Goal: Information Seeking & Learning: Learn about a topic

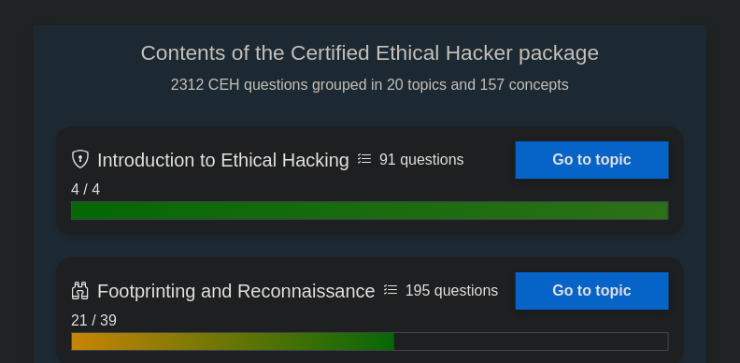
scroll to position [1049, 0]
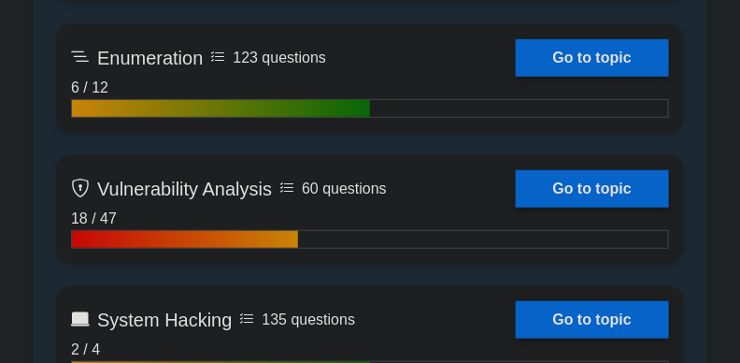
scroll to position [1778, 0]
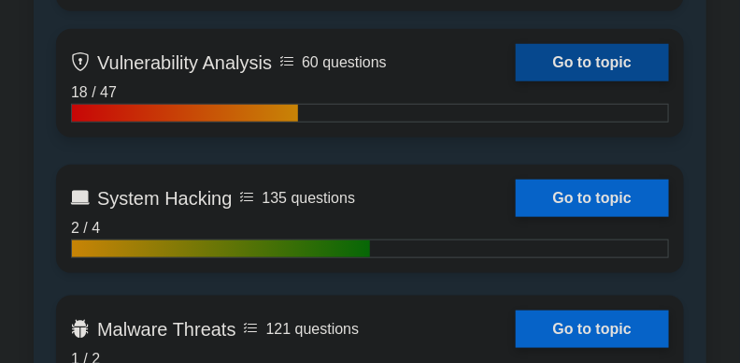
click at [610, 69] on link "Go to topic" at bounding box center [592, 62] width 153 height 37
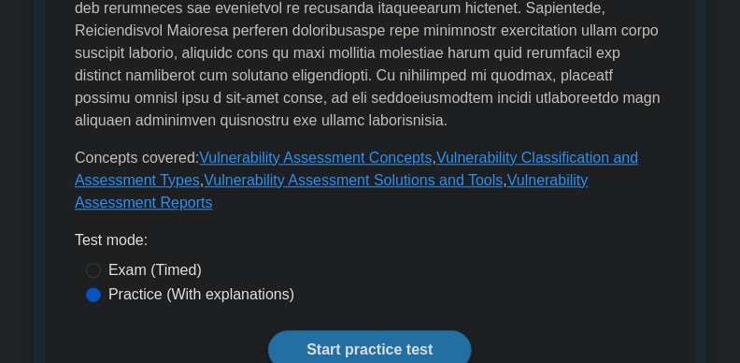
scroll to position [893, 0]
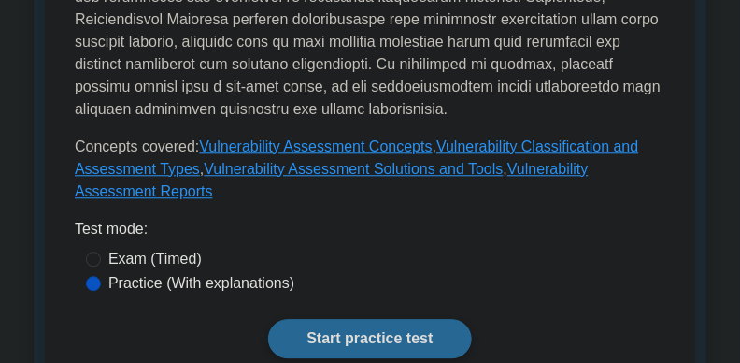
click at [388, 319] on link "Start practice test" at bounding box center [369, 338] width 203 height 39
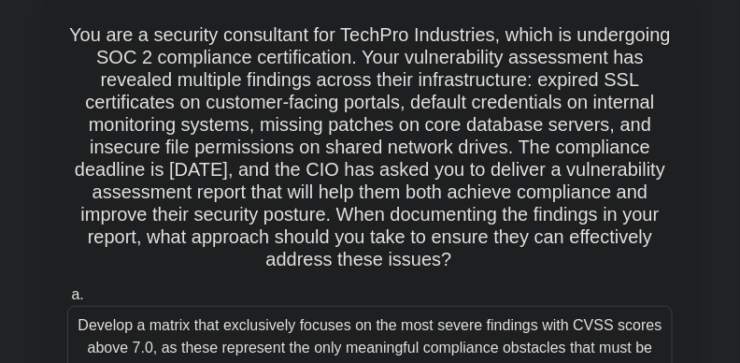
scroll to position [118, 0]
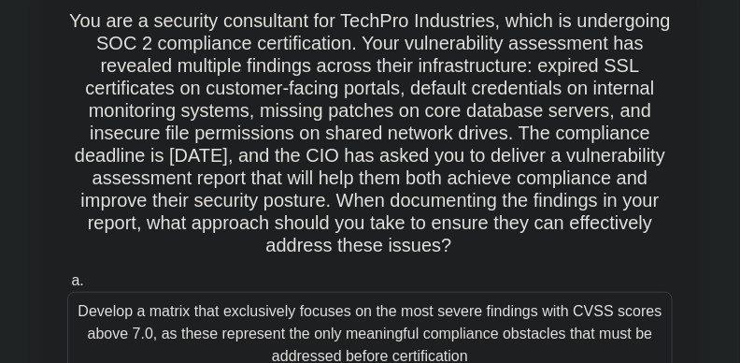
drag, startPoint x: 112, startPoint y: 17, endPoint x: 639, endPoint y: 254, distance: 578.2
click at [643, 254] on h5 "You are a security consultant for TechPro Industries, which is undergoing SOC 2…" at bounding box center [369, 133] width 609 height 249
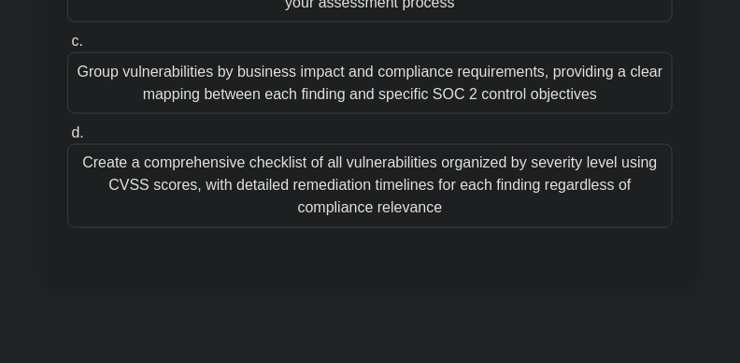
scroll to position [638, 0]
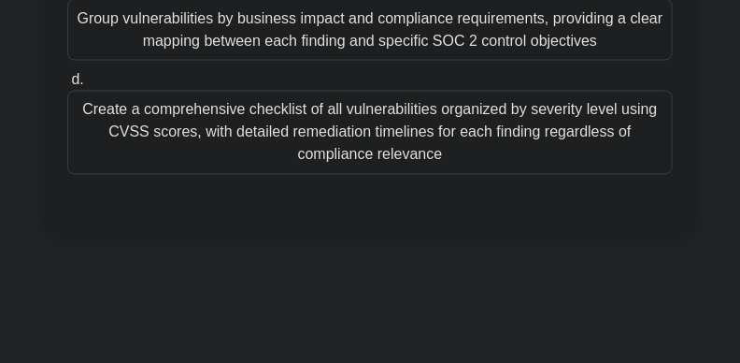
click at [506, 115] on div "Create a comprehensive checklist of all vulnerabilities organized by severity l…" at bounding box center [370, 133] width 606 height 84
click at [67, 86] on input "d. Create a comprehensive checklist of all vulnerabilities organized by severit…" at bounding box center [67, 80] width 0 height 12
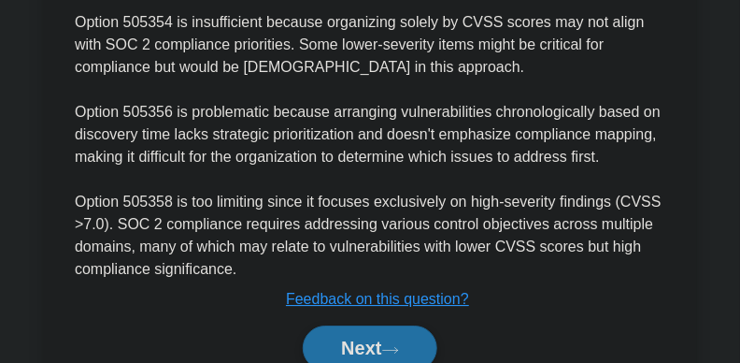
scroll to position [1185, 0]
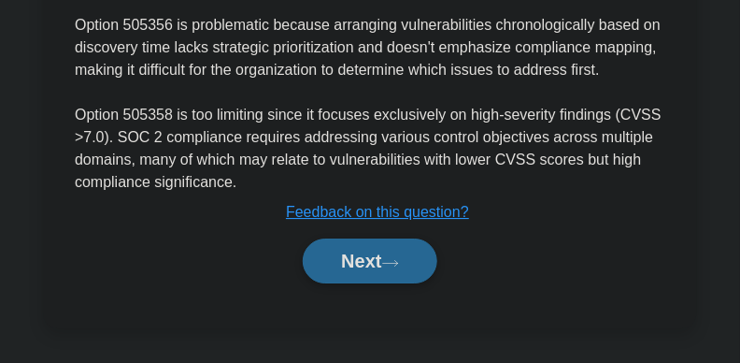
click at [332, 263] on button "Next" at bounding box center [370, 260] width 134 height 45
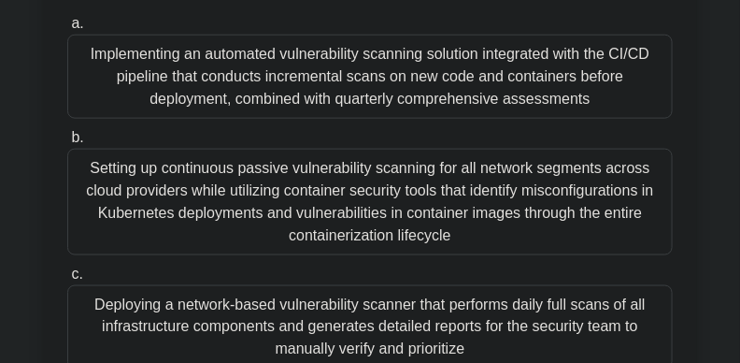
scroll to position [429, 0]
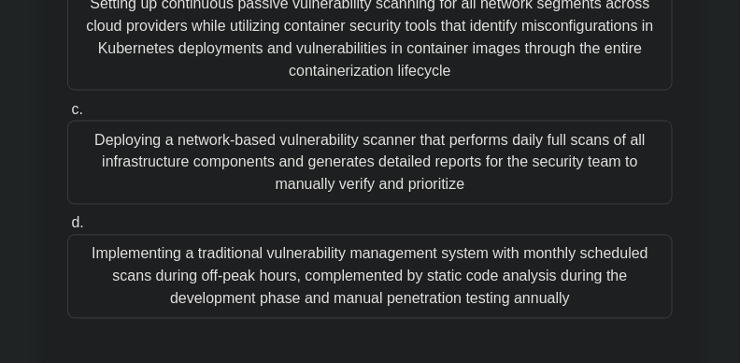
click at [224, 34] on div "Setting up continuous passive vulnerability scanning for all network segments a…" at bounding box center [370, 37] width 606 height 107
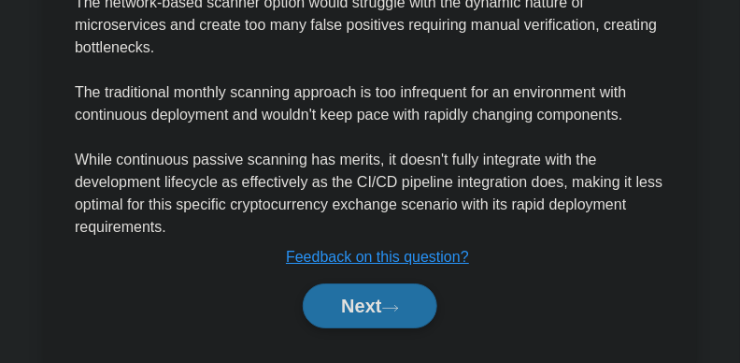
scroll to position [1275, 0]
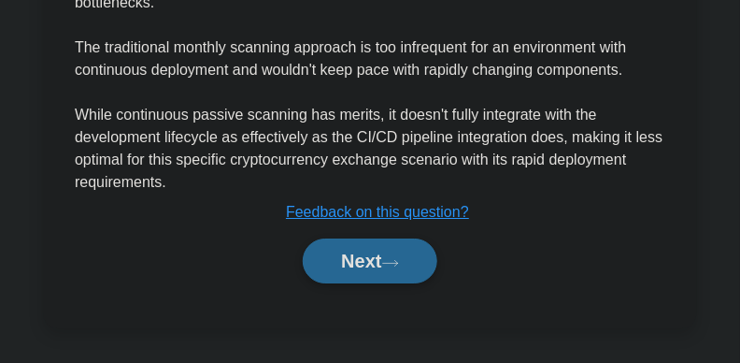
click at [421, 258] on button "Next" at bounding box center [370, 260] width 134 height 45
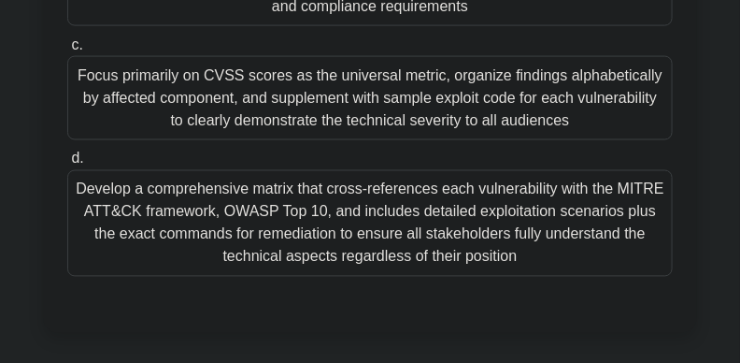
scroll to position [596, 0]
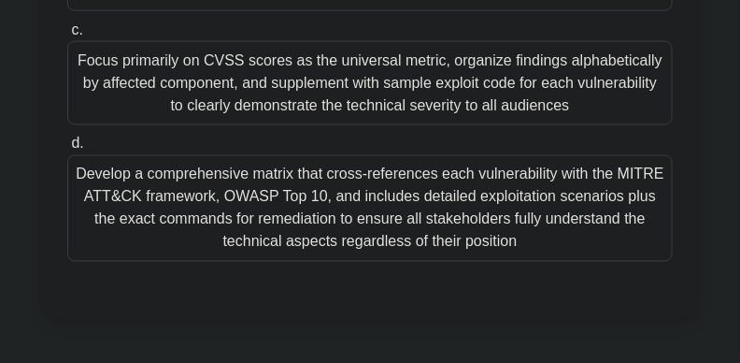
click at [462, 201] on div "Develop a comprehensive matrix that cross-references each vulnerability with th…" at bounding box center [370, 208] width 606 height 107
click at [67, 150] on input "d. Develop a comprehensive matrix that cross-references each vulnerability with…" at bounding box center [67, 144] width 0 height 12
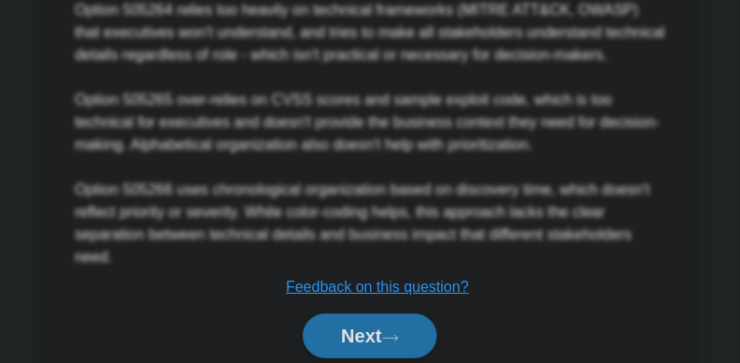
scroll to position [1320, 0]
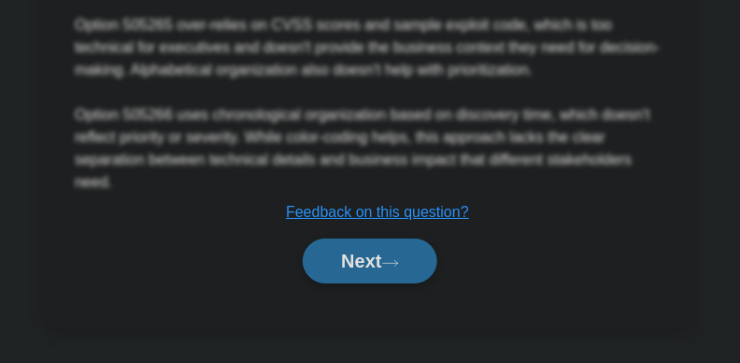
click at [356, 256] on button "Next" at bounding box center [370, 260] width 134 height 45
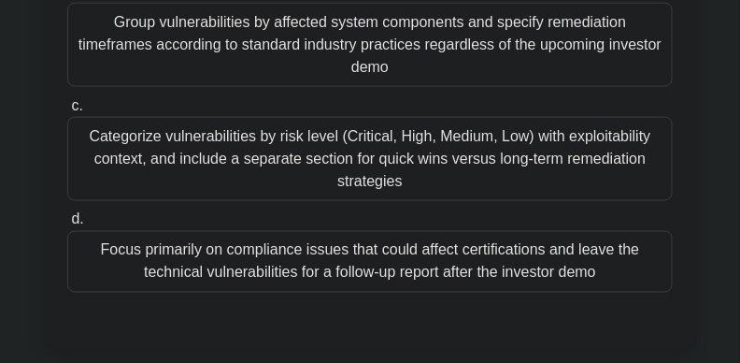
scroll to position [535, 0]
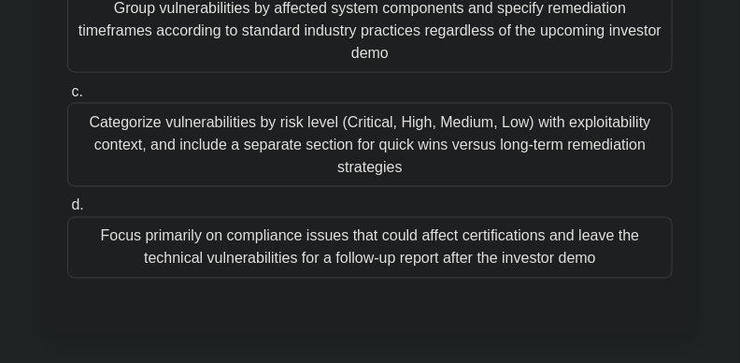
click at [517, 279] on div "Focus primarily on compliance issues that could affect certifications and leave…" at bounding box center [370, 248] width 606 height 62
click at [67, 212] on input "d. Focus primarily on compliance issues that could affect certifications and le…" at bounding box center [67, 206] width 0 height 12
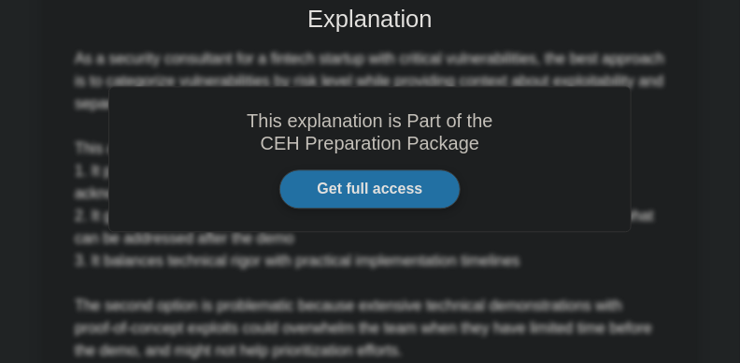
scroll to position [1208, 0]
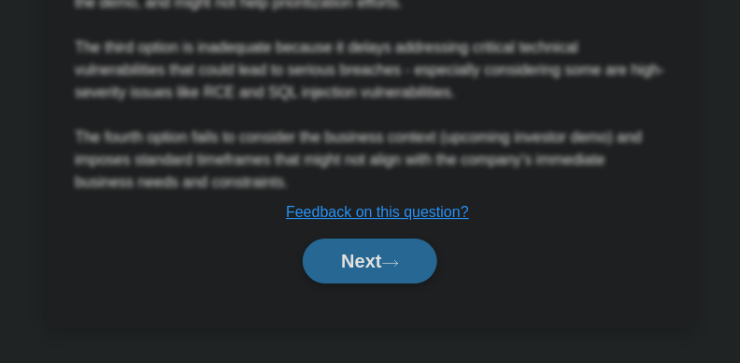
click at [354, 254] on button "Next" at bounding box center [370, 260] width 134 height 45
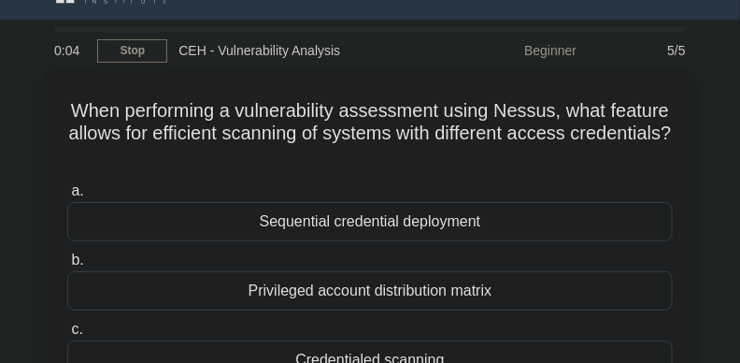
scroll to position [165, 0]
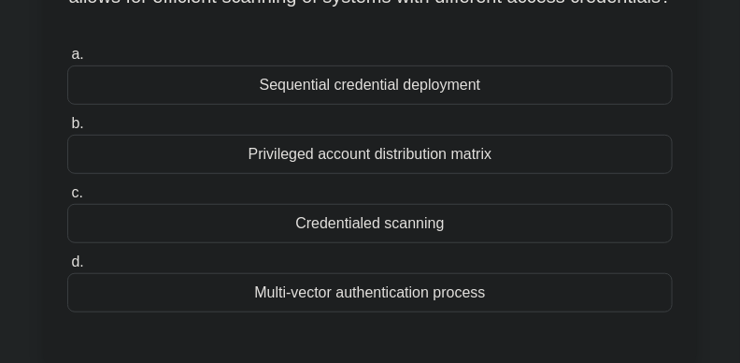
click at [460, 87] on div "Sequential credential deployment" at bounding box center [370, 84] width 606 height 39
click at [67, 61] on input "a. Sequential credential deployment" at bounding box center [67, 55] width 0 height 12
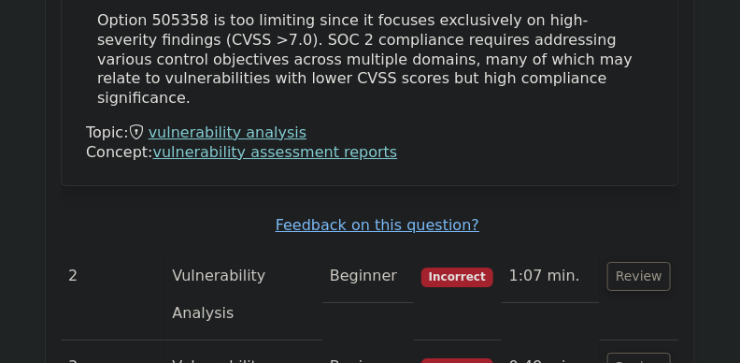
scroll to position [2811, 0]
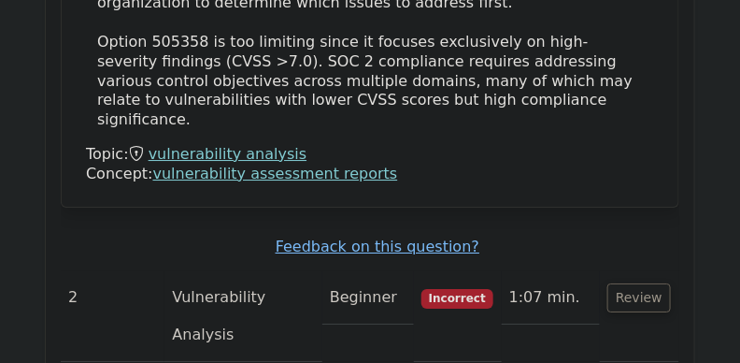
scroll to position [2721, 0]
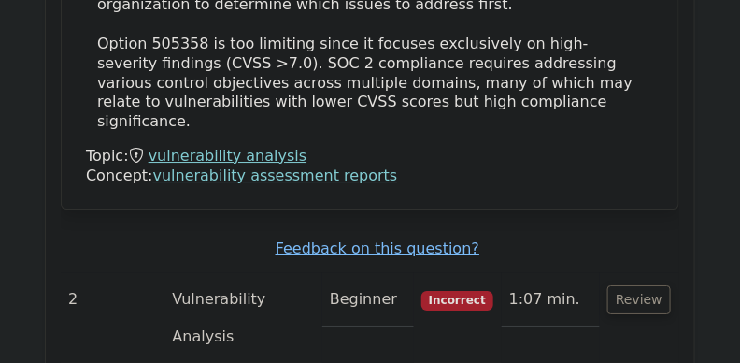
click at [648, 285] on button "Review" at bounding box center [640, 299] width 64 height 29
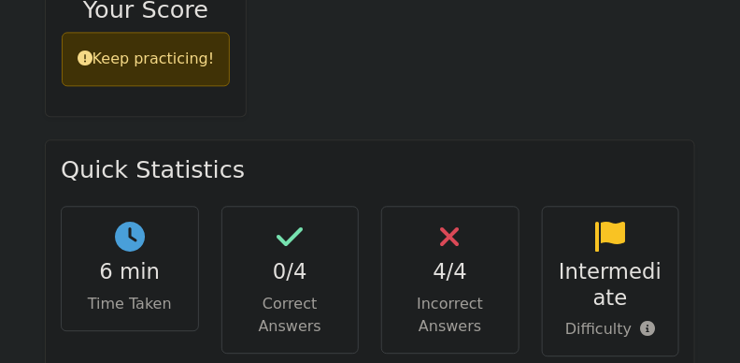
scroll to position [1121, 0]
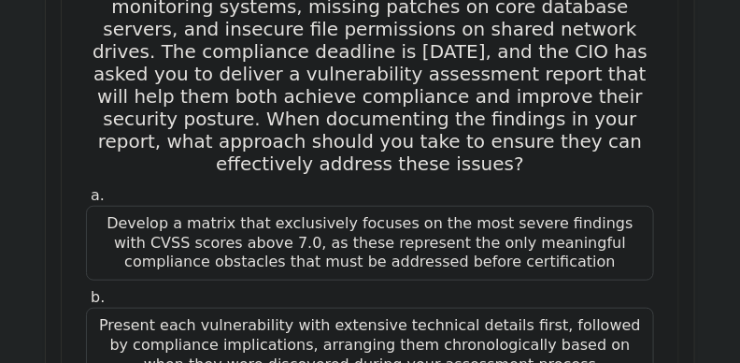
scroll to position [1741, 0]
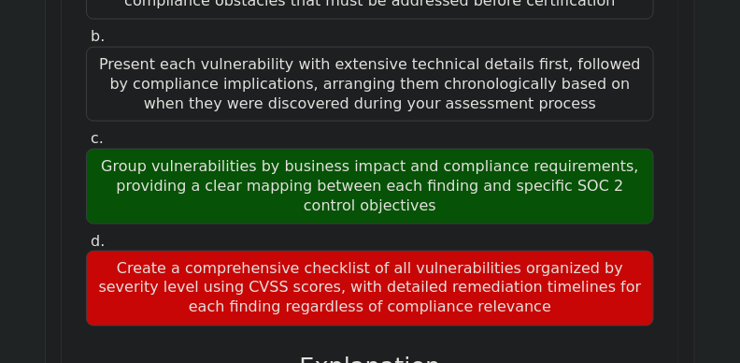
scroll to position [1904, 0]
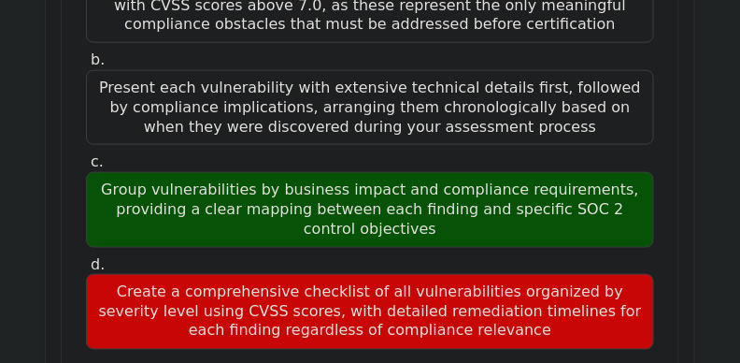
drag, startPoint x: 123, startPoint y: 46, endPoint x: 412, endPoint y: 90, distance: 292.2
click at [412, 172] on div "Group vulnerabilities by business impact and compliance requirements, providing…" at bounding box center [370, 209] width 568 height 75
click at [403, 172] on div "Group vulnerabilities by business impact and compliance requirements, providing…" at bounding box center [370, 209] width 568 height 75
drag, startPoint x: 406, startPoint y: 91, endPoint x: 123, endPoint y: 50, distance: 285.3
click at [123, 172] on div "Group vulnerabilities by business impact and compliance requirements, providing…" at bounding box center [370, 209] width 568 height 75
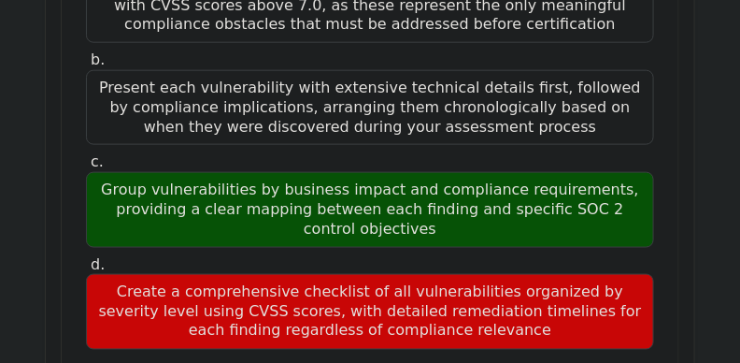
click at [179, 172] on div "Group vulnerabilities by business impact and compliance requirements, providing…" at bounding box center [370, 209] width 568 height 75
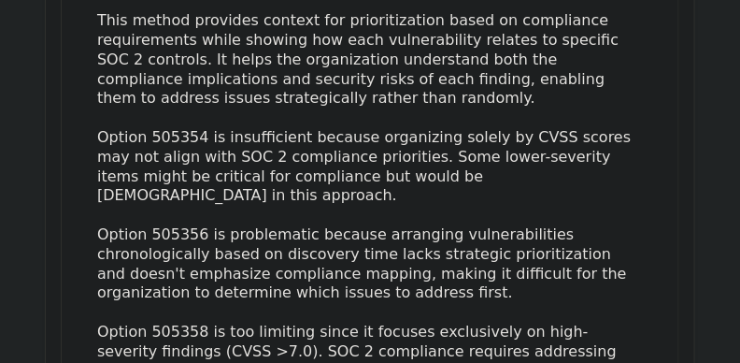
scroll to position [2351, 0]
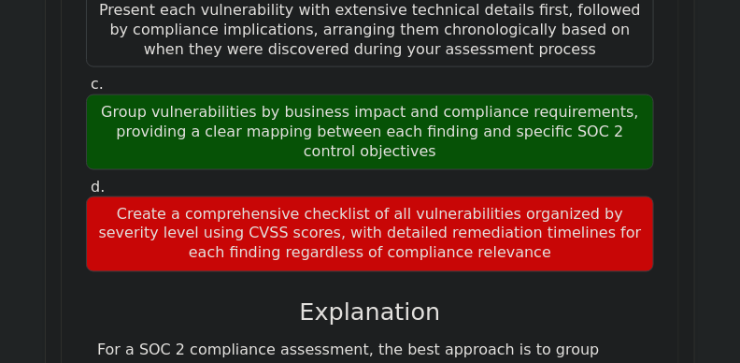
scroll to position [2046, 0]
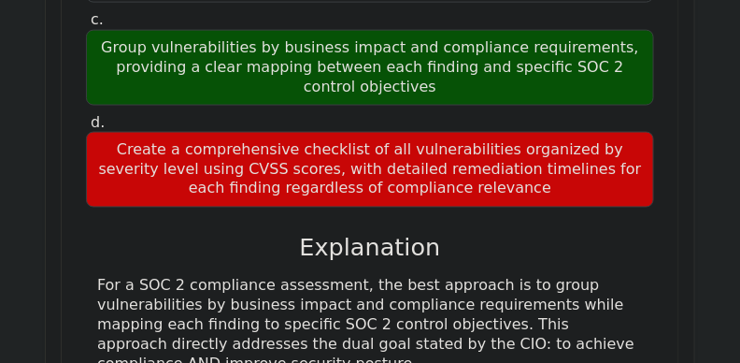
click at [84, 186] on div "a. Develop a matrix that exclusively focuses on the most severe findings with C…" at bounding box center [370, 329] width 572 height 1053
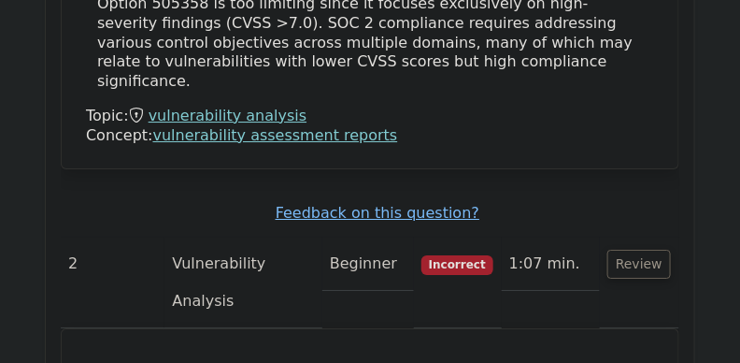
scroll to position [2775, 0]
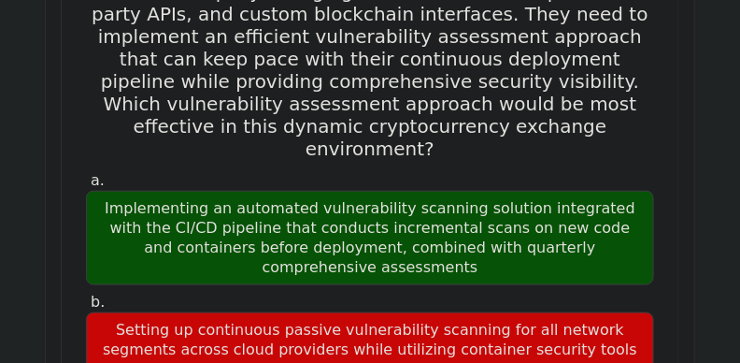
scroll to position [3396, 0]
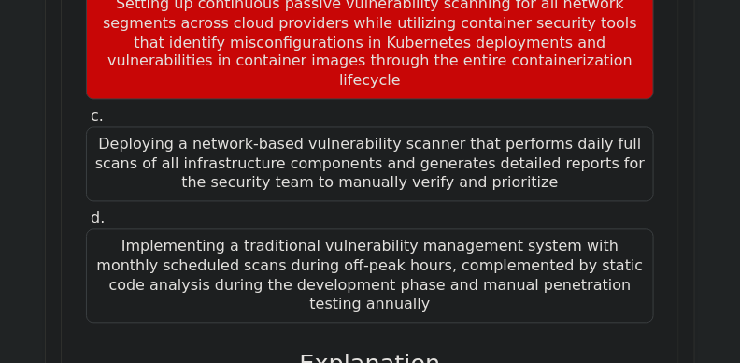
scroll to position [3570, 0]
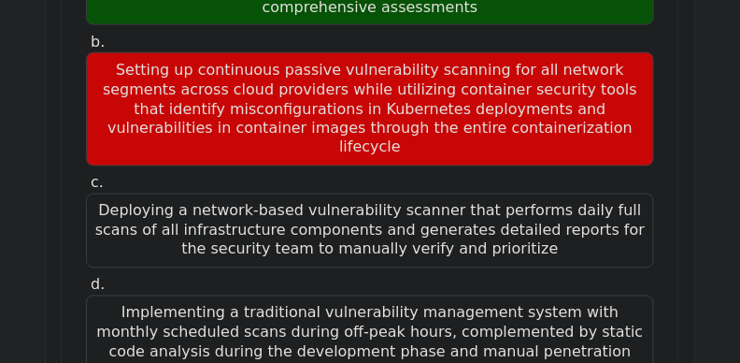
drag, startPoint x: 600, startPoint y: 68, endPoint x: 376, endPoint y: 113, distance: 228.8
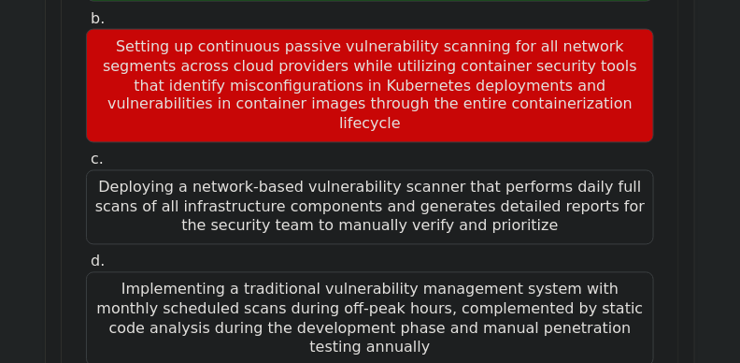
scroll to position [3635, 0]
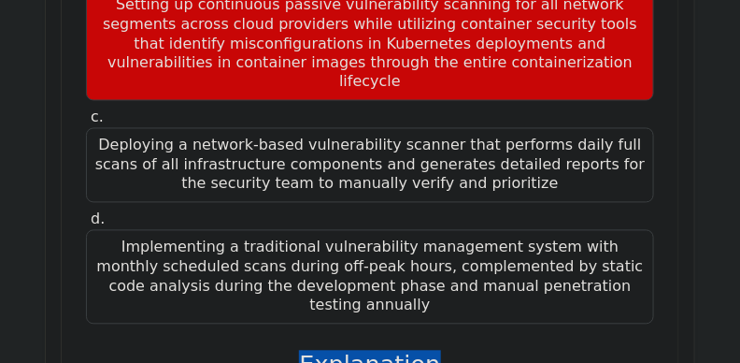
drag, startPoint x: 311, startPoint y: 10, endPoint x: 480, endPoint y: 13, distance: 168.3
click at [480, 351] on h3 "Explanation" at bounding box center [370, 365] width 546 height 29
drag, startPoint x: 96, startPoint y: 42, endPoint x: 496, endPoint y: 127, distance: 409.0
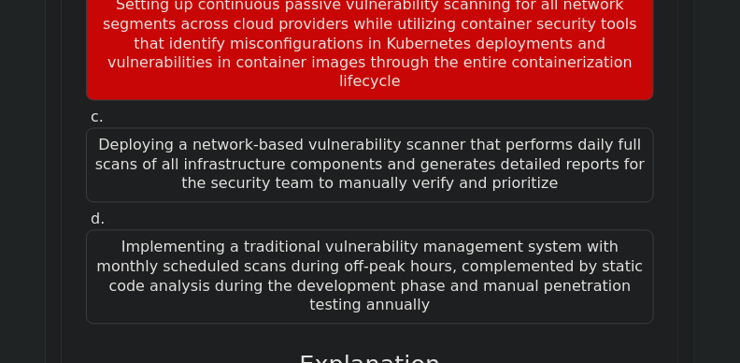
drag, startPoint x: 450, startPoint y: 136, endPoint x: 94, endPoint y: 47, distance: 366.1
click at [80, 72] on div "A cybersecurity team is tasked with conducting a vulnerability assessment for a…" at bounding box center [370, 201] width 602 height 1496
drag, startPoint x: 309, startPoint y: 11, endPoint x: 424, endPoint y: 11, distance: 115.0
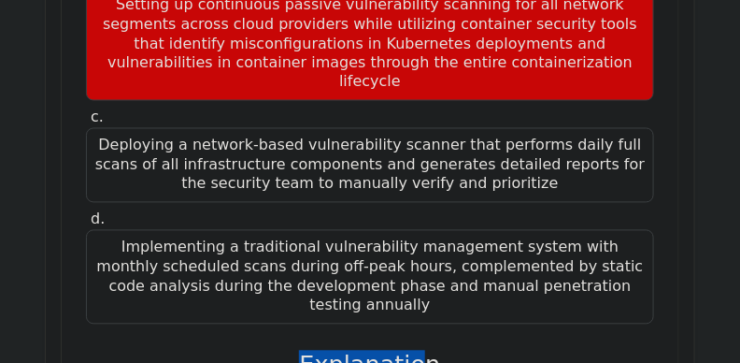
click at [424, 351] on h3 "Explanation" at bounding box center [370, 365] width 546 height 29
click at [432, 351] on h3 "Explanation" at bounding box center [370, 365] width 546 height 29
drag, startPoint x: 442, startPoint y: 13, endPoint x: 294, endPoint y: 13, distance: 147.7
click at [294, 351] on h3 "Explanation" at bounding box center [370, 365] width 546 height 29
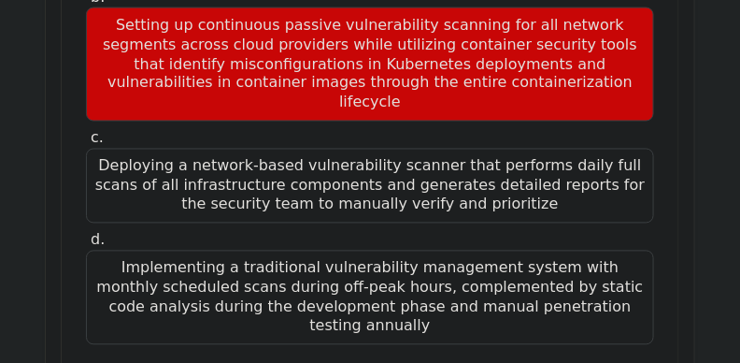
scroll to position [3646, 0]
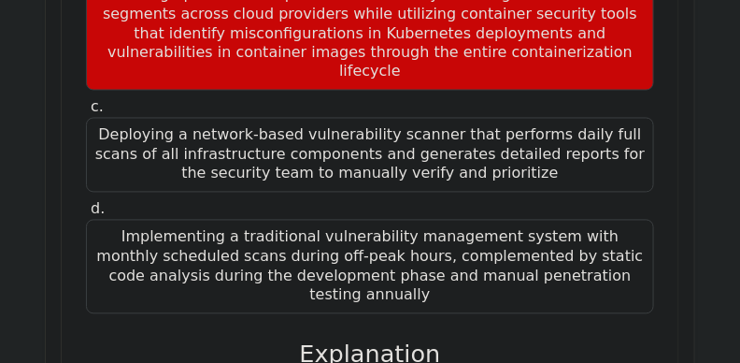
drag, startPoint x: 110, startPoint y: 36, endPoint x: 435, endPoint y: 112, distance: 333.1
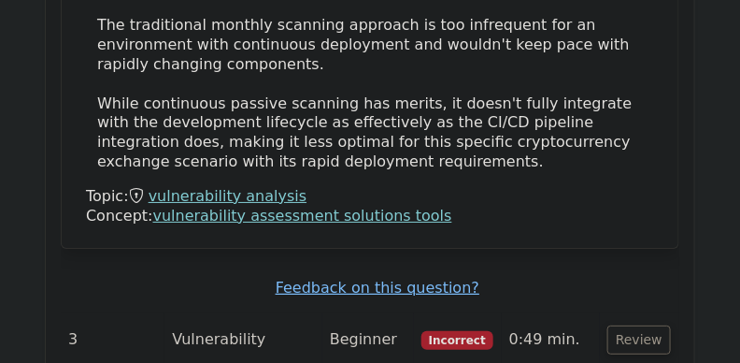
scroll to position [4343, 0]
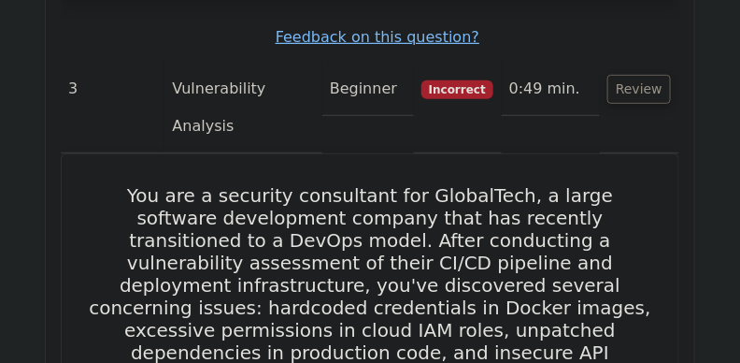
scroll to position [4625, 0]
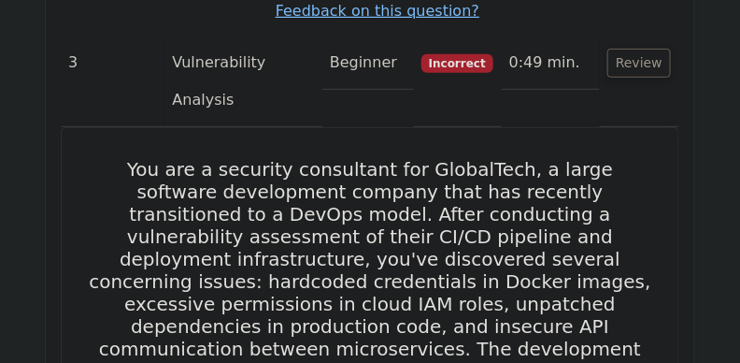
click at [694, 164] on div "Question Analysis Question # Topic Difficulty Result Time Spent Action 1 Vulner…" at bounding box center [370, 22] width 649 height 6742
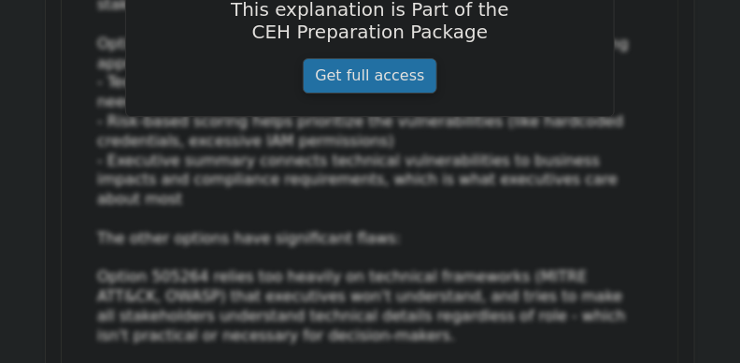
scroll to position [5780, 0]
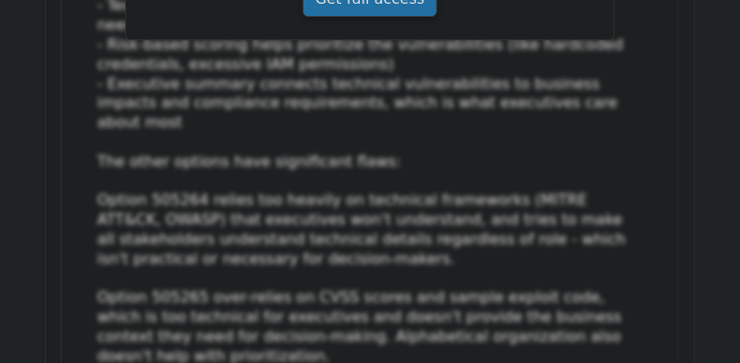
scroll to position [5855, 0]
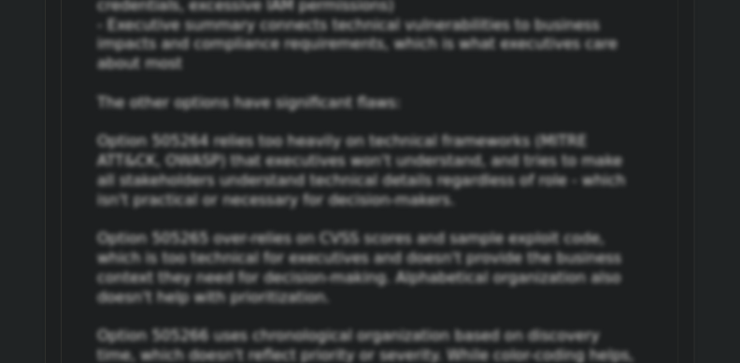
drag, startPoint x: 79, startPoint y: 42, endPoint x: 566, endPoint y: 312, distance: 556.1
drag, startPoint x: 589, startPoint y: 316, endPoint x: 86, endPoint y: 43, distance: 572.2
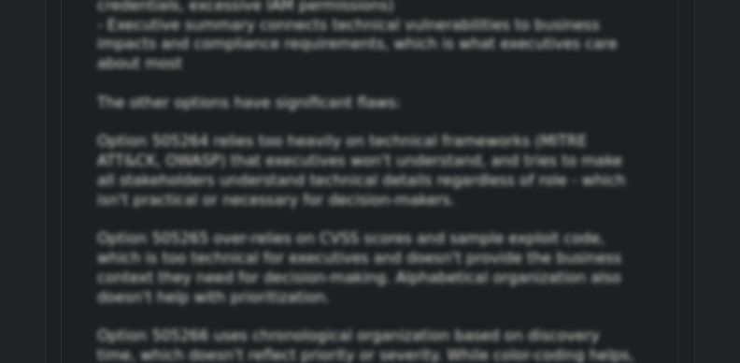
drag, startPoint x: 97, startPoint y: 36, endPoint x: 575, endPoint y: 314, distance: 552.5
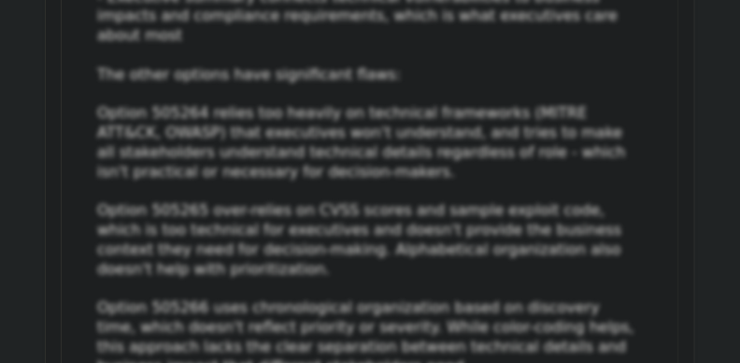
scroll to position [5812, 0]
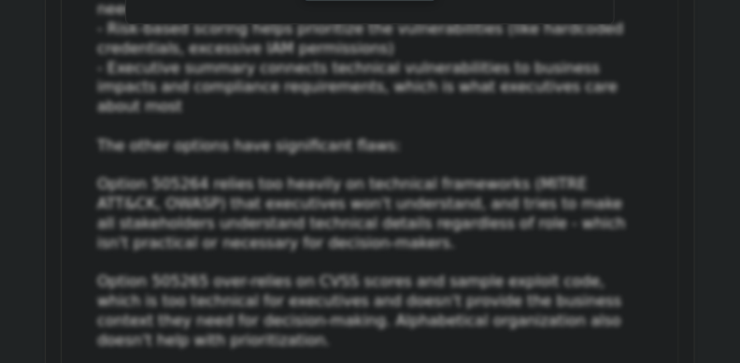
drag, startPoint x: 109, startPoint y: 83, endPoint x: 337, endPoint y: 84, distance: 227.1
drag, startPoint x: 93, startPoint y: 87, endPoint x: 463, endPoint y: 76, distance: 369.4
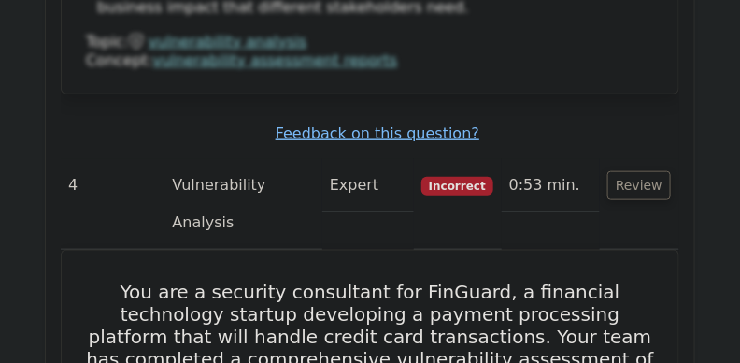
scroll to position [6312, 0]
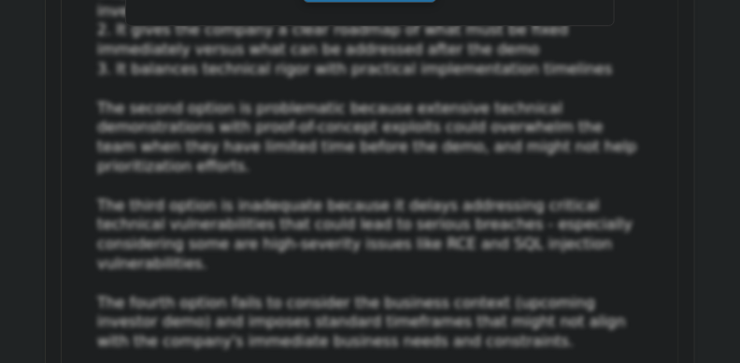
scroll to position [7510, 0]
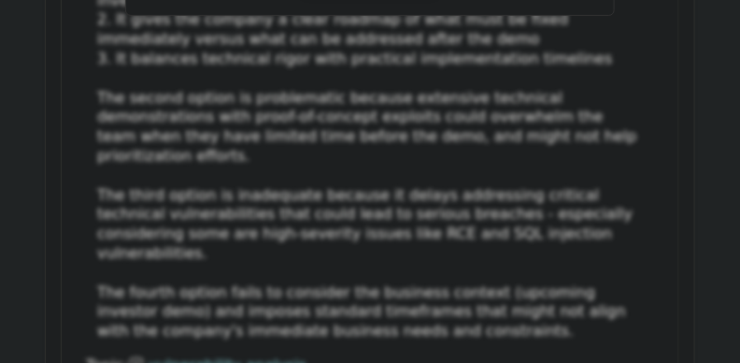
drag, startPoint x: 625, startPoint y: 260, endPoint x: 593, endPoint y: 263, distance: 32.8
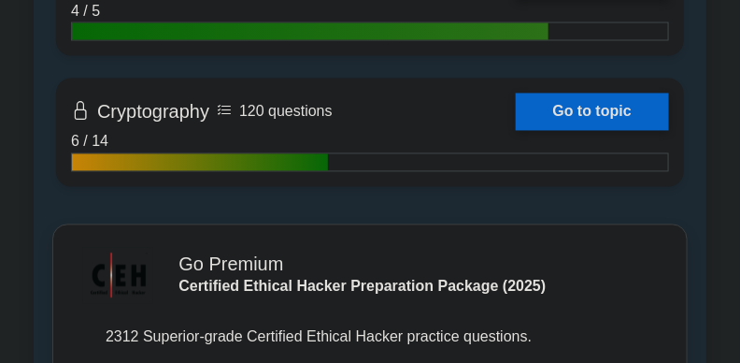
scroll to position [3660, 0]
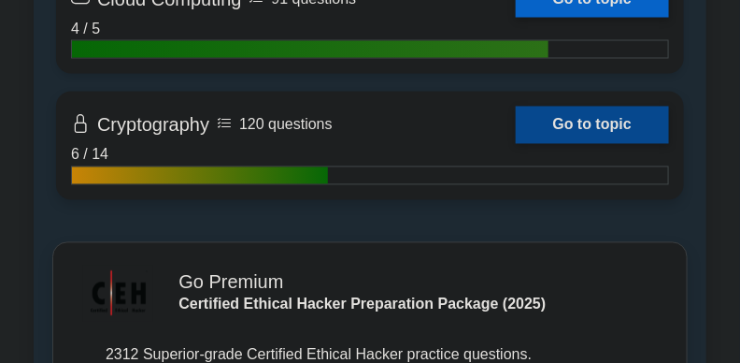
click at [580, 122] on link "Go to topic" at bounding box center [592, 125] width 153 height 37
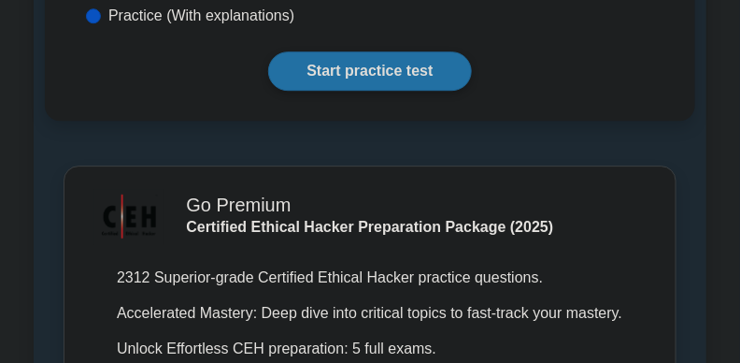
scroll to position [1088, 0]
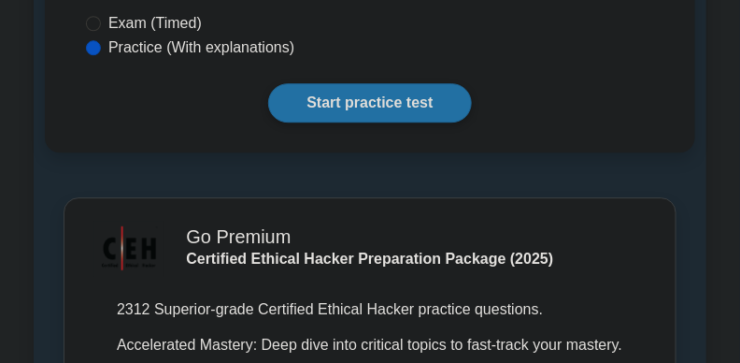
click at [739, 226] on html "Go Premium Gilbert" at bounding box center [370, 11] width 740 height 2199
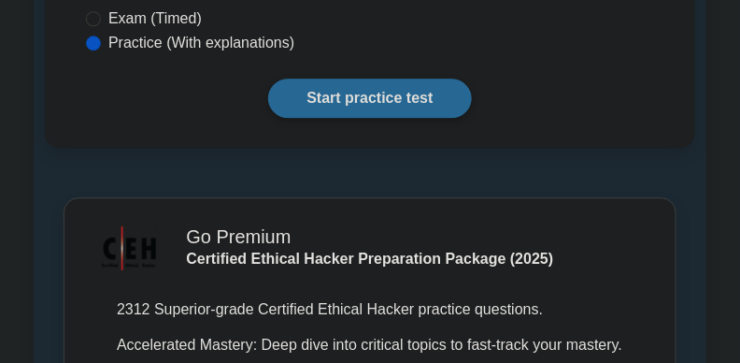
click at [382, 79] on link "Start practice test" at bounding box center [369, 98] width 203 height 39
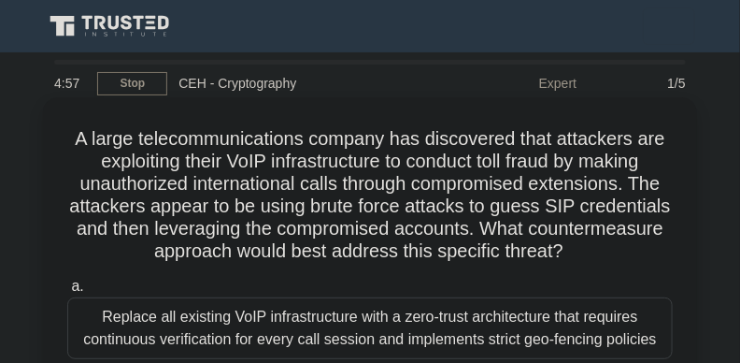
drag, startPoint x: 64, startPoint y: 126, endPoint x: 652, endPoint y: 256, distance: 601.2
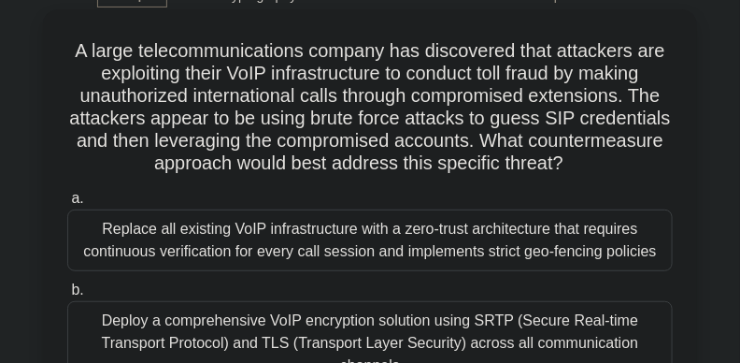
scroll to position [86, 0]
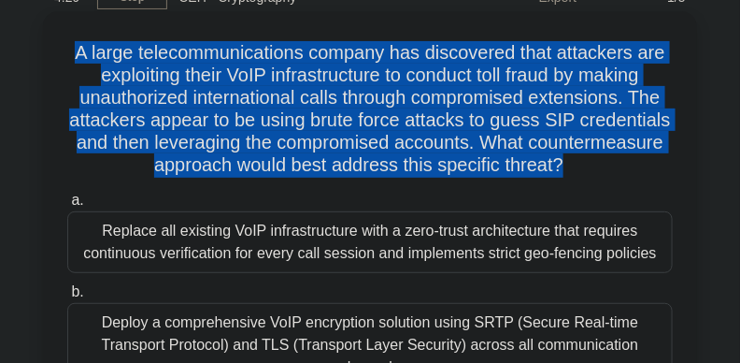
drag, startPoint x: 52, startPoint y: 50, endPoint x: 638, endPoint y: 171, distance: 597.5
click at [638, 171] on div "A large telecommunications company has discovered that attackers are exploiting…" at bounding box center [369, 330] width 639 height 623
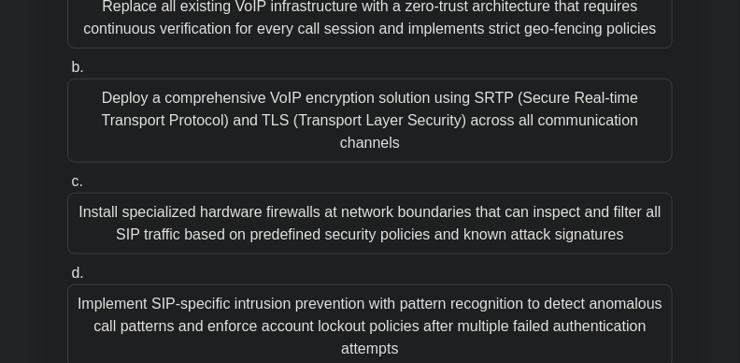
scroll to position [321, 0]
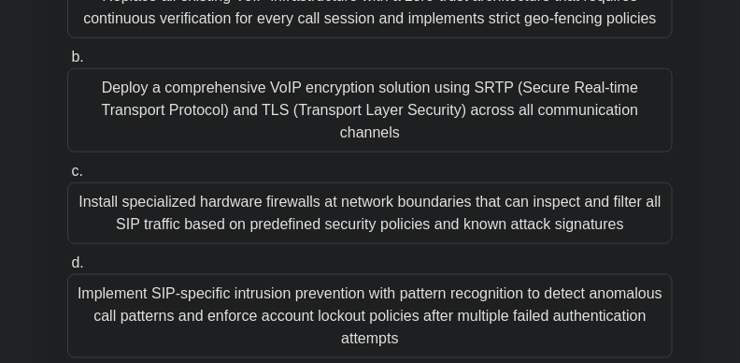
click at [521, 113] on div "Deploy a comprehensive VoIP encryption solution using SRTP (Secure Real-time Tr…" at bounding box center [370, 110] width 606 height 84
click at [67, 64] on input "b. Deploy a comprehensive VoIP encryption solution using SRTP (Secure Real-time…" at bounding box center [67, 57] width 0 height 12
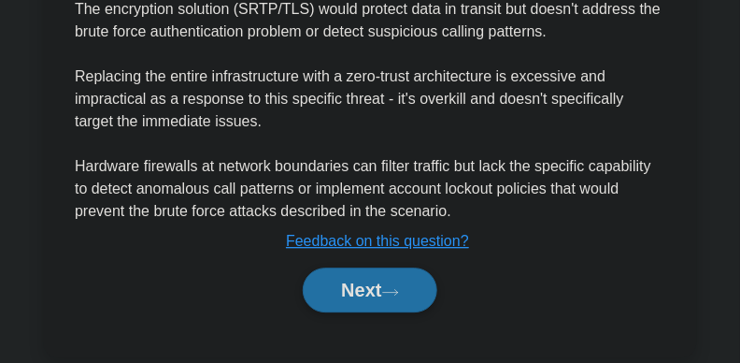
scroll to position [1006, 0]
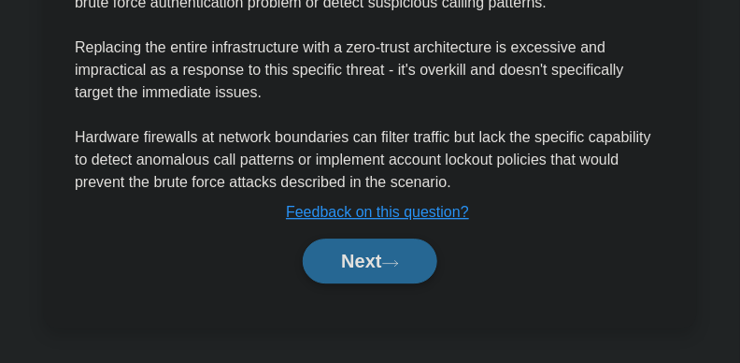
click at [315, 260] on button "Next" at bounding box center [370, 260] width 134 height 45
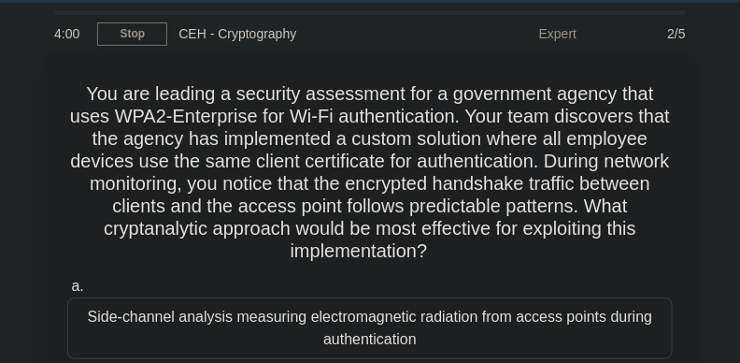
scroll to position [15, 0]
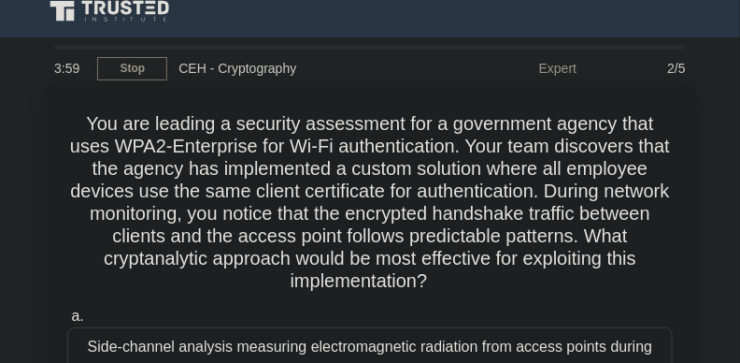
drag, startPoint x: 73, startPoint y: 124, endPoint x: 511, endPoint y: 280, distance: 465.4
click at [511, 280] on h5 "You are leading a security assessment for a government agency that uses WPA2-En…" at bounding box center [369, 202] width 609 height 181
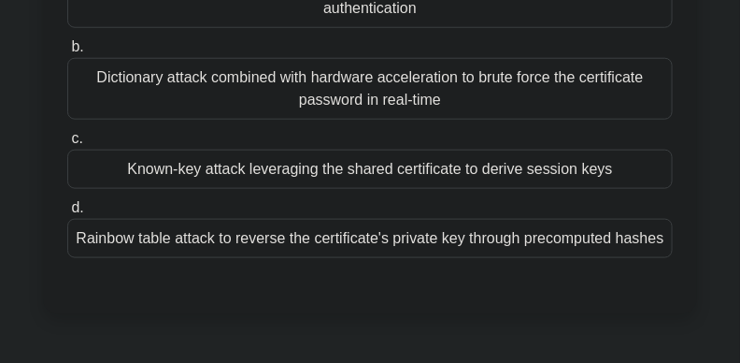
scroll to position [385, 0]
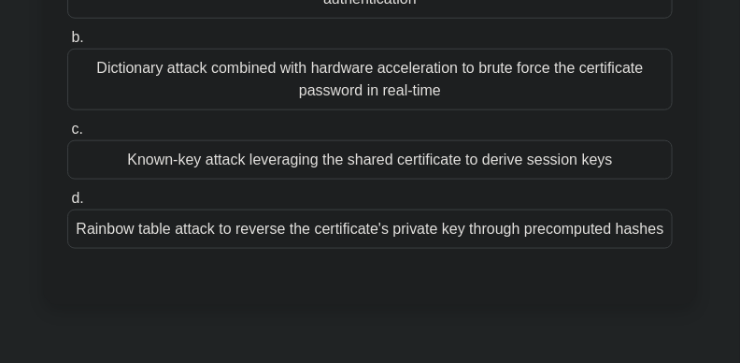
click at [558, 154] on div "Known-key attack leveraging the shared certificate to derive session keys" at bounding box center [370, 159] width 606 height 39
click at [67, 136] on input "c. Known-key attack leveraging the shared certificate to derive session keys" at bounding box center [67, 129] width 0 height 12
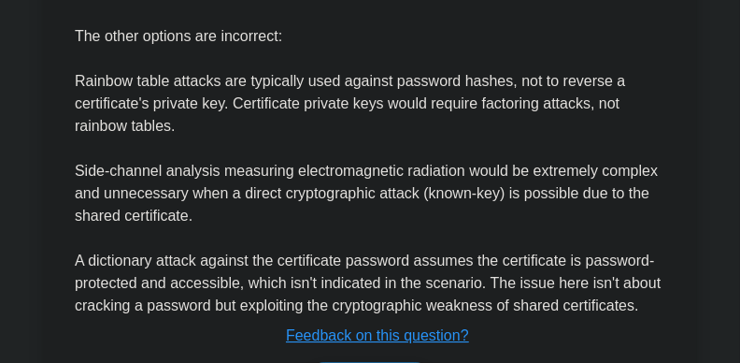
scroll to position [1183, 0]
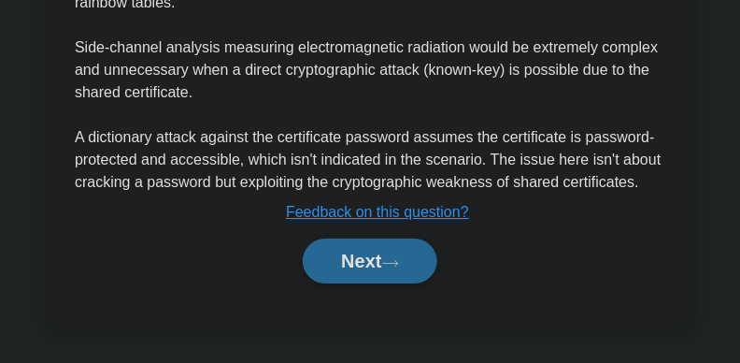
click at [337, 245] on button "Next" at bounding box center [370, 260] width 134 height 45
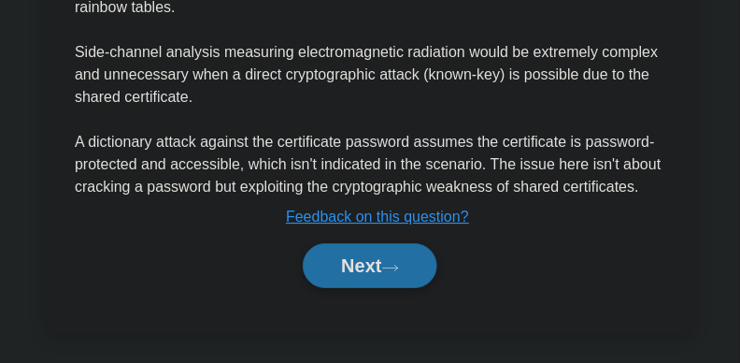
scroll to position [638, 0]
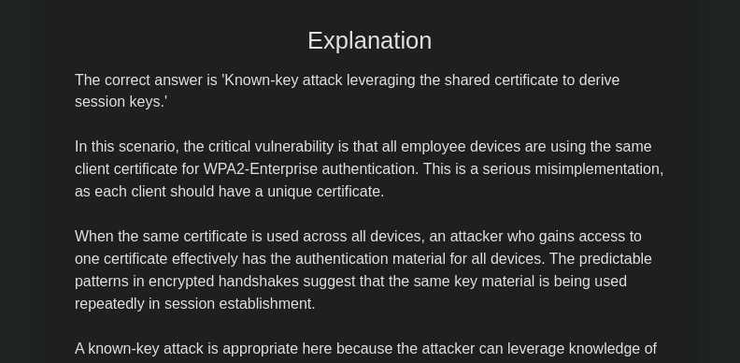
click at [419, 260] on div "3:16 Stop CEH - Cryptography Expert 3/5 You are leading a security assessment f…" at bounding box center [370, 160] width 673 height 1478
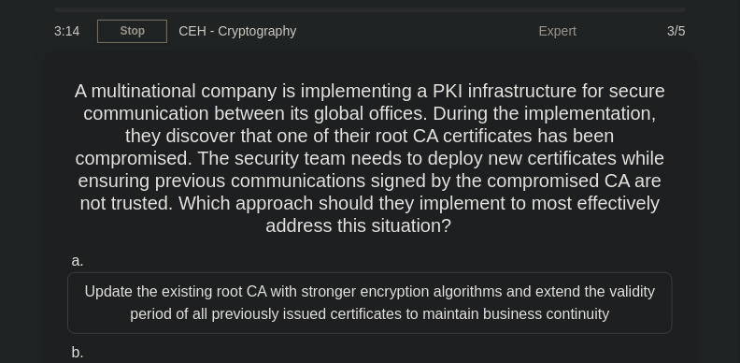
scroll to position [0, 0]
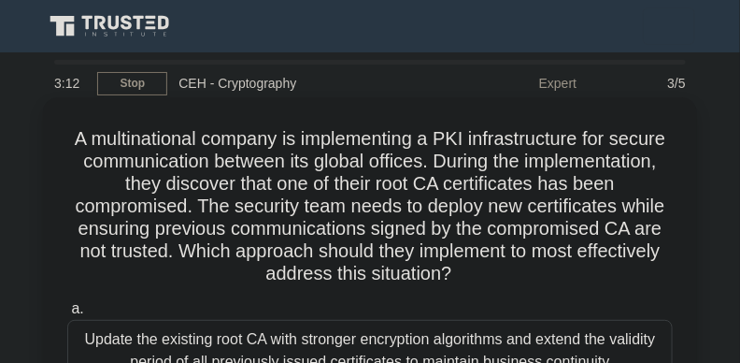
drag, startPoint x: 122, startPoint y: 139, endPoint x: 428, endPoint y: 202, distance: 312.0
click at [553, 280] on h5 "A multinational company is implementing a PKI infrastructure for secure communi…" at bounding box center [369, 206] width 609 height 159
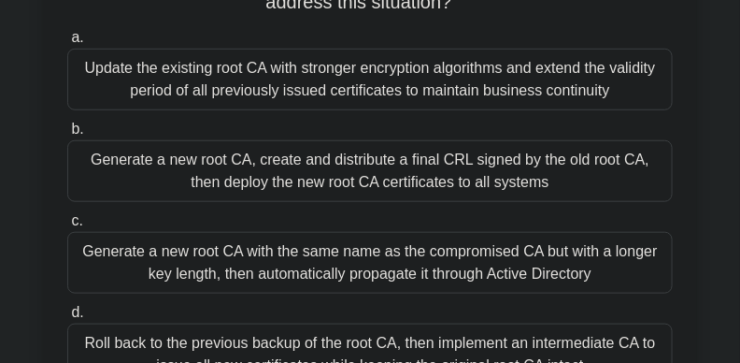
scroll to position [255, 0]
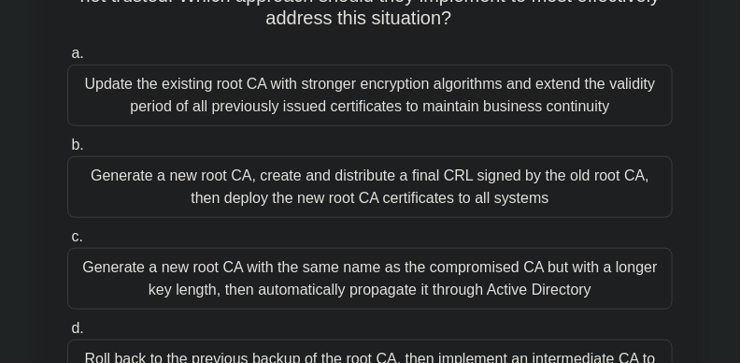
click at [478, 193] on div "Generate a new root CA, create and distribute a final CRL signed by the old roo…" at bounding box center [370, 187] width 606 height 62
click at [67, 151] on input "b. Generate a new root CA, create and distribute a final CRL signed by the old …" at bounding box center [67, 145] width 0 height 12
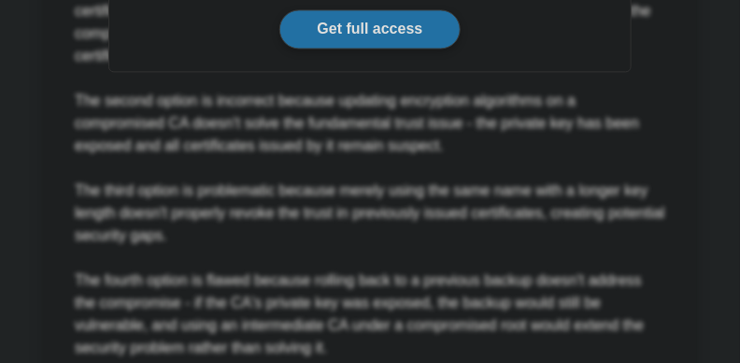
scroll to position [1004, 0]
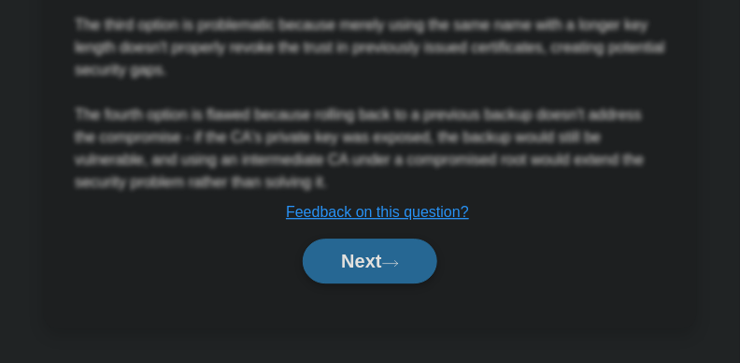
click at [346, 259] on button "Next" at bounding box center [370, 260] width 134 height 45
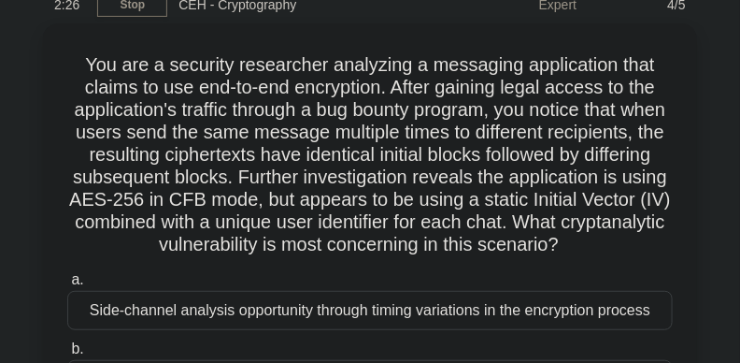
scroll to position [58, 0]
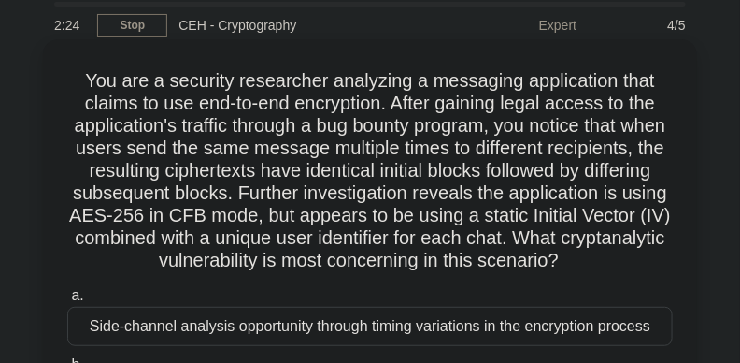
drag, startPoint x: 71, startPoint y: 76, endPoint x: 408, endPoint y: 279, distance: 393.4
click at [408, 273] on h5 "You are a security researcher analyzing a messaging application that claims to …" at bounding box center [369, 171] width 609 height 204
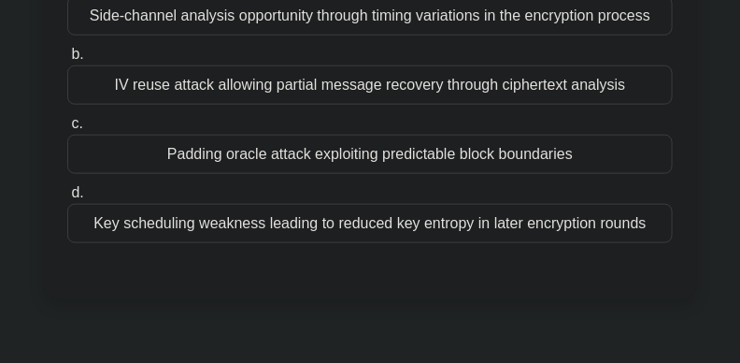
scroll to position [378, 0]
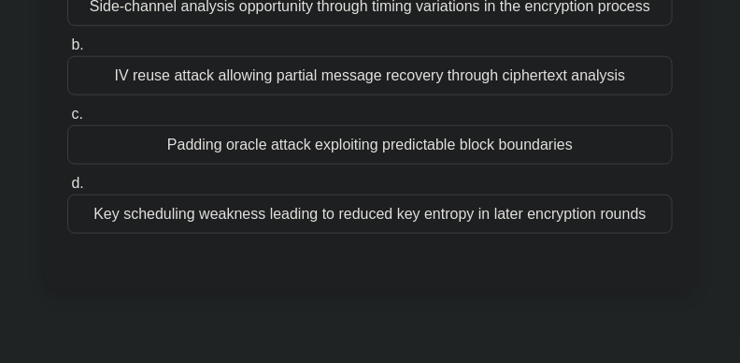
click at [564, 234] on div "Key scheduling weakness leading to reduced key entropy in later encryption roun…" at bounding box center [370, 213] width 606 height 39
click at [67, 190] on input "d. Key scheduling weakness leading to reduced key entropy in later encryption r…" at bounding box center [67, 184] width 0 height 12
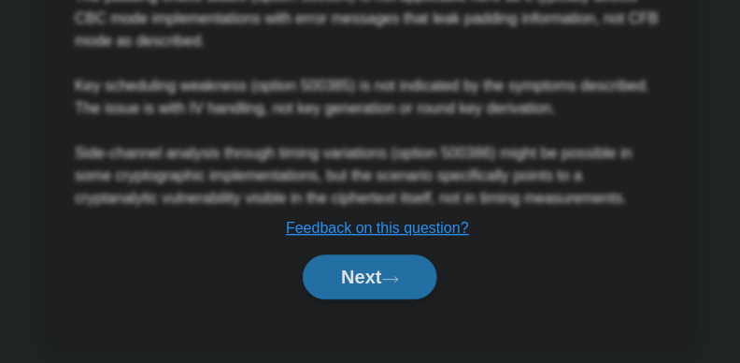
scroll to position [961, 0]
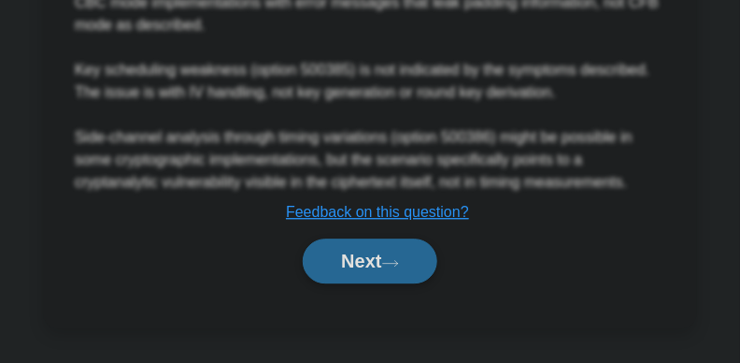
click at [364, 274] on button "Next" at bounding box center [370, 260] width 134 height 45
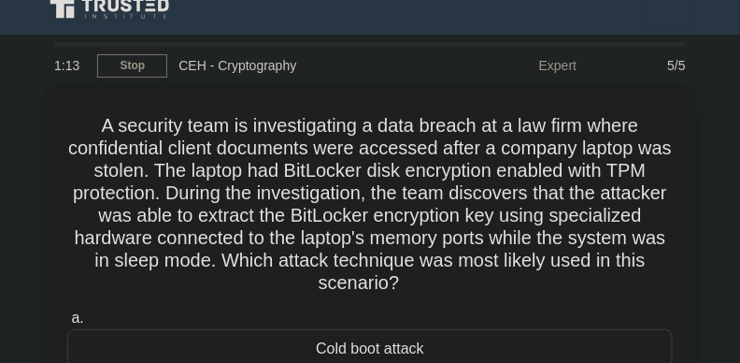
scroll to position [84, 0]
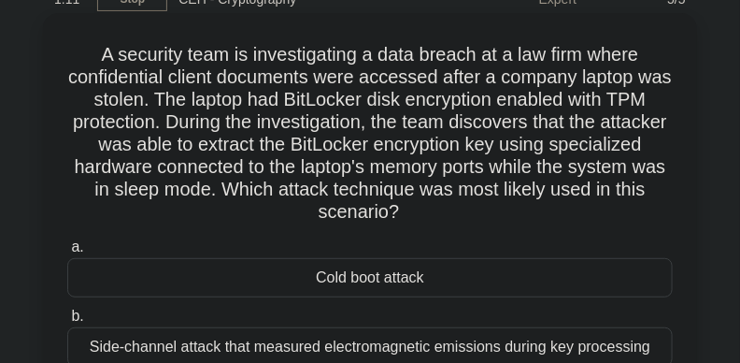
drag, startPoint x: 90, startPoint y: 49, endPoint x: 462, endPoint y: 209, distance: 405.3
click at [462, 209] on h5 "A security team is investigating a data breach at a law firm where confidential…" at bounding box center [369, 133] width 609 height 181
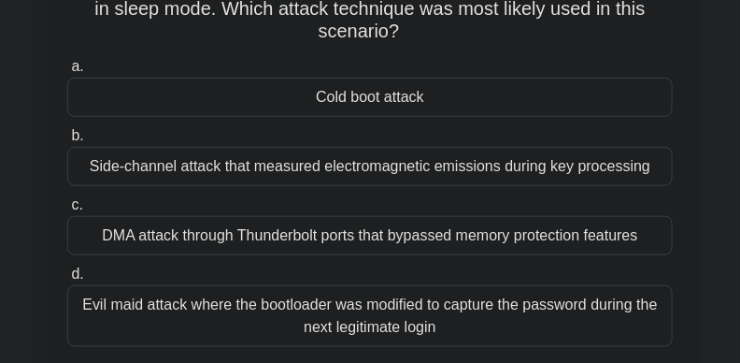
scroll to position [236, 0]
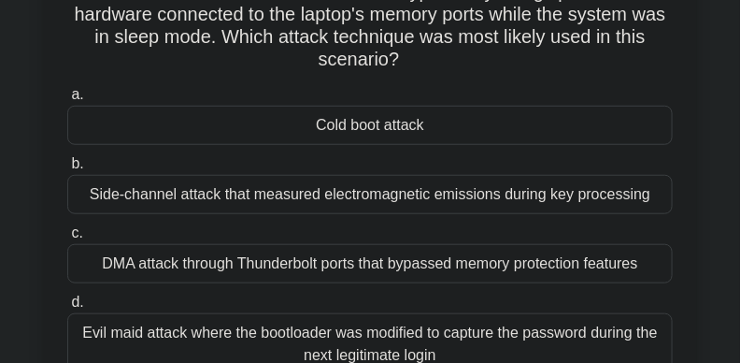
click at [540, 332] on div "Evil maid attack where the bootloader was modified to capture the password duri…" at bounding box center [370, 344] width 606 height 62
click at [67, 308] on input "d. Evil maid attack where the bootloader was modified to capture the password d…" at bounding box center [67, 302] width 0 height 12
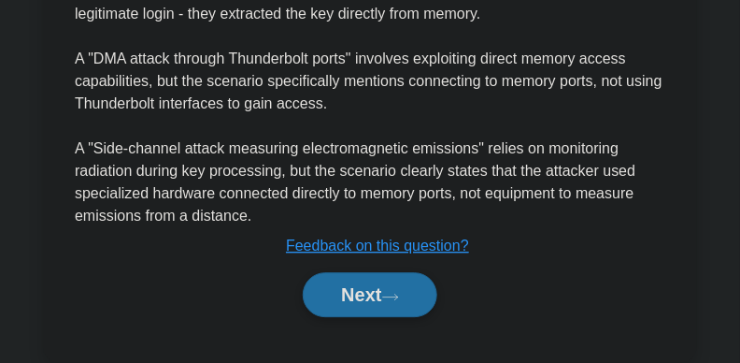
scroll to position [961, 0]
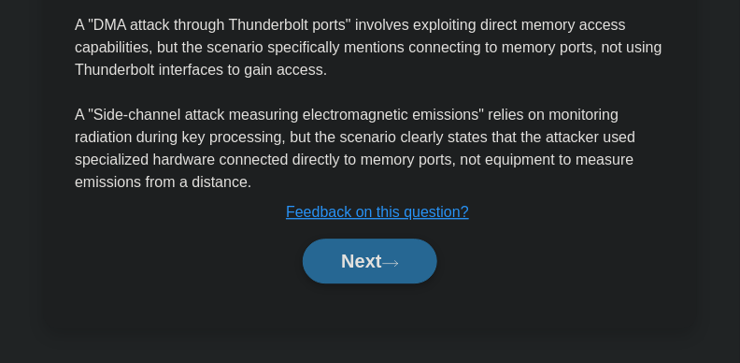
click at [399, 261] on icon at bounding box center [390, 263] width 17 height 10
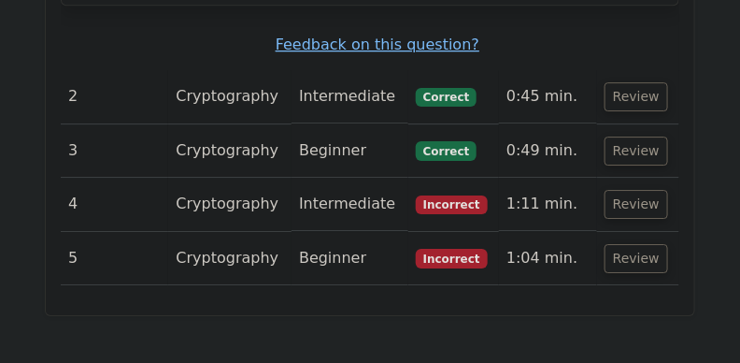
scroll to position [2470, 0]
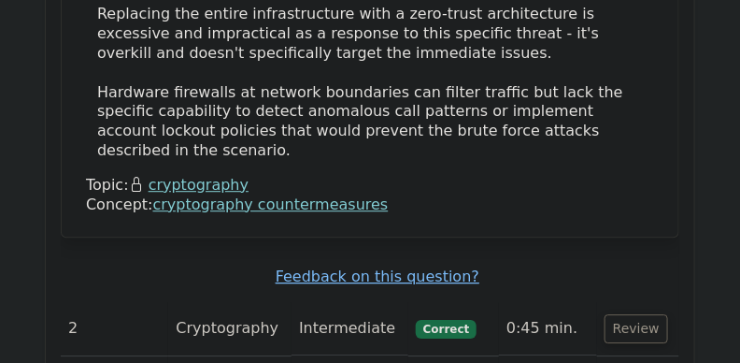
drag, startPoint x: 743, startPoint y: 24, endPoint x: 740, endPoint y: 252, distance: 228.1
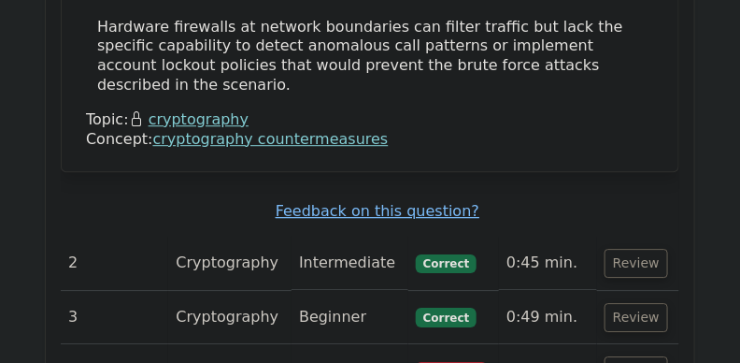
scroll to position [2560, 0]
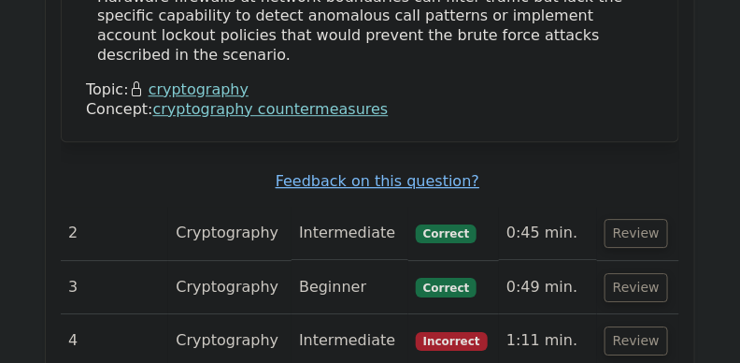
click at [628, 326] on button "Review" at bounding box center [637, 340] width 64 height 29
click at [634, 273] on button "Review" at bounding box center [637, 287] width 64 height 29
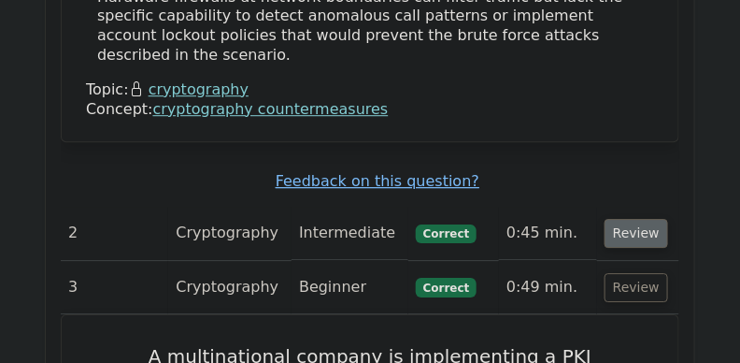
click at [631, 219] on button "Review" at bounding box center [637, 233] width 64 height 29
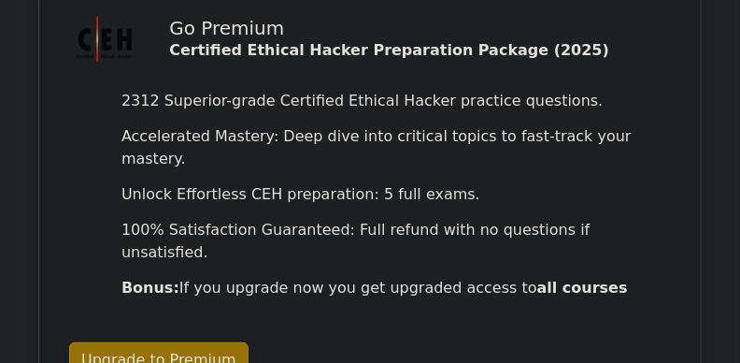
scroll to position [0, 0]
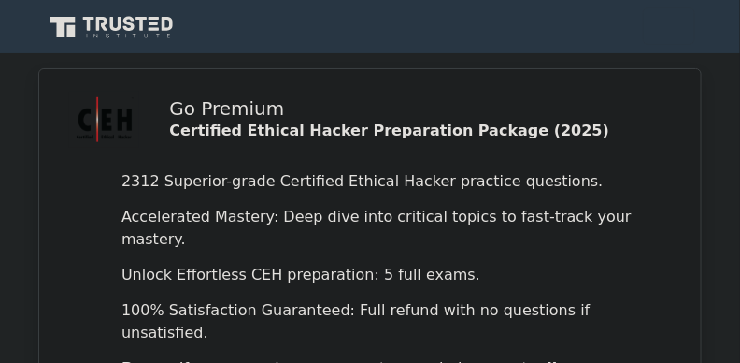
click at [620, 38] on div "Go Premium Gilbert Profile" at bounding box center [370, 26] width 673 height 38
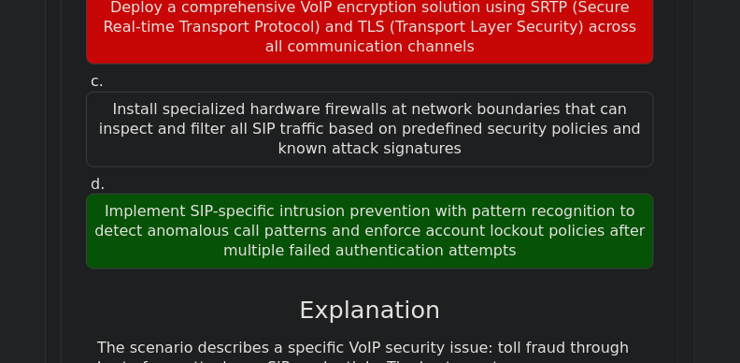
scroll to position [1891, 0]
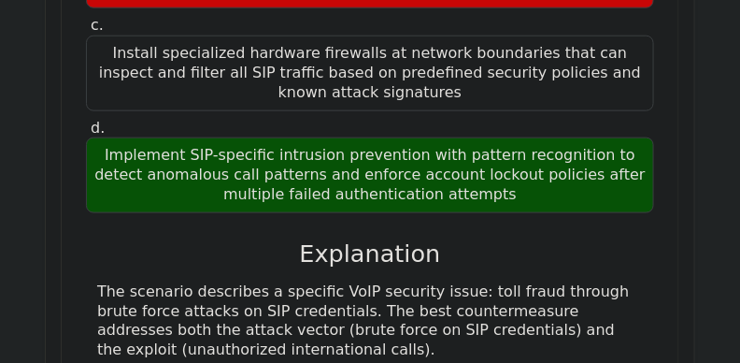
click at [131, 239] on h3 "Explanation" at bounding box center [370, 253] width 546 height 29
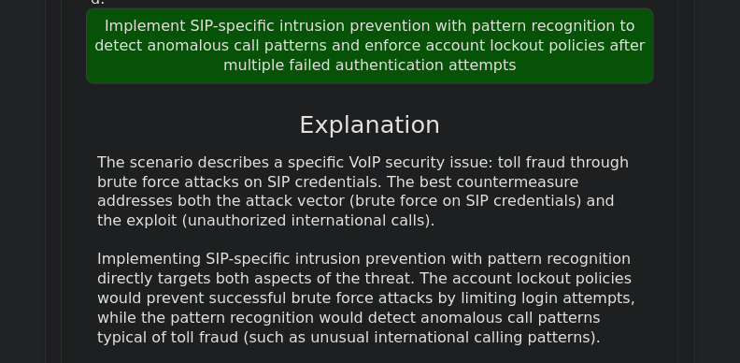
scroll to position [2248, 0]
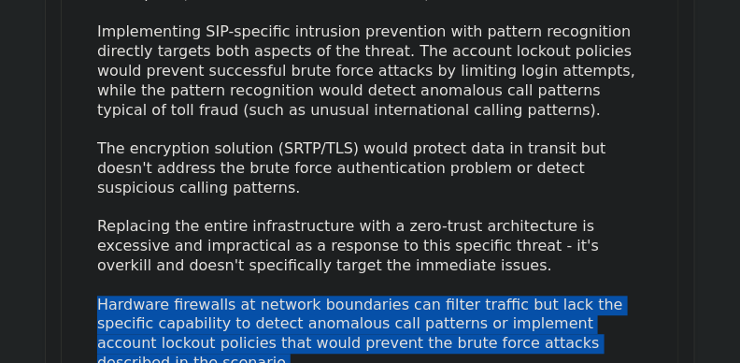
drag, startPoint x: 553, startPoint y: 245, endPoint x: 78, endPoint y: 198, distance: 478.1
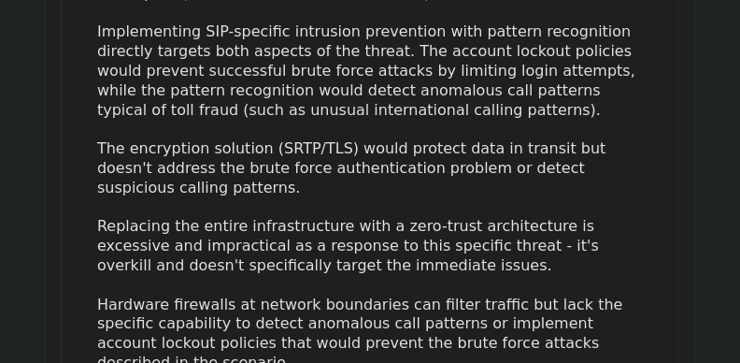
click at [171, 173] on div "The scenario describes a specific VoIP security issue: toll fraud through brute…" at bounding box center [370, 148] width 546 height 447
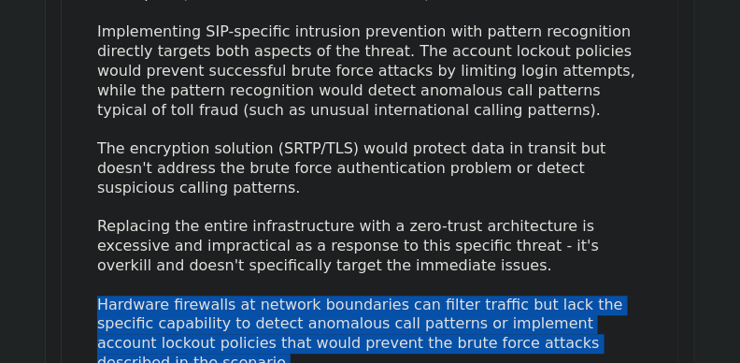
drag, startPoint x: 550, startPoint y: 246, endPoint x: 88, endPoint y: 199, distance: 464.1
click at [88, 199] on div "The scenario describes a specific VoIP security issue: toll fraud through brute…" at bounding box center [370, 148] width 568 height 447
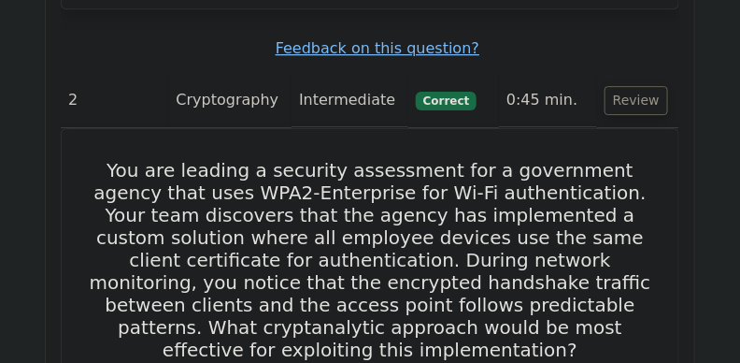
scroll to position [2652, 0]
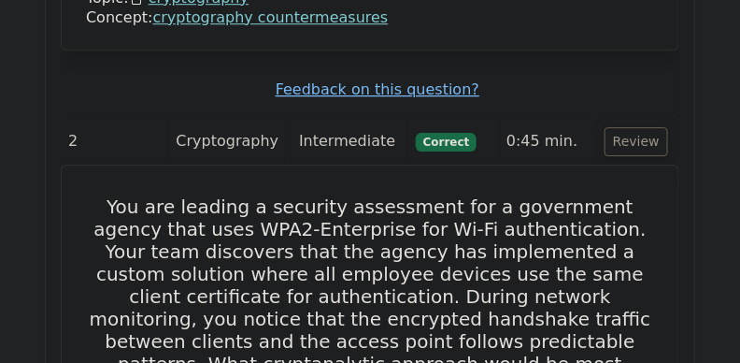
click at [129, 195] on h5 "You are leading a security assessment for a government agency that uses WPA2-En…" at bounding box center [370, 296] width 572 height 202
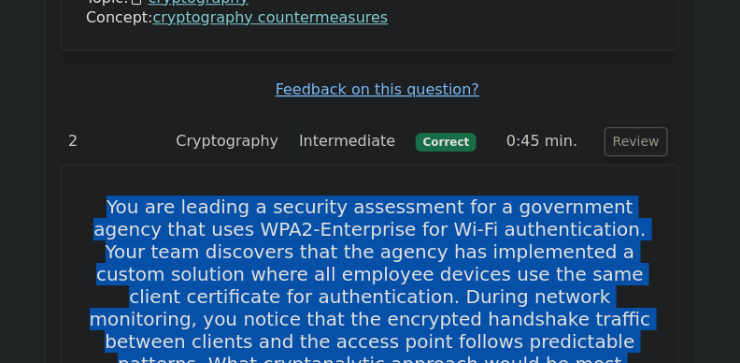
drag, startPoint x: 100, startPoint y: 78, endPoint x: 610, endPoint y: 236, distance: 534.5
click at [610, 236] on h5 "You are leading a security assessment for a government agency that uses WPA2-En…" at bounding box center [370, 296] width 572 height 202
click at [605, 246] on h5 "You are leading a security assessment for a government agency that uses WPA2-En…" at bounding box center [370, 296] width 572 height 202
drag, startPoint x: 605, startPoint y: 246, endPoint x: 95, endPoint y: 82, distance: 535.1
click at [95, 195] on h5 "You are leading a security assessment for a government agency that uses WPA2-En…" at bounding box center [370, 296] width 572 height 202
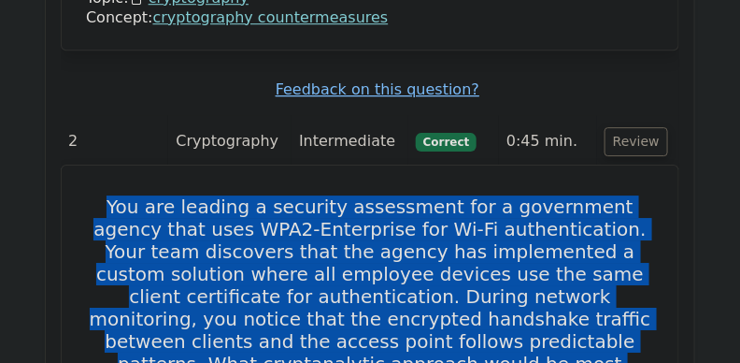
drag, startPoint x: 599, startPoint y: 239, endPoint x: 86, endPoint y: 71, distance: 540.1
click at [92, 195] on h5 "You are leading a security assessment for a government agency that uses WPA2-En…" at bounding box center [370, 296] width 572 height 202
drag, startPoint x: 606, startPoint y: 242, endPoint x: 79, endPoint y: 83, distance: 550.6
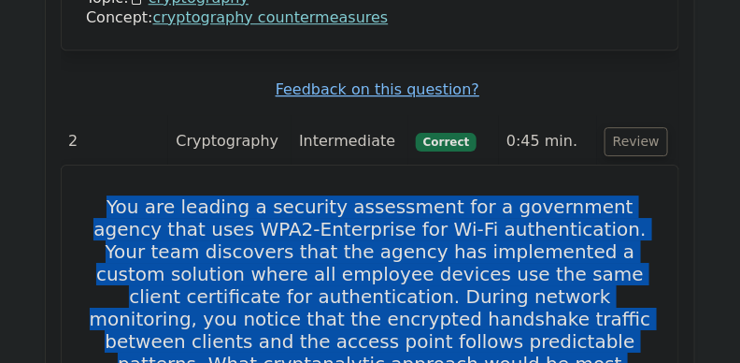
click at [103, 195] on h5 "You are leading a security assessment for a government agency that uses WPA2-En…" at bounding box center [370, 296] width 572 height 202
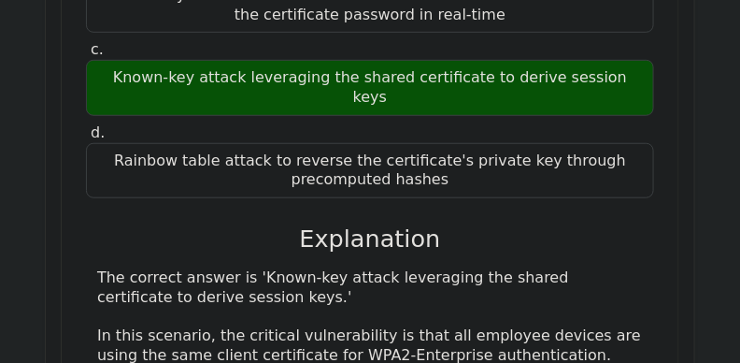
scroll to position [3263, 0]
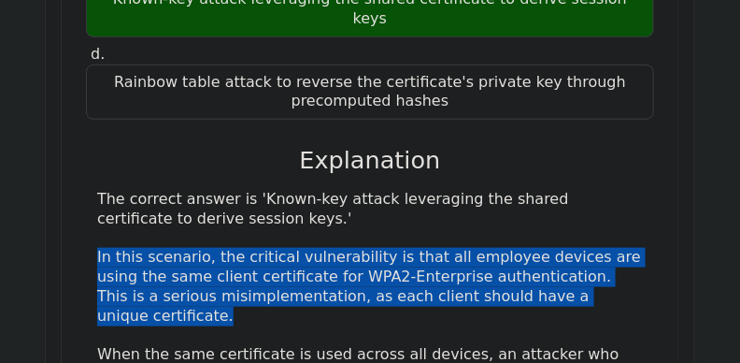
drag, startPoint x: 96, startPoint y: 94, endPoint x: 561, endPoint y: 137, distance: 466.6
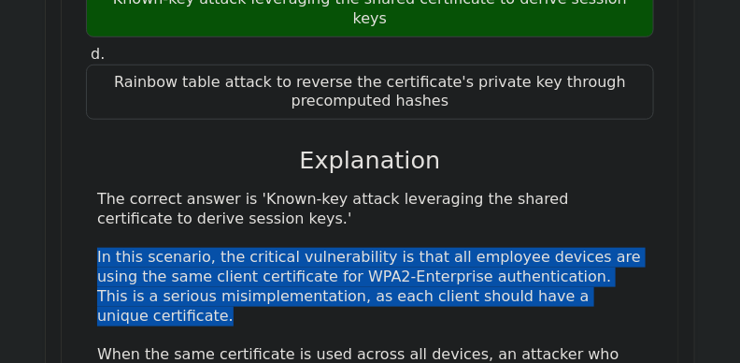
drag, startPoint x: 537, startPoint y: 140, endPoint x: 81, endPoint y: 89, distance: 458.1
click at [81, 89] on div "You are leading a security assessment for a government agency that uses WPA2-En…" at bounding box center [370, 241] width 602 height 1358
click at [85, 112] on div "a. Side-channel analysis measuring electromagnetic radiation from access points…" at bounding box center [370, 348] width 572 height 1111
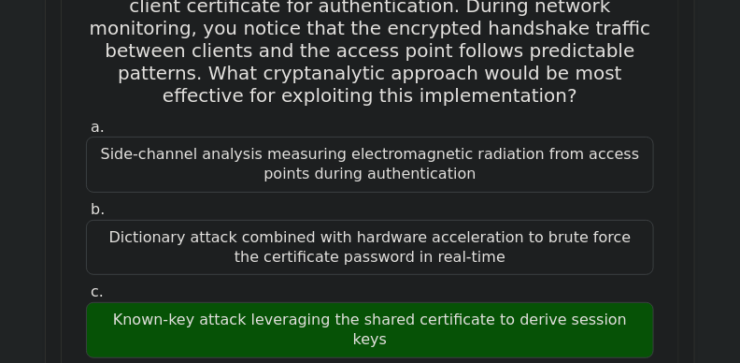
scroll to position [2894, 0]
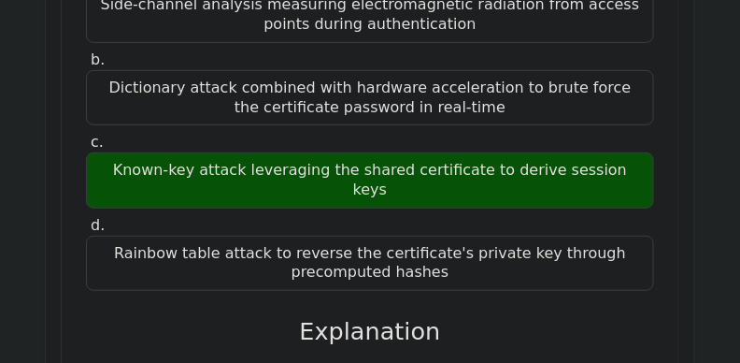
scroll to position [3067, 0]
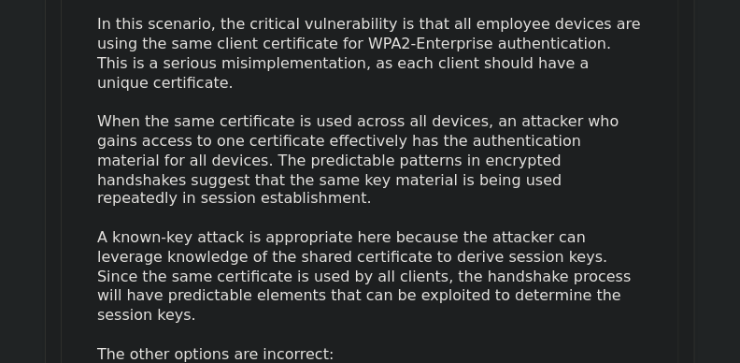
scroll to position [3620, 0]
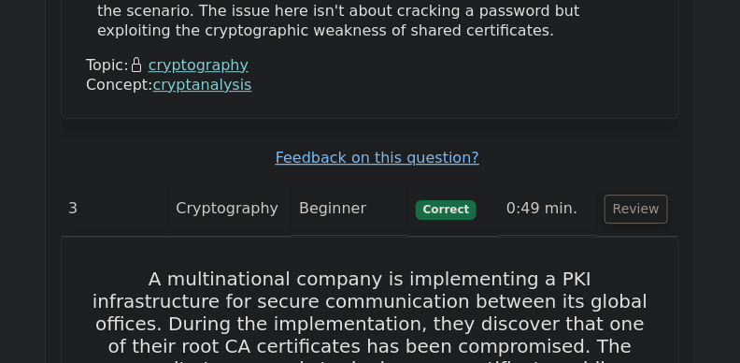
scroll to position [4105, 0]
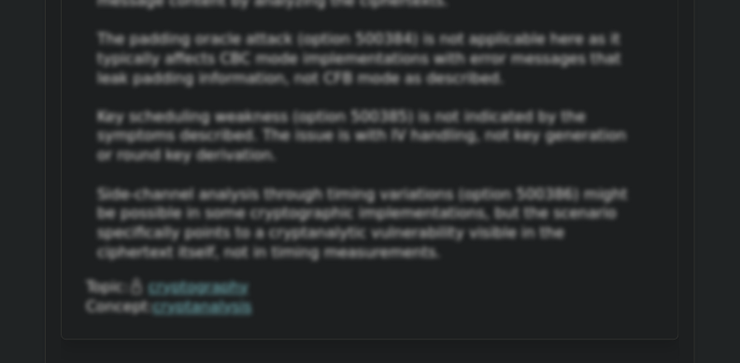
scroll to position [6550, 0]
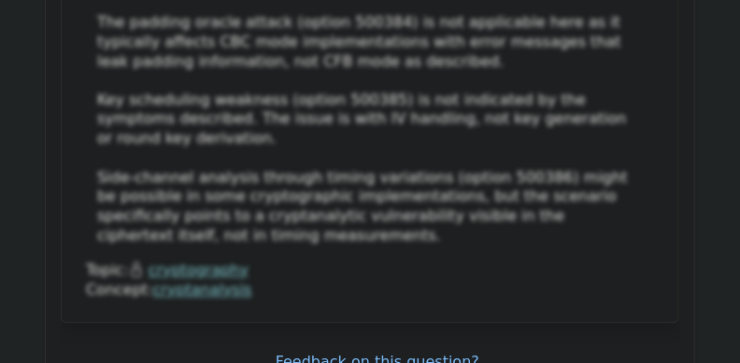
drag, startPoint x: 87, startPoint y: 19, endPoint x: 603, endPoint y: 180, distance: 540.7
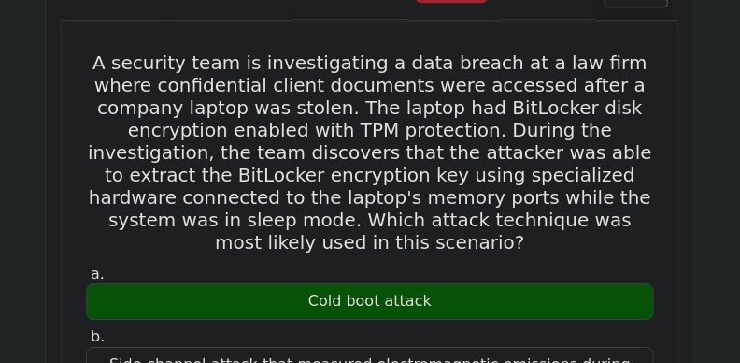
scroll to position [7034, 0]
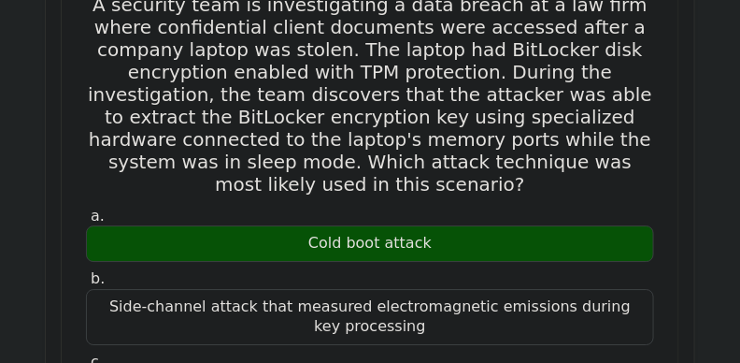
scroll to position [7069, 0]
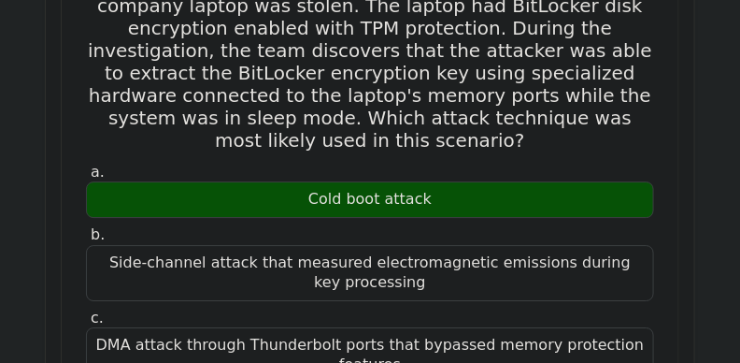
drag, startPoint x: 91, startPoint y: 79, endPoint x: 305, endPoint y: 203, distance: 247.5
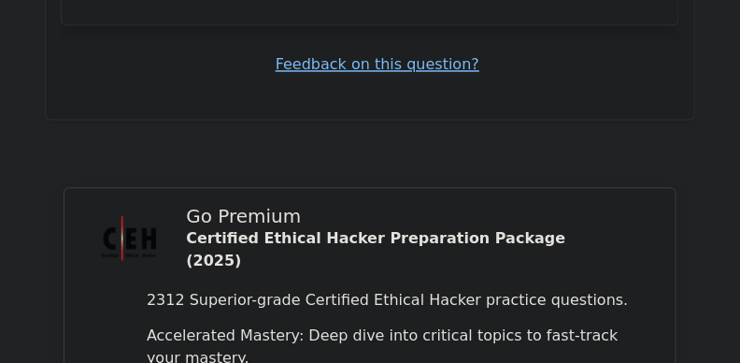
scroll to position [8130, 0]
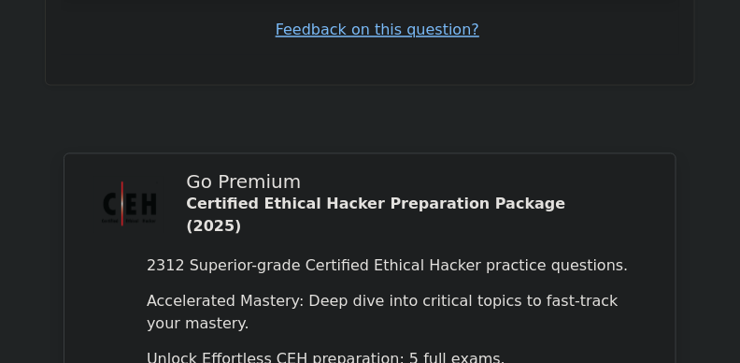
scroll to position [8117, 0]
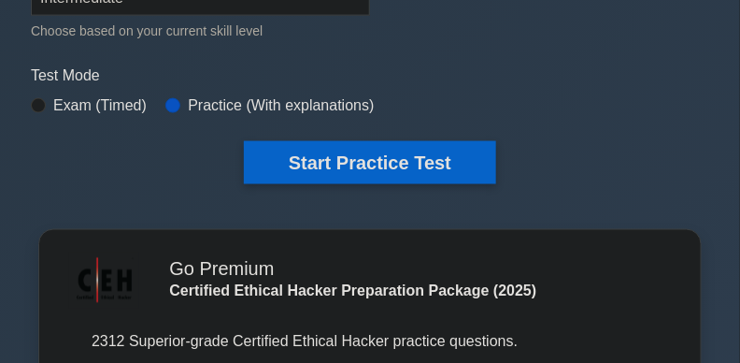
scroll to position [555, 0]
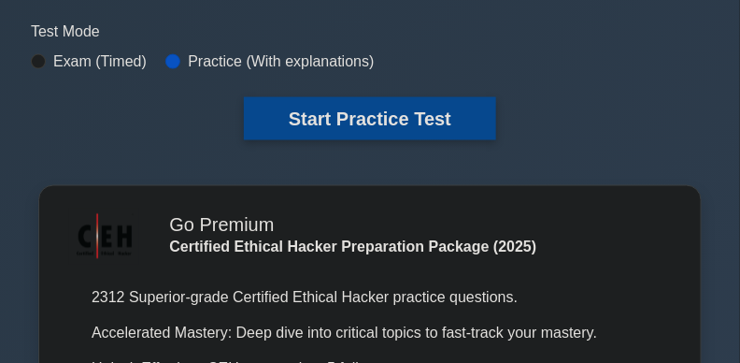
click at [316, 128] on button "Start Practice Test" at bounding box center [370, 118] width 252 height 43
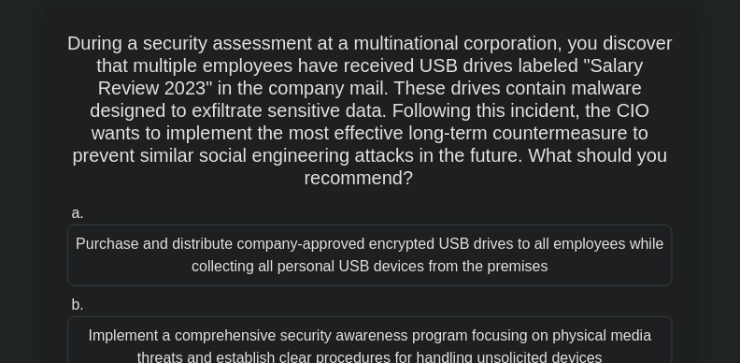
scroll to position [119, 0]
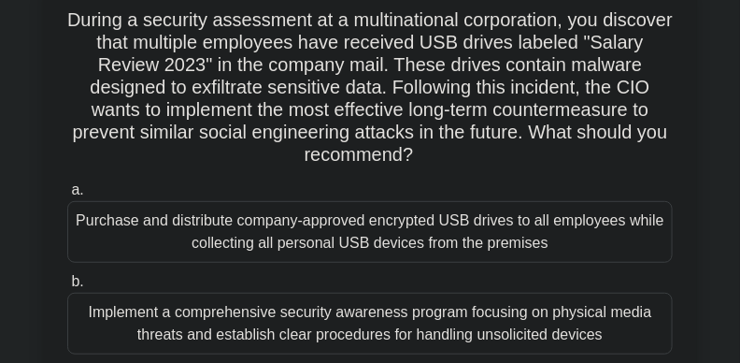
drag, startPoint x: 122, startPoint y: 12, endPoint x: 601, endPoint y: 154, distance: 500.1
click at [601, 154] on h5 "During a security assessment at a multinational corporation, you discover that …" at bounding box center [369, 87] width 609 height 159
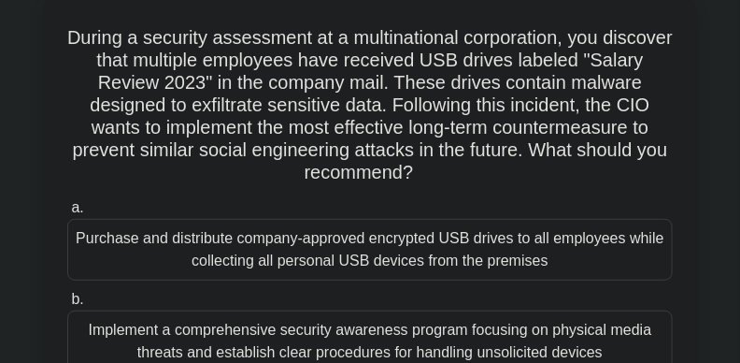
scroll to position [113, 0]
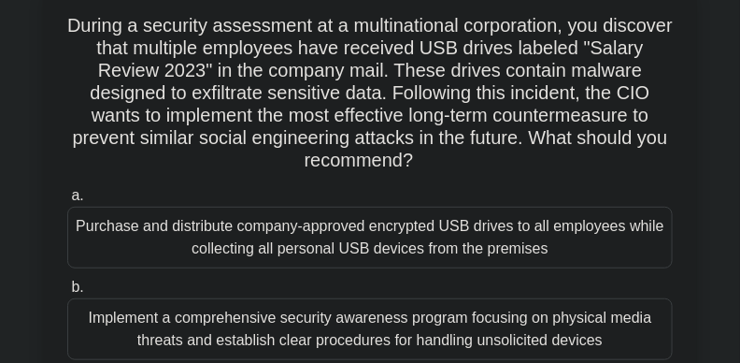
click at [548, 146] on h5 "During a security assessment at a multinational corporation, you discover that …" at bounding box center [369, 93] width 609 height 159
click at [551, 157] on h5 "During a security assessment at a multinational corporation, you discover that …" at bounding box center [369, 93] width 609 height 159
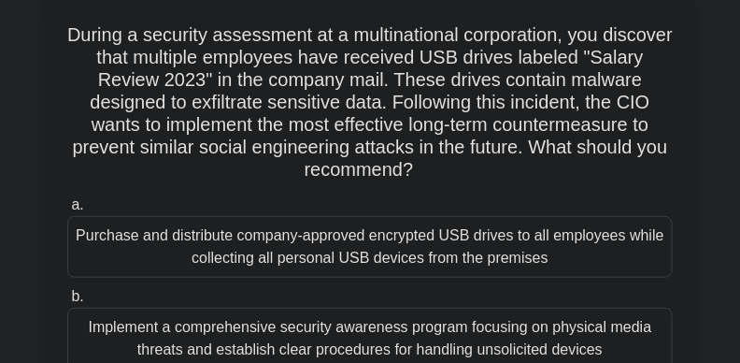
scroll to position [96, 0]
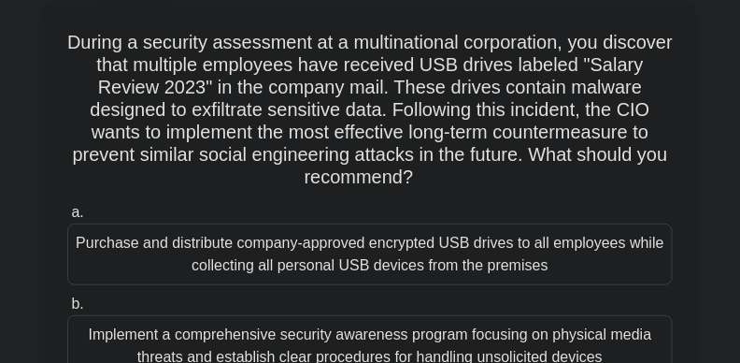
drag, startPoint x: 92, startPoint y: 40, endPoint x: 557, endPoint y: 171, distance: 483.6
click at [557, 171] on h5 "During a security assessment at a multinational corporation, you discover that …" at bounding box center [369, 110] width 609 height 159
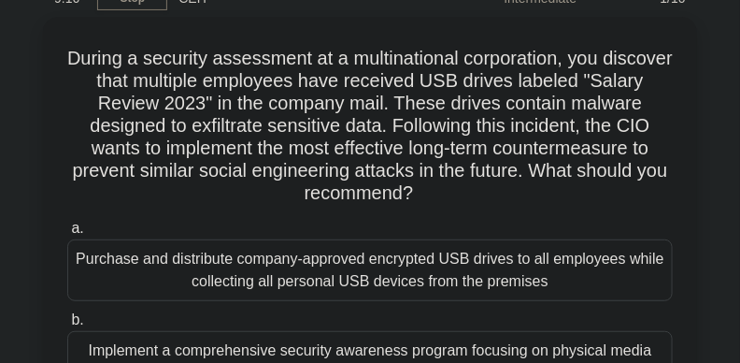
scroll to position [94, 0]
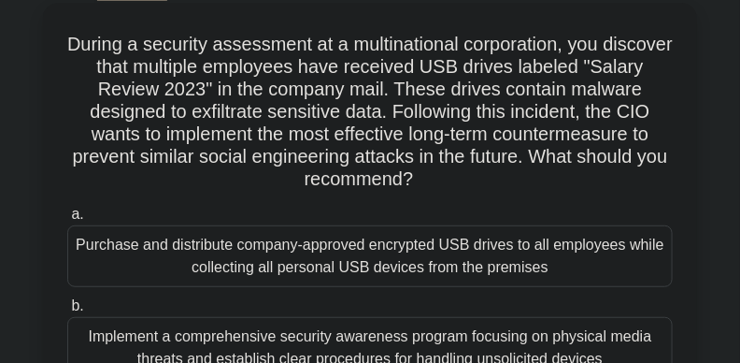
click at [153, 174] on h5 "During a security assessment at a multinational corporation, you discover that …" at bounding box center [369, 112] width 609 height 159
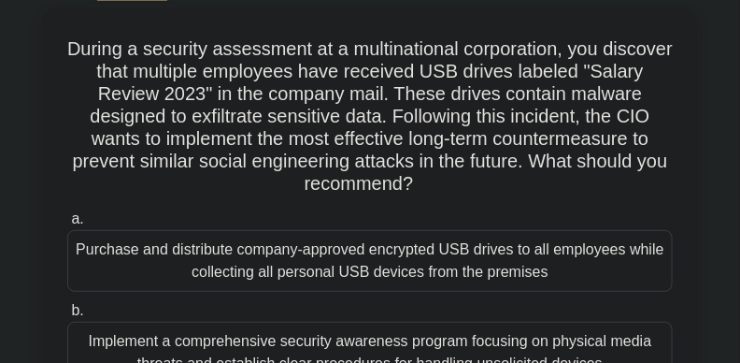
click at [705, 118] on div "During a security assessment at a multinational corporation, you discover that …" at bounding box center [370, 326] width 673 height 638
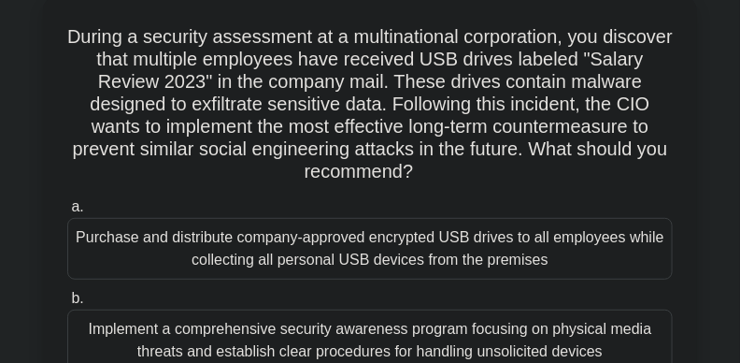
scroll to position [115, 0]
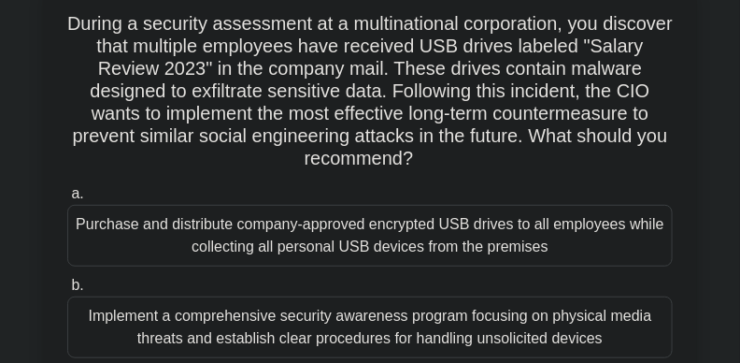
drag, startPoint x: 91, startPoint y: 21, endPoint x: 535, endPoint y: 165, distance: 467.1
click at [535, 165] on h5 "During a security assessment at a multinational corporation, you discover that …" at bounding box center [369, 91] width 609 height 159
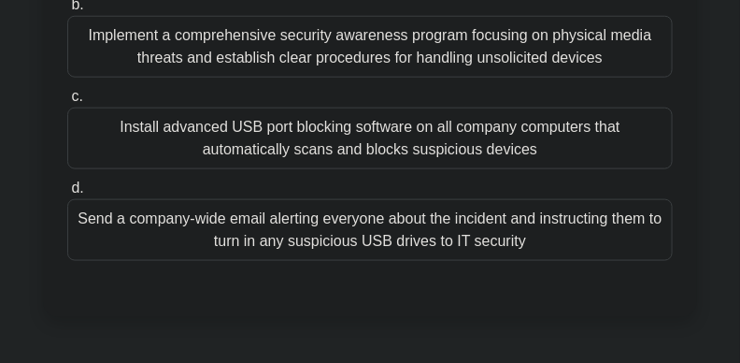
scroll to position [385, 0]
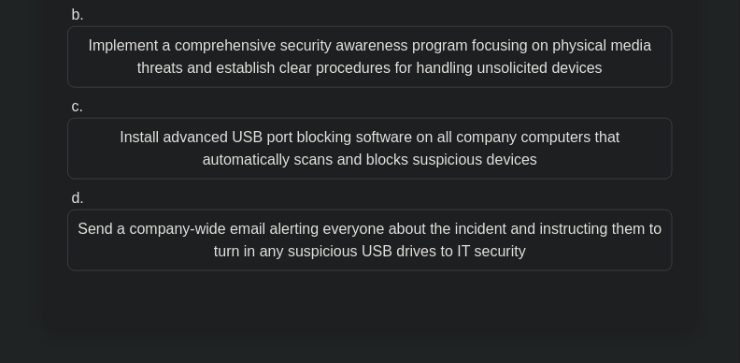
click at [511, 247] on div "Send a company-wide email alerting everyone about the incident and instructing …" at bounding box center [370, 240] width 606 height 62
click at [67, 205] on input "d. Send a company-wide email alerting everyone about the incident and instructi…" at bounding box center [67, 199] width 0 height 12
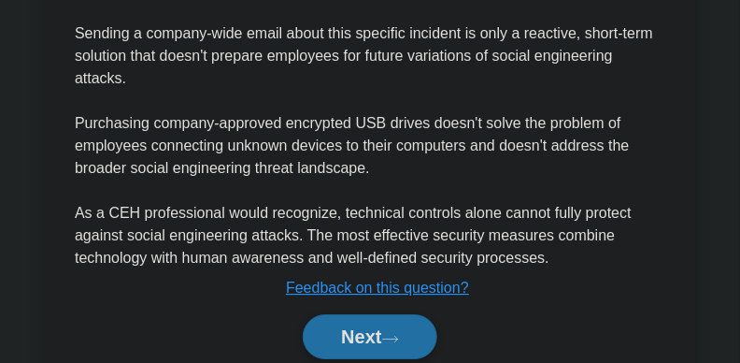
scroll to position [1163, 0]
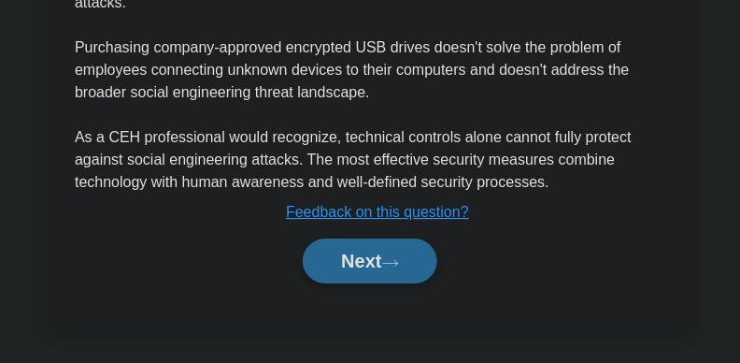
click at [365, 264] on button "Next" at bounding box center [370, 260] width 134 height 45
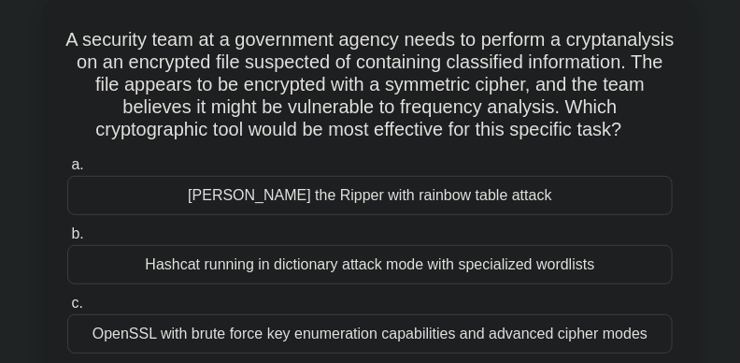
scroll to position [110, 0]
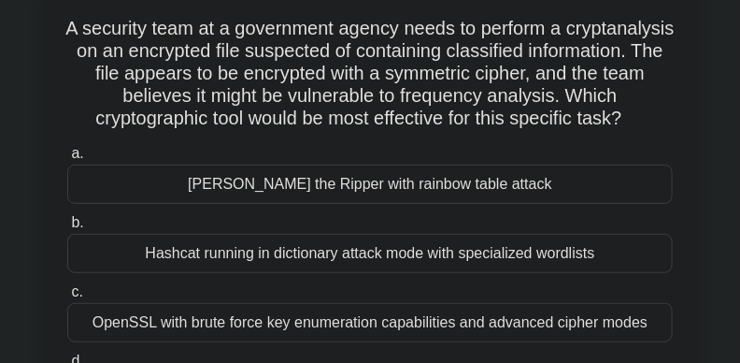
drag, startPoint x: 110, startPoint y: 26, endPoint x: 693, endPoint y: 133, distance: 592.0
click at [693, 133] on div "A security team at a government agency needs to perform a cryptanalysis on an e…" at bounding box center [370, 227] width 654 height 480
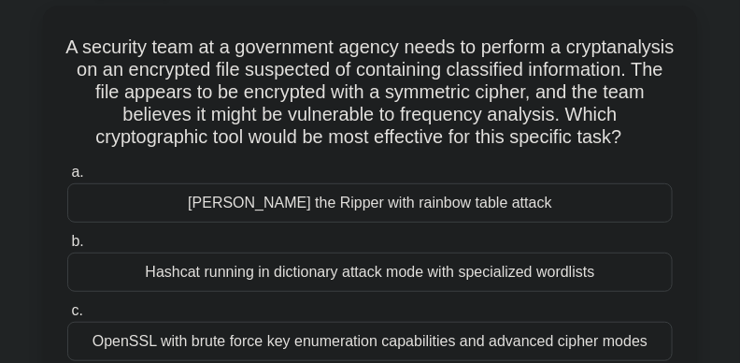
scroll to position [98, 0]
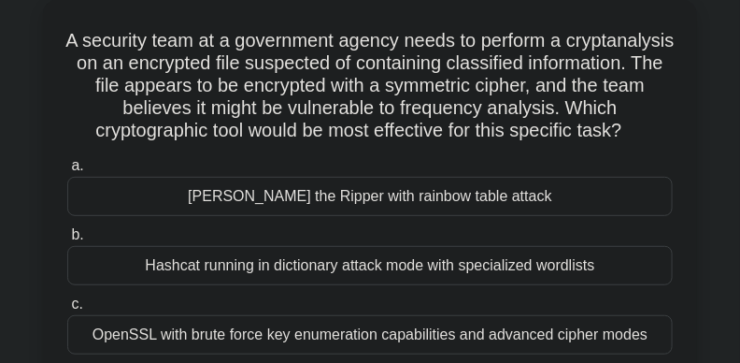
click at [570, 143] on h5 "A security team at a government agency needs to perform a cryptanalysis on an e…" at bounding box center [369, 86] width 609 height 114
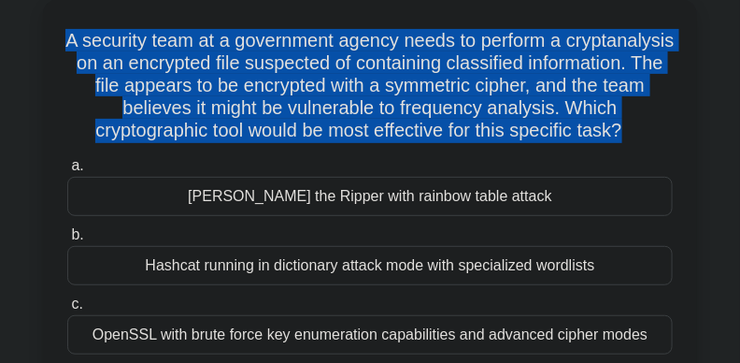
drag, startPoint x: 116, startPoint y: 34, endPoint x: 681, endPoint y: 136, distance: 574.8
click at [681, 136] on div "A security team at a government agency needs to perform a cryptanalysis on an e…" at bounding box center [369, 240] width 639 height 466
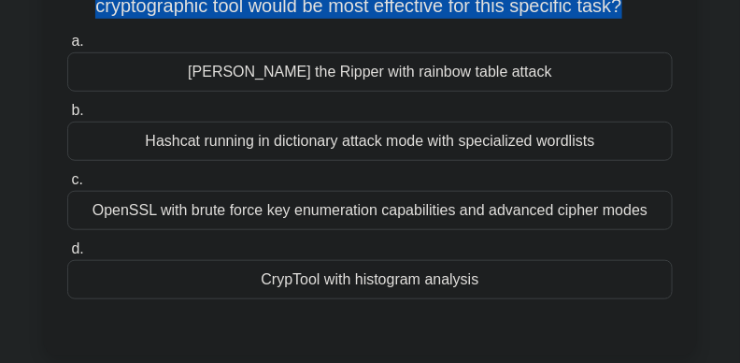
scroll to position [228, 0]
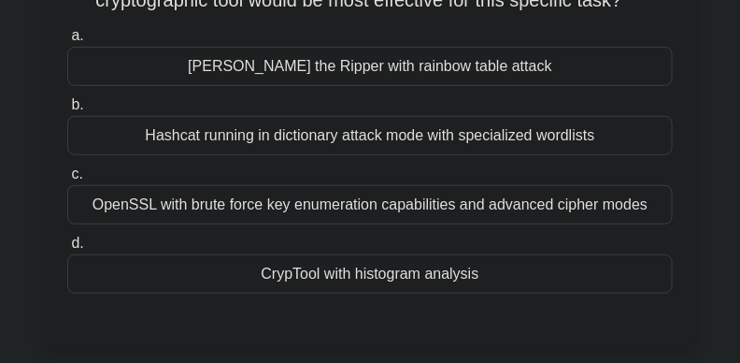
click at [465, 294] on div "CrypTool with histogram analysis" at bounding box center [370, 273] width 606 height 39
click at [67, 250] on input "d. CrypTool with histogram analysis" at bounding box center [67, 243] width 0 height 12
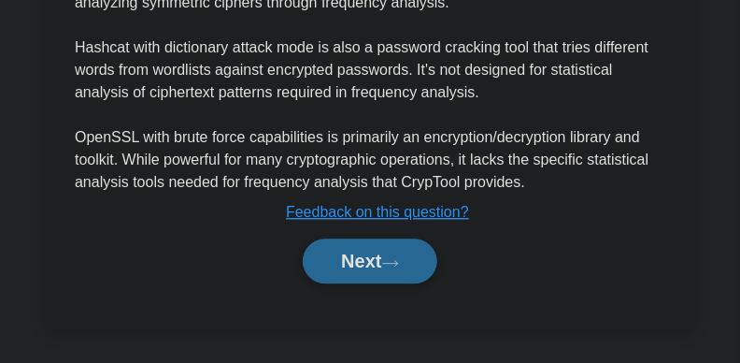
click at [381, 283] on button "Next" at bounding box center [370, 260] width 134 height 45
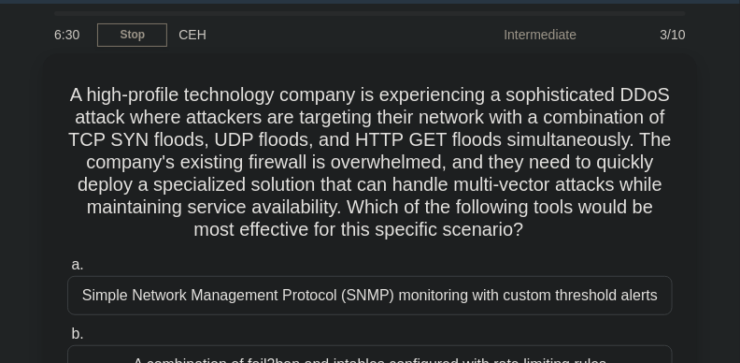
scroll to position [91, 0]
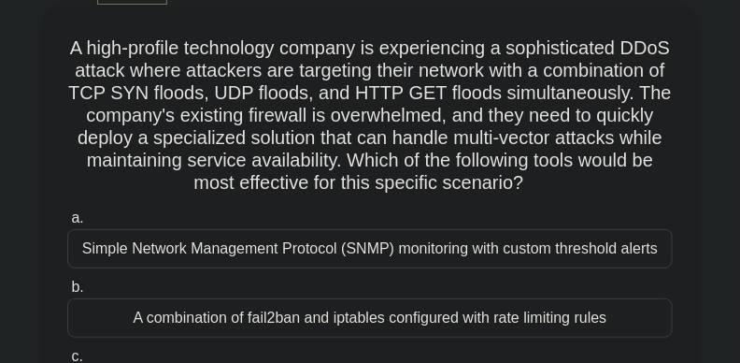
drag, startPoint x: 78, startPoint y: 45, endPoint x: 638, endPoint y: 197, distance: 580.3
click at [638, 197] on div "A high-profile technology company is experiencing a sophisticated DDoS attack w…" at bounding box center [369, 269] width 639 height 510
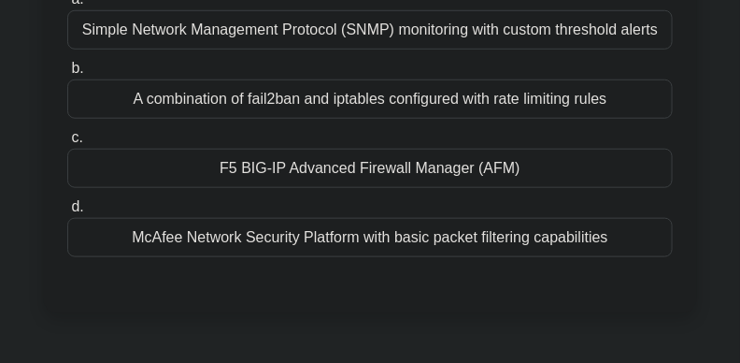
scroll to position [327, 0]
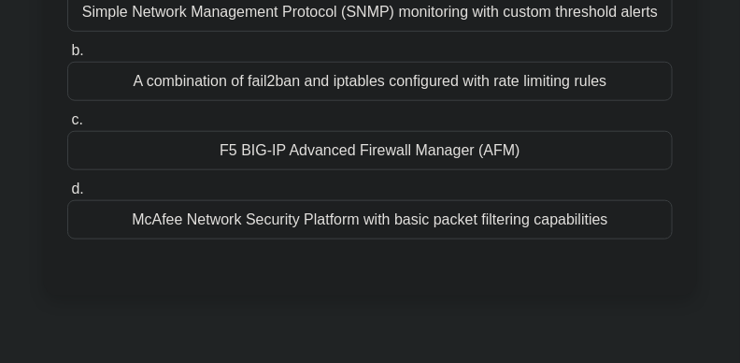
click at [638, 216] on div "McAfee Network Security Platform with basic packet filtering capabilities" at bounding box center [370, 219] width 606 height 39
click at [67, 195] on input "d. McAfee Network Security Platform with basic packet filtering capabilities" at bounding box center [67, 189] width 0 height 12
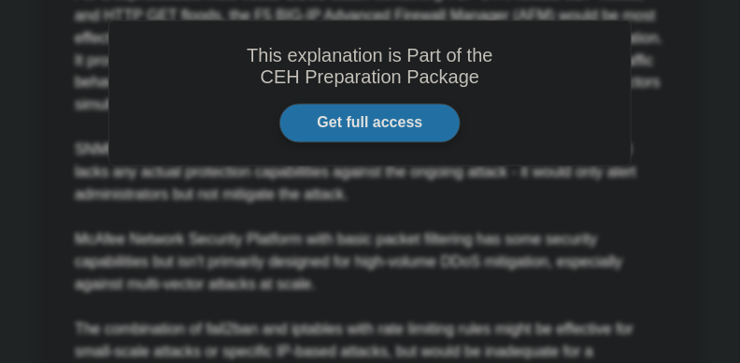
scroll to position [894, 0]
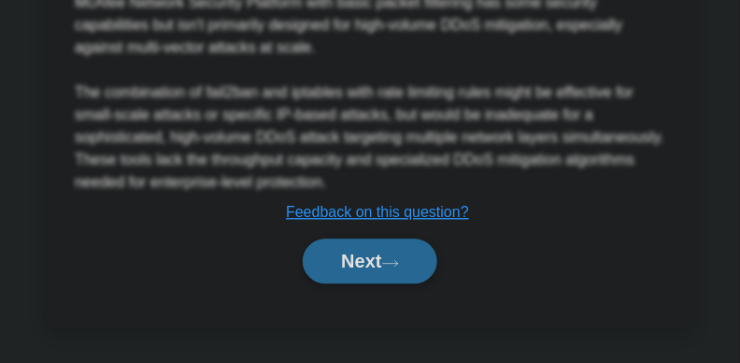
drag, startPoint x: 314, startPoint y: 252, endPoint x: 377, endPoint y: 250, distance: 62.7
click at [315, 252] on button "Next" at bounding box center [370, 260] width 134 height 45
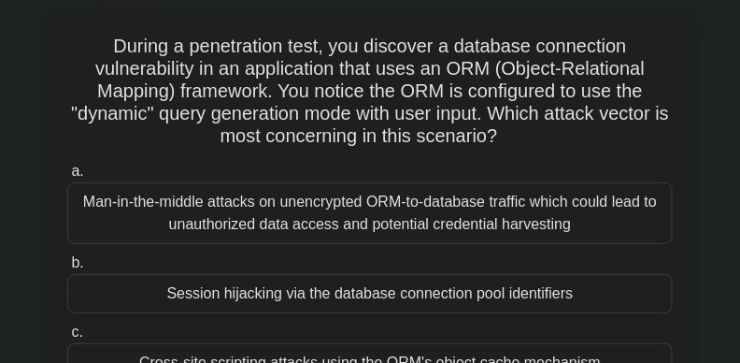
scroll to position [0, 0]
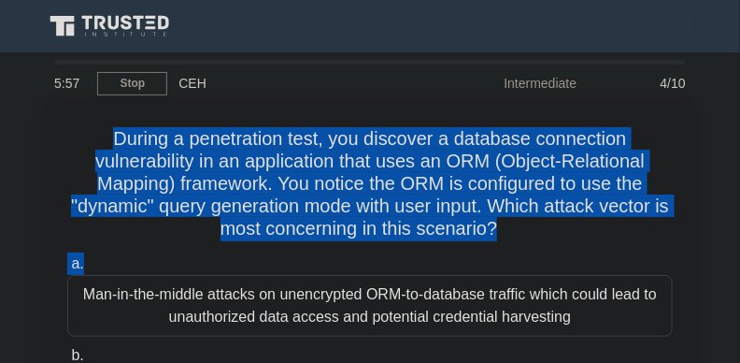
drag, startPoint x: 98, startPoint y: 140, endPoint x: 563, endPoint y: 253, distance: 478.1
click at [563, 253] on div "During a penetration test, you discover a database connection vulnerability in …" at bounding box center [369, 349] width 639 height 488
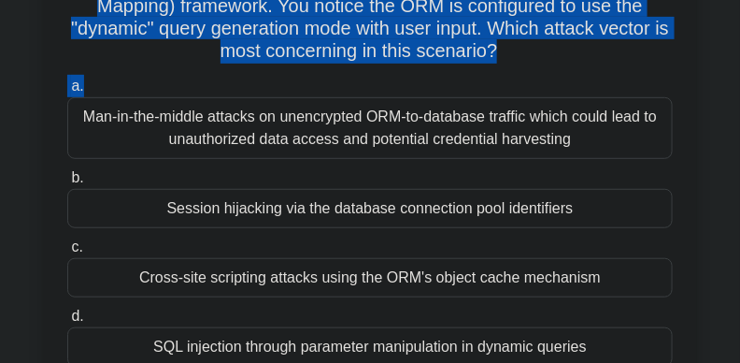
scroll to position [176, 0]
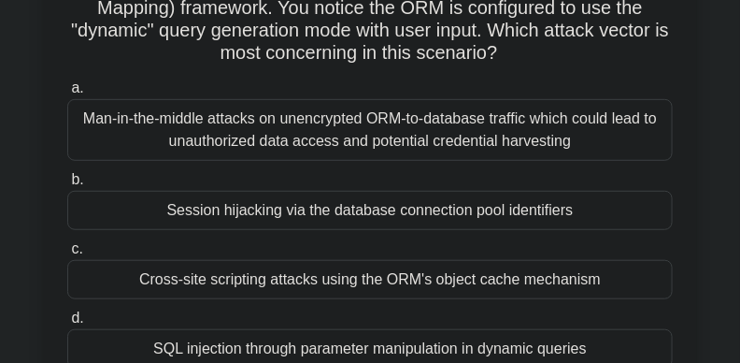
click at [600, 129] on div "Man-in-the-middle attacks on unencrypted ORM-to-database traffic which could le…" at bounding box center [370, 130] width 606 height 62
click at [67, 94] on input "a. Man-in-the-middle attacks on unencrypted ORM-to-database traffic which could…" at bounding box center [67, 88] width 0 height 12
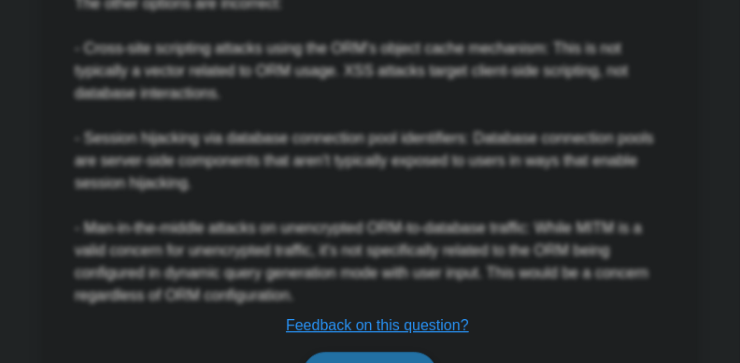
scroll to position [1028, 0]
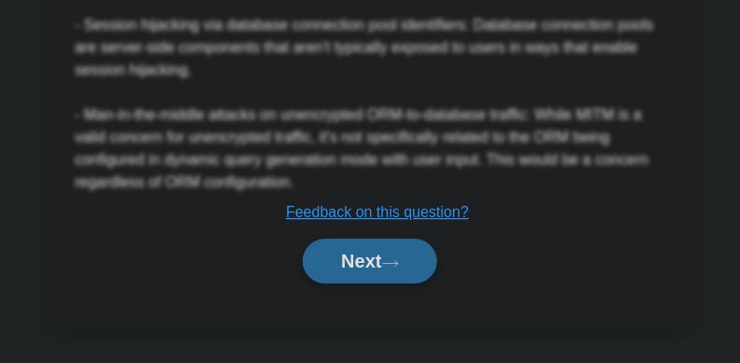
click at [401, 278] on button "Next" at bounding box center [370, 260] width 134 height 45
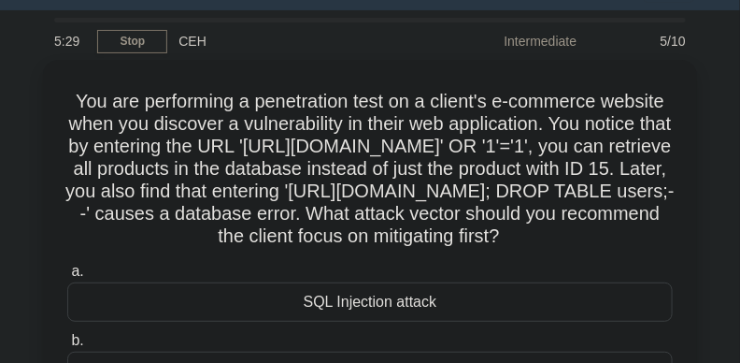
scroll to position [36, 0]
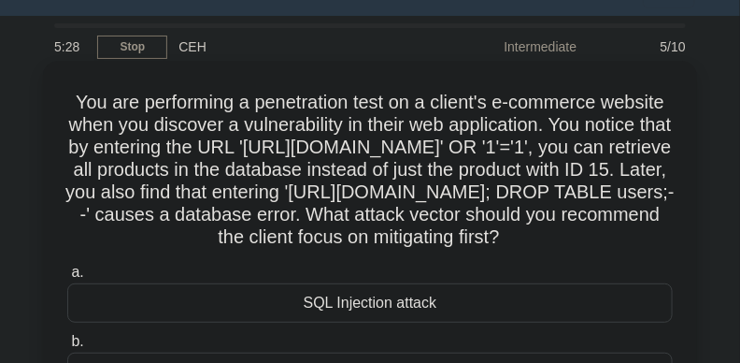
drag, startPoint x: 60, startPoint y: 103, endPoint x: 494, endPoint y: 265, distance: 464.1
click at [494, 265] on div "You are performing a penetration test on a client's e-commerce website when you…" at bounding box center [369, 345] width 639 height 555
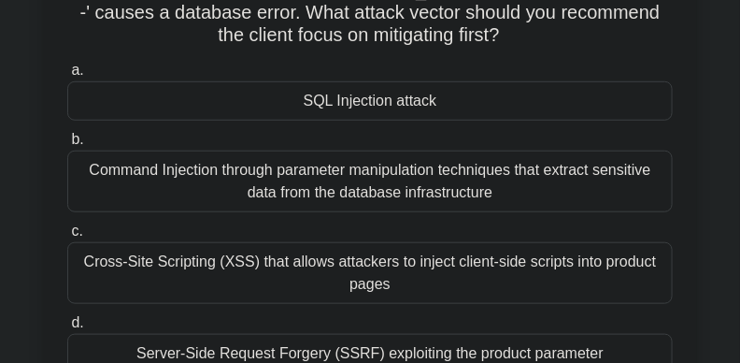
scroll to position [233, 0]
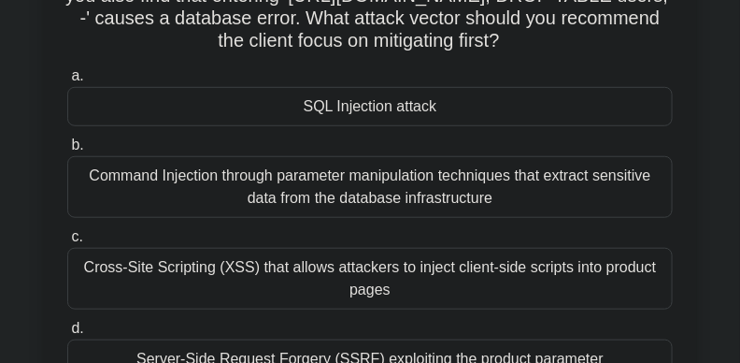
click at [487, 126] on div "SQL Injection attack" at bounding box center [370, 106] width 606 height 39
click at [67, 82] on input "a. SQL Injection attack" at bounding box center [67, 76] width 0 height 12
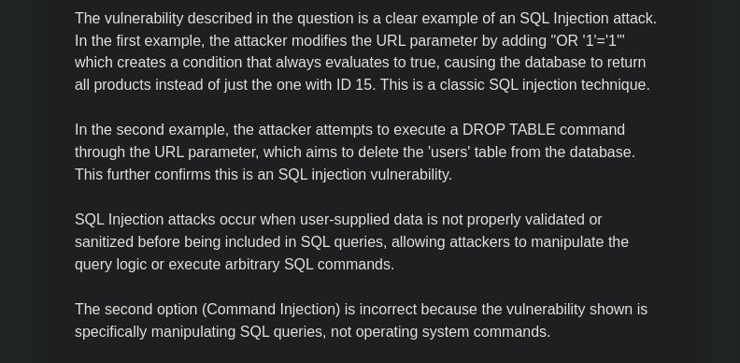
scroll to position [1026, 0]
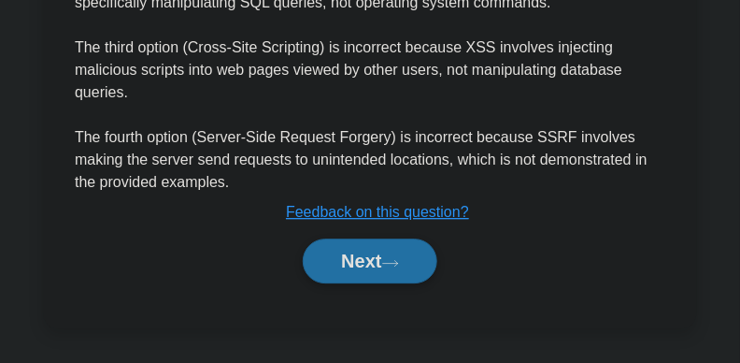
drag, startPoint x: 384, startPoint y: 263, endPoint x: 666, endPoint y: 279, distance: 282.7
click at [384, 261] on button "Next" at bounding box center [370, 260] width 134 height 45
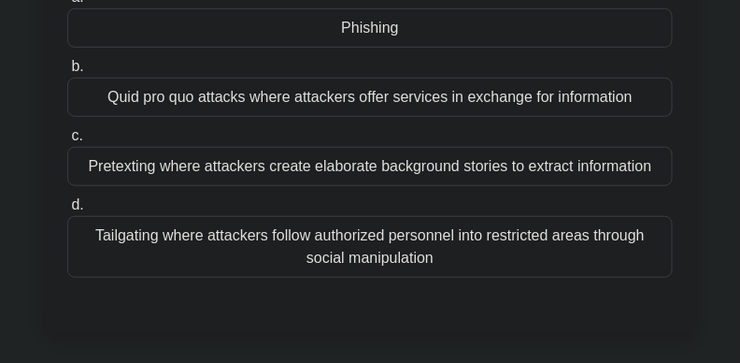
scroll to position [0, 0]
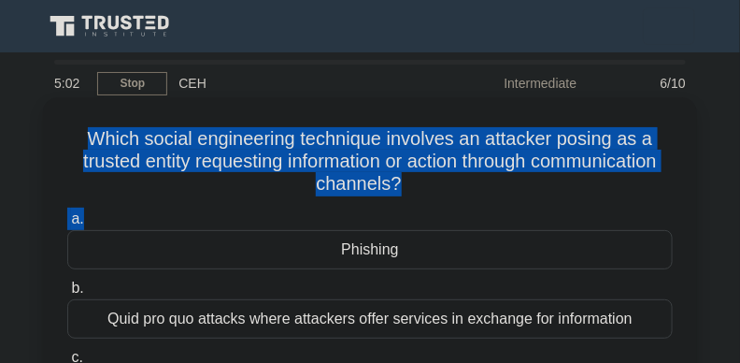
drag, startPoint x: 76, startPoint y: 136, endPoint x: 445, endPoint y: 217, distance: 378.1
click at [445, 217] on div "Which social engineering technique involves an attacker posing as a trusted ent…" at bounding box center [369, 326] width 639 height 443
click at [666, 211] on label "a. Phishing" at bounding box center [370, 239] width 606 height 62
click at [67, 213] on input "a. Phishing" at bounding box center [67, 219] width 0 height 12
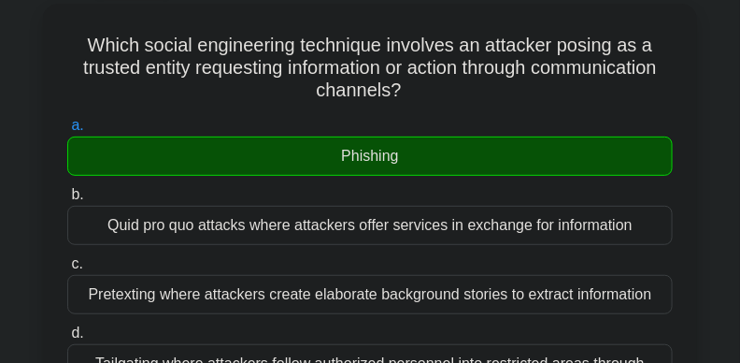
scroll to position [116, 0]
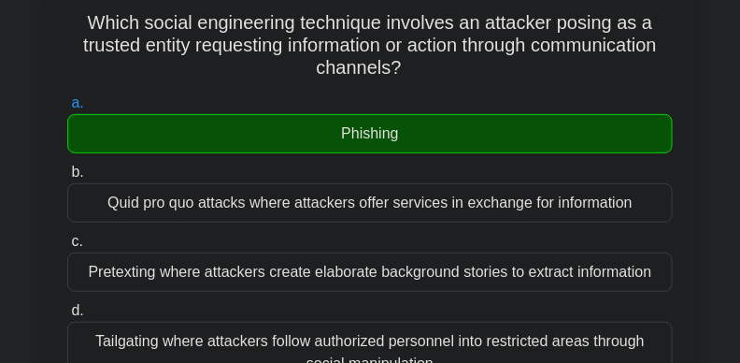
click at [509, 123] on div "Phishing" at bounding box center [370, 133] width 606 height 39
click at [67, 109] on input "a. Phishing" at bounding box center [67, 103] width 0 height 12
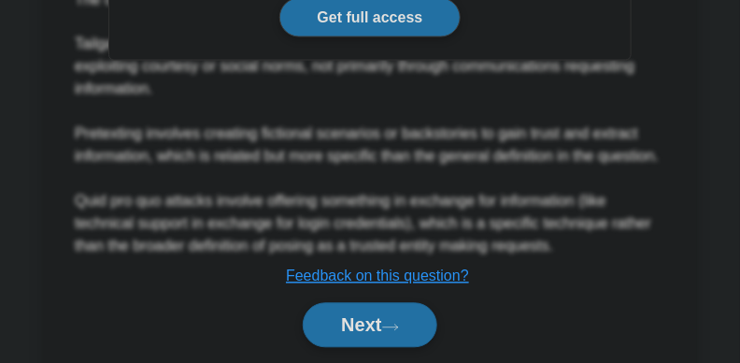
scroll to position [707, 0]
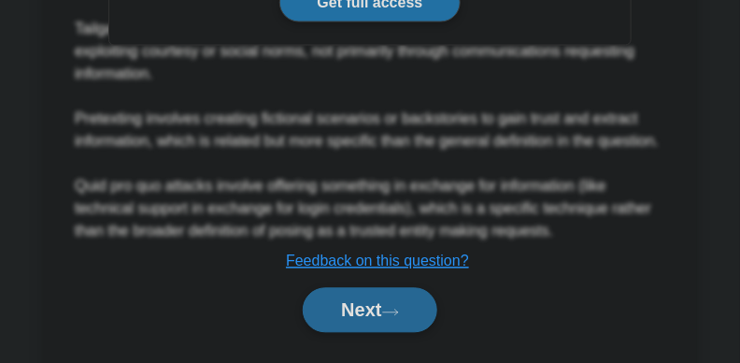
click at [404, 306] on button "Next" at bounding box center [370, 310] width 134 height 45
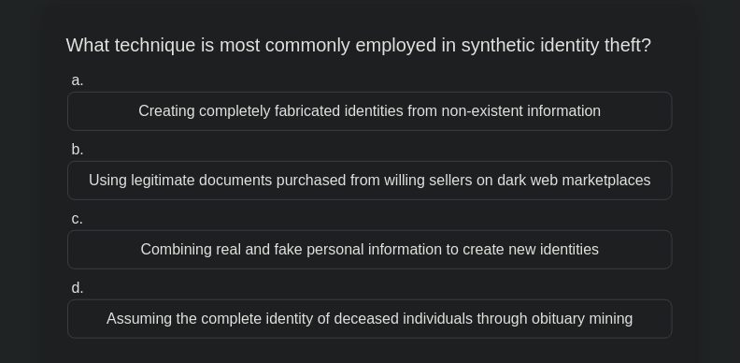
scroll to position [0, 0]
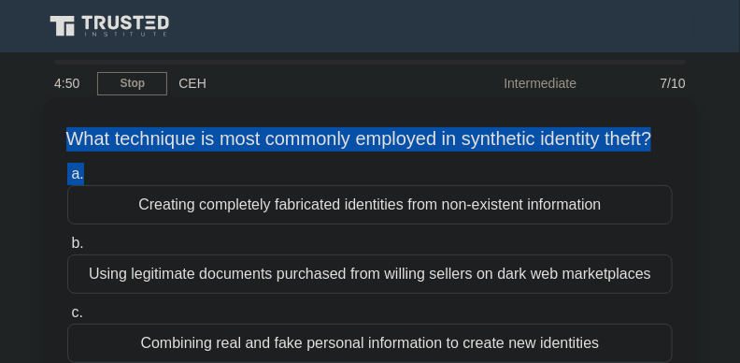
drag, startPoint x: 85, startPoint y: 121, endPoint x: 434, endPoint y: 183, distance: 354.2
click at [456, 182] on div "What technique is most commonly employed in synthetic identity theft? .spinner_…" at bounding box center [369, 293] width 639 height 376
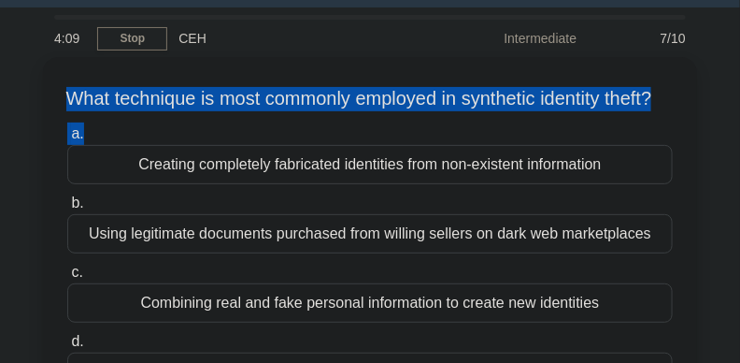
scroll to position [71, 0]
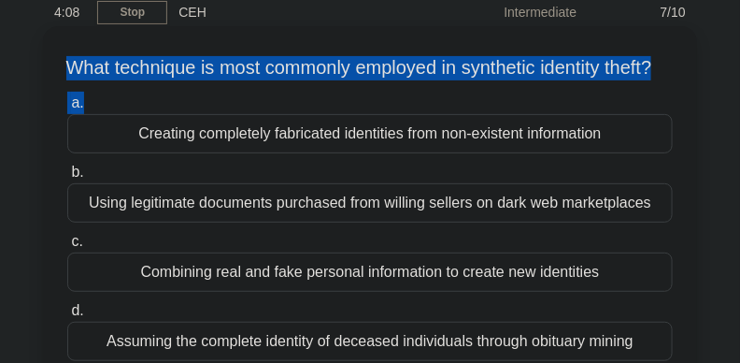
click at [440, 110] on div "What technique is most commonly employed in synthetic identity theft? .spinner_…" at bounding box center [369, 222] width 639 height 376
drag, startPoint x: 414, startPoint y: 89, endPoint x: 74, endPoint y: 75, distance: 340.5
click at [74, 75] on h5 "What technique is most commonly employed in synthetic identity theft? .spinner_…" at bounding box center [369, 68] width 609 height 24
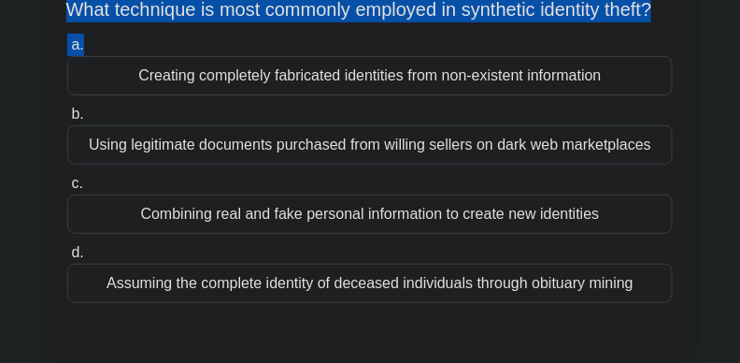
scroll to position [137, 0]
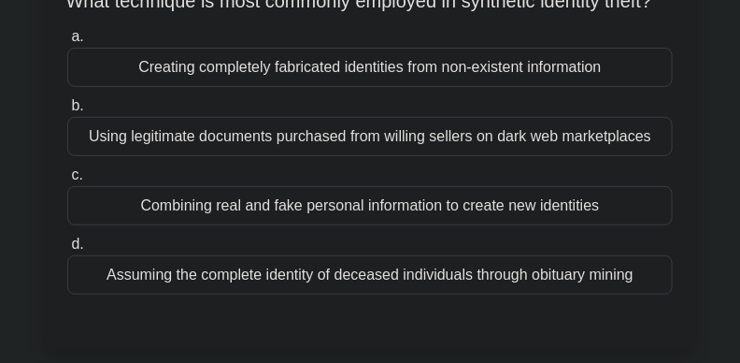
drag, startPoint x: 520, startPoint y: 71, endPoint x: 532, endPoint y: 83, distance: 17.2
click at [520, 72] on div "Creating completely fabricated identities from non-existent information" at bounding box center [370, 67] width 606 height 39
click at [67, 43] on input "a. Creating completely fabricated identities from non-existent information" at bounding box center [67, 37] width 0 height 12
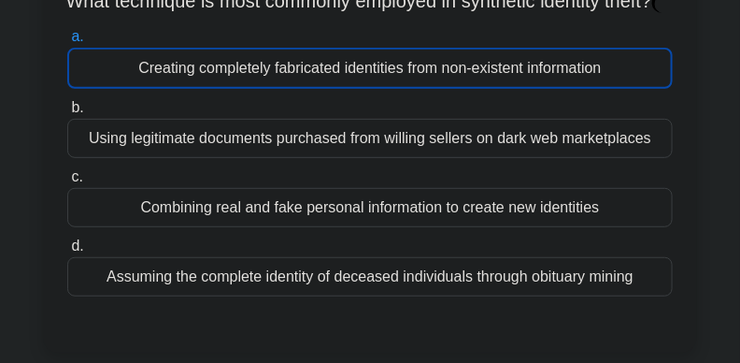
drag, startPoint x: 534, startPoint y: 87, endPoint x: 551, endPoint y: 84, distance: 17.1
click at [535, 87] on div "Creating completely fabricated identities from non-existent information" at bounding box center [370, 68] width 606 height 41
click at [67, 43] on input "a. Creating completely fabricated identities from non-existent information" at bounding box center [67, 37] width 0 height 12
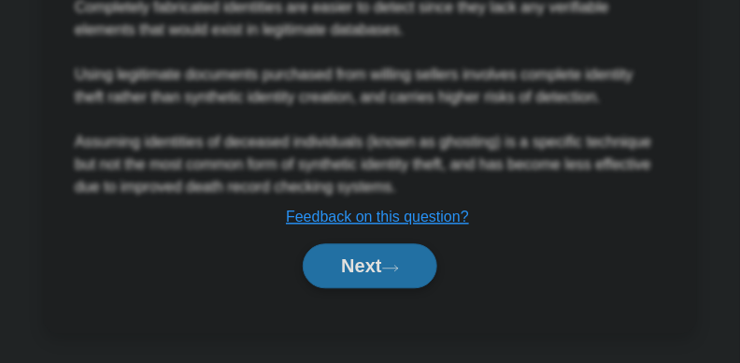
scroll to position [781, 0]
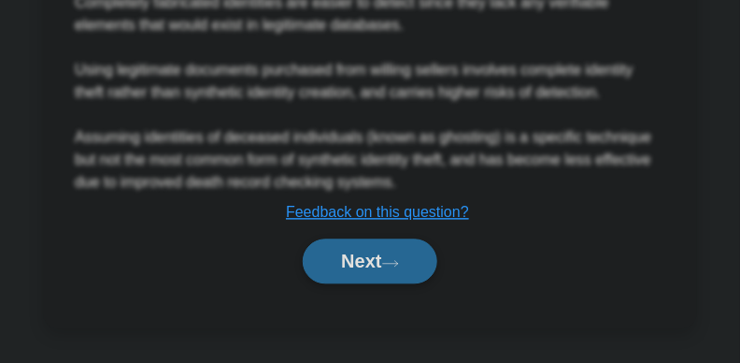
click at [424, 259] on button "Next" at bounding box center [370, 260] width 134 height 45
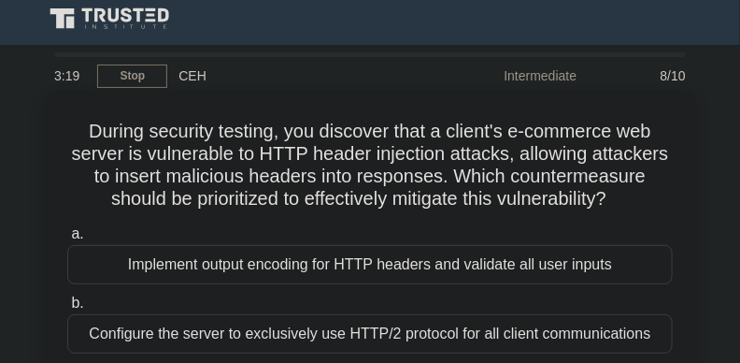
scroll to position [4, 0]
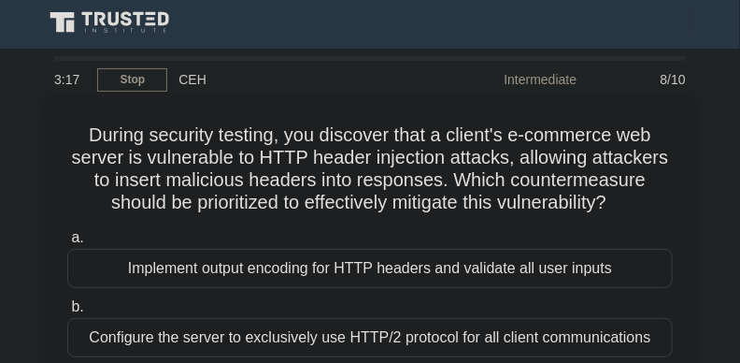
drag, startPoint x: 73, startPoint y: 123, endPoint x: 623, endPoint y: 202, distance: 556.1
click at [623, 202] on h5 "During security testing, you discover that a client's e-commerce web server is …" at bounding box center [369, 169] width 609 height 92
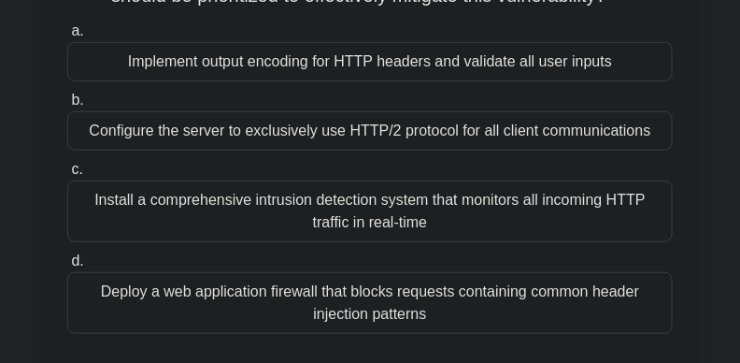
scroll to position [202, 0]
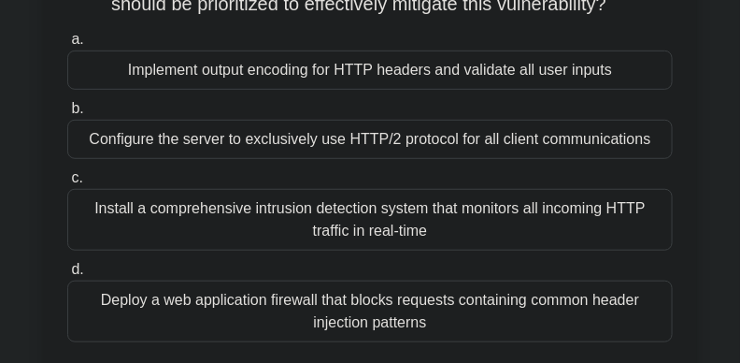
click at [576, 122] on div "Configure the server to exclusively use HTTP/2 protocol for all client communic…" at bounding box center [370, 139] width 606 height 39
click at [67, 115] on input "b. Configure the server to exclusively use HTTP/2 protocol for all client commu…" at bounding box center [67, 109] width 0 height 12
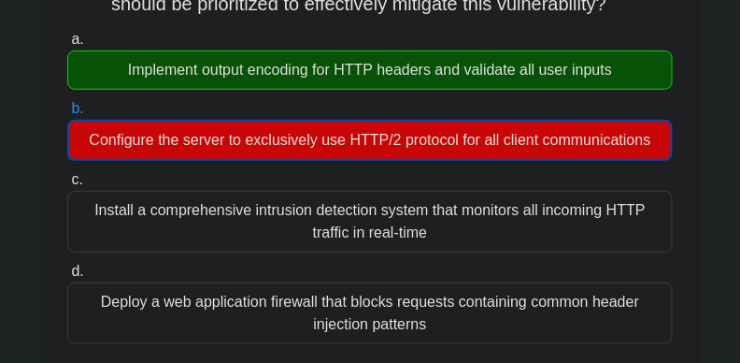
click at [623, 67] on div "Implement output encoding for HTTP headers and validate all user inputs" at bounding box center [370, 69] width 606 height 39
click at [67, 46] on input "a. Implement output encoding for HTTP headers and validate all user inputs" at bounding box center [67, 40] width 0 height 12
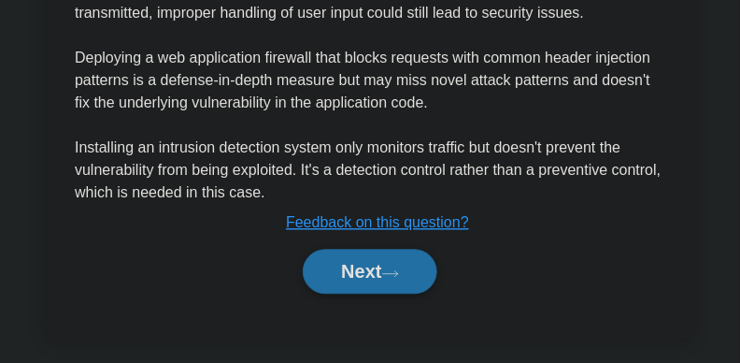
scroll to position [869, 0]
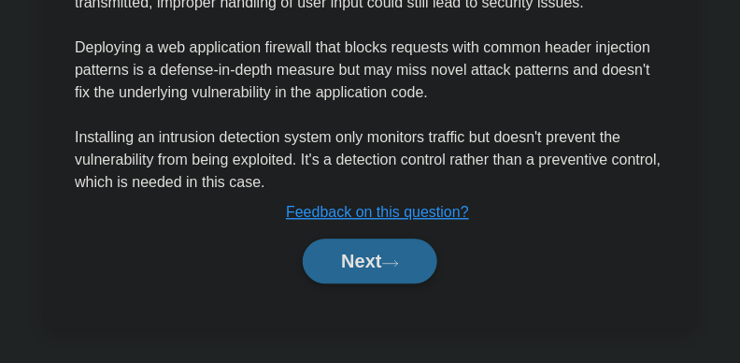
click at [354, 273] on button "Next" at bounding box center [370, 260] width 134 height 45
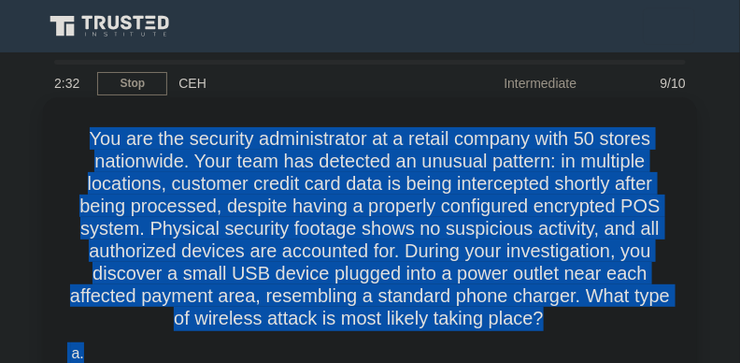
scroll to position [26, 0]
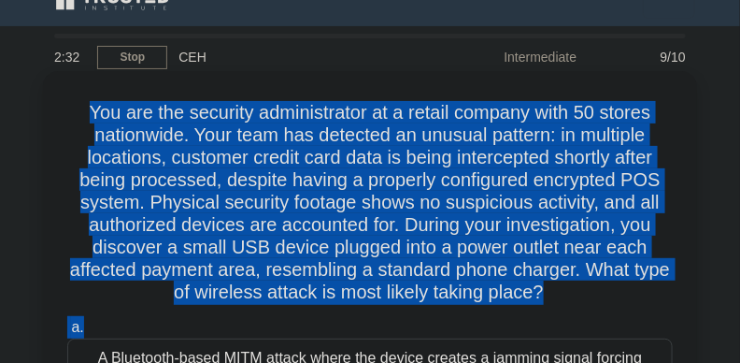
drag, startPoint x: 138, startPoint y: 156, endPoint x: 574, endPoint y: 294, distance: 457.0
click at [574, 294] on h5 "You are the security administrator at a retail company with 50 stores nationwid…" at bounding box center [369, 203] width 609 height 204
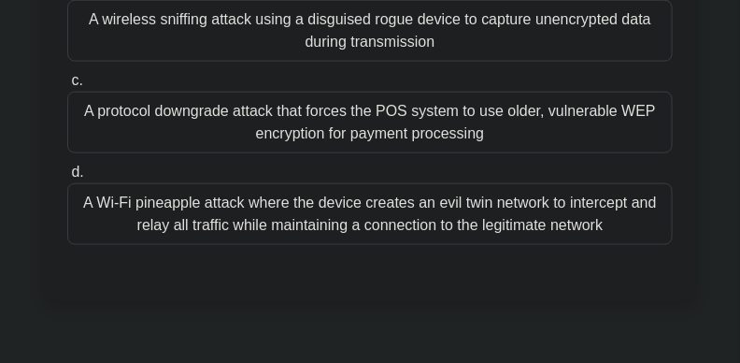
scroll to position [462, 0]
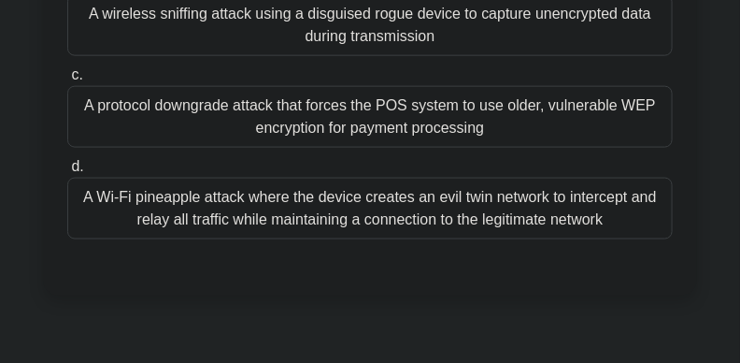
click at [487, 217] on div "A Wi-Fi pineapple attack where the device creates an evil twin network to inter…" at bounding box center [370, 209] width 606 height 62
click at [67, 173] on input "d. A Wi-Fi pineapple attack where the device creates an evil twin network to in…" at bounding box center [67, 167] width 0 height 12
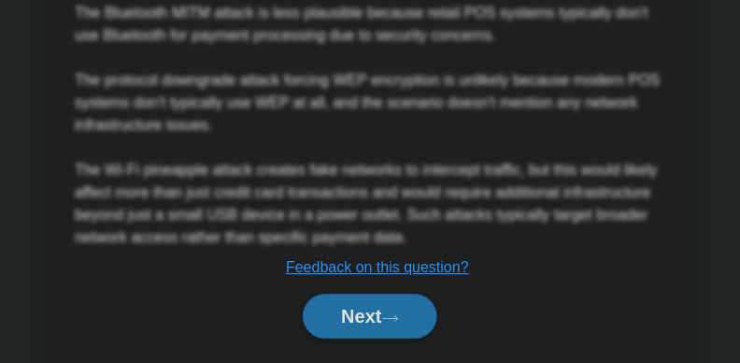
scroll to position [1140, 0]
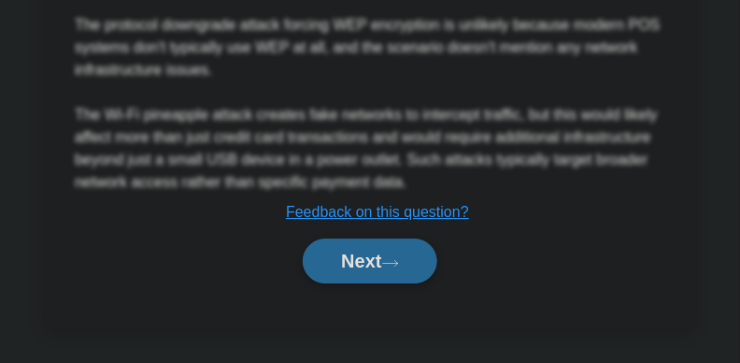
drag, startPoint x: 330, startPoint y: 261, endPoint x: 403, endPoint y: 267, distance: 73.2
click at [331, 261] on button "Next" at bounding box center [370, 260] width 134 height 45
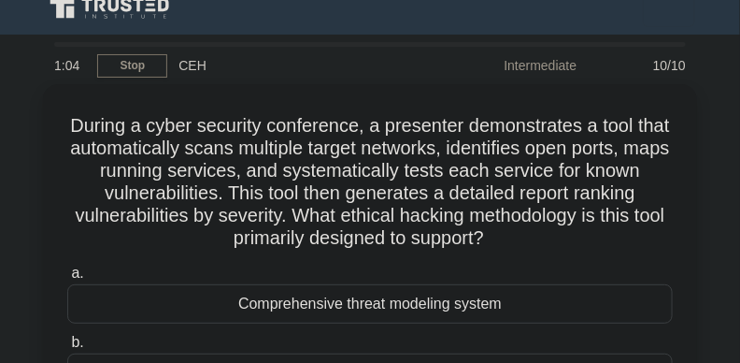
scroll to position [0, 0]
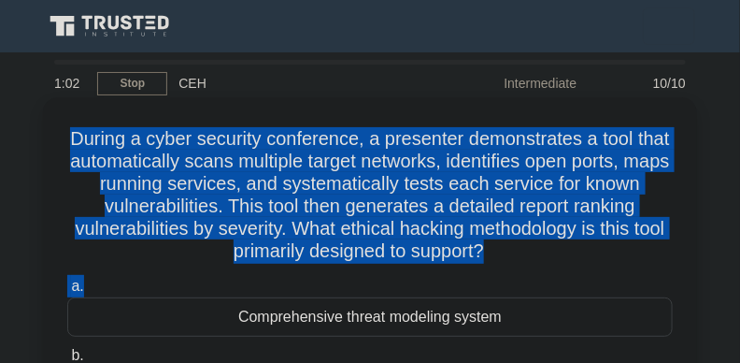
drag, startPoint x: 83, startPoint y: 131, endPoint x: 428, endPoint y: 197, distance: 351.3
click at [557, 274] on div "During a cyber security conference, a presenter demonstrates a tool that automa…" at bounding box center [369, 349] width 639 height 488
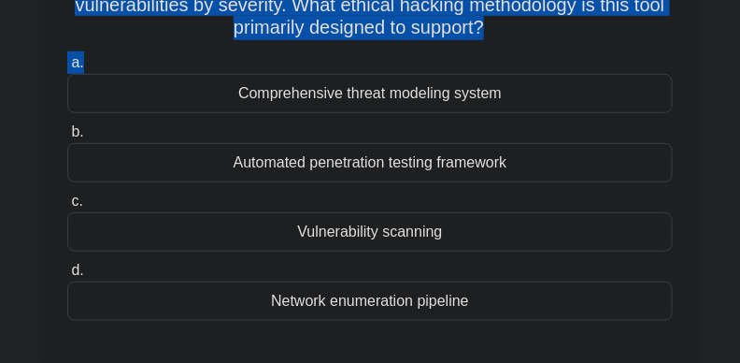
scroll to position [236, 0]
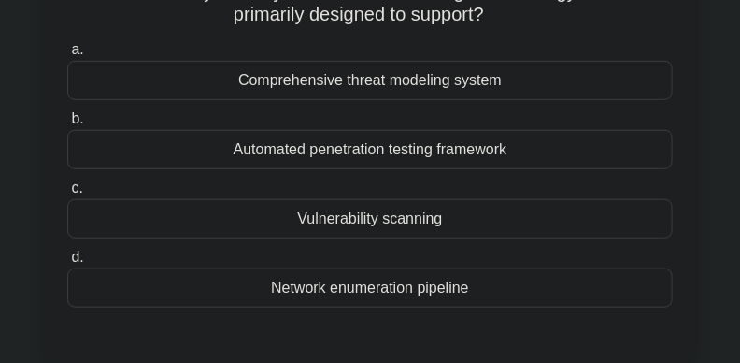
click at [500, 146] on div "Automated penetration testing framework" at bounding box center [370, 149] width 606 height 39
click at [67, 125] on input "b. Automated penetration testing framework" at bounding box center [67, 119] width 0 height 12
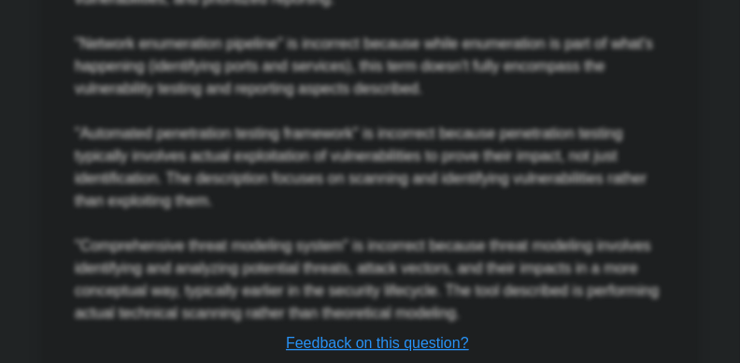
scroll to position [1006, 0]
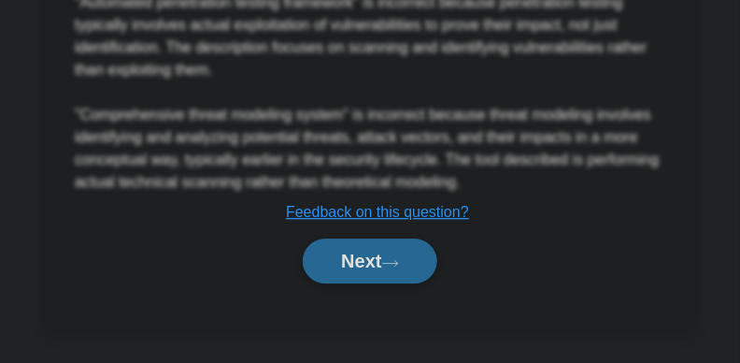
click at [382, 265] on button "Next" at bounding box center [370, 260] width 134 height 45
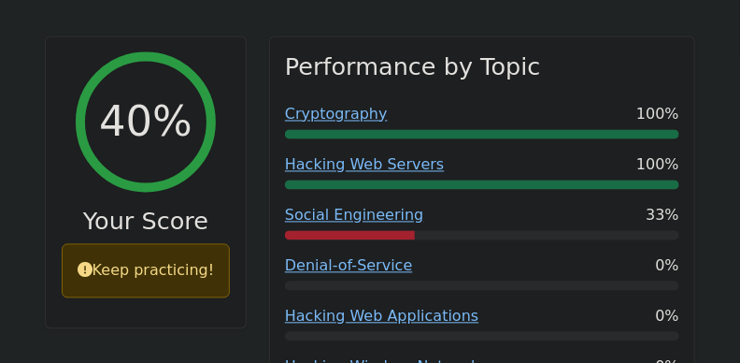
scroll to position [722, 0]
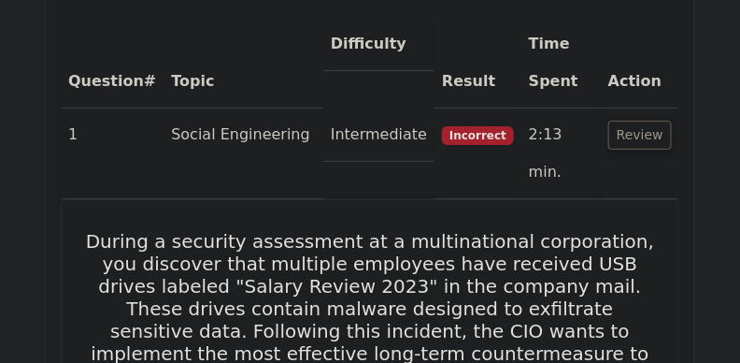
drag, startPoint x: 209, startPoint y: 340, endPoint x: 36, endPoint y: 191, distance: 228.6
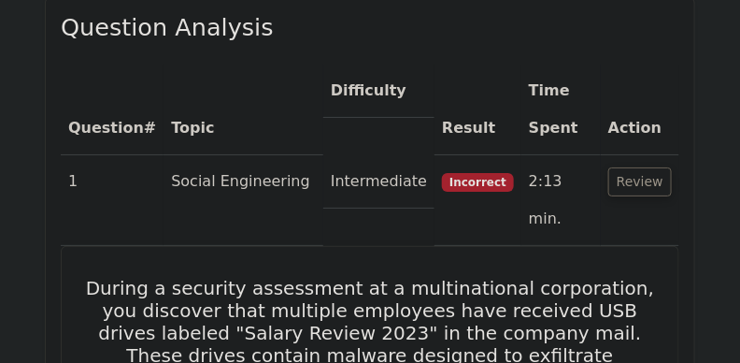
scroll to position [1537, 0]
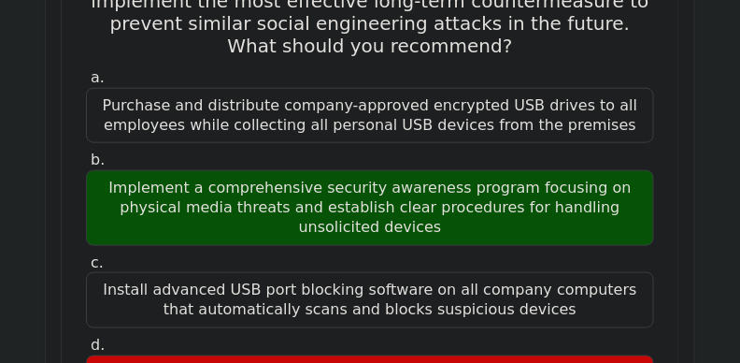
scroll to position [1802, 0]
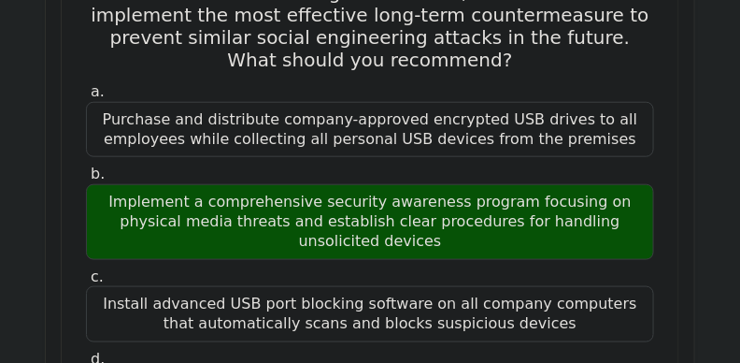
click at [184, 184] on div "Implement a comprehensive security awareness program focusing on physical media…" at bounding box center [370, 221] width 568 height 75
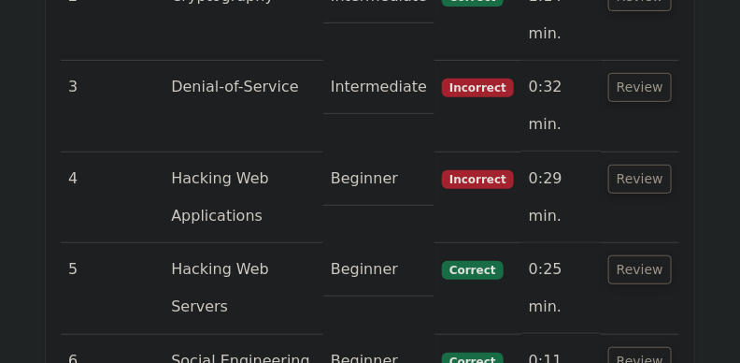
scroll to position [3131, 0]
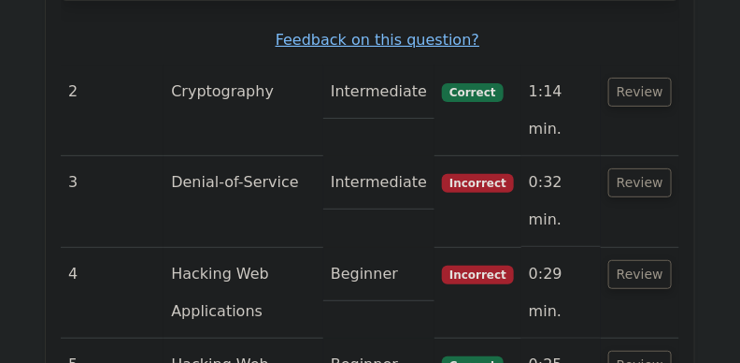
scroll to position [3001, 0]
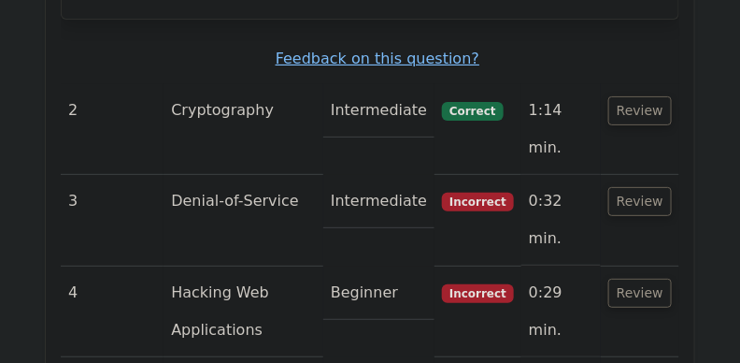
click at [648, 279] on button "Review" at bounding box center [641, 293] width 64 height 29
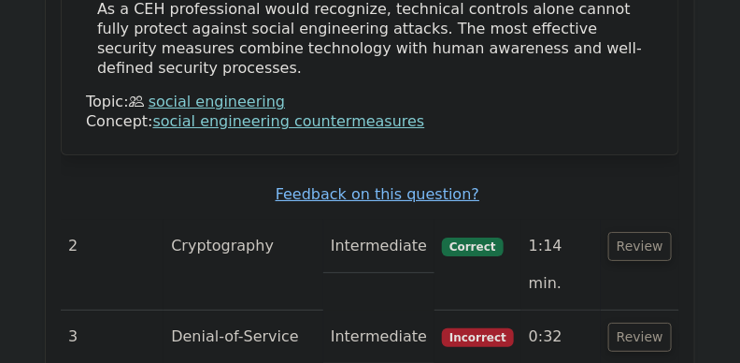
scroll to position [2837, 0]
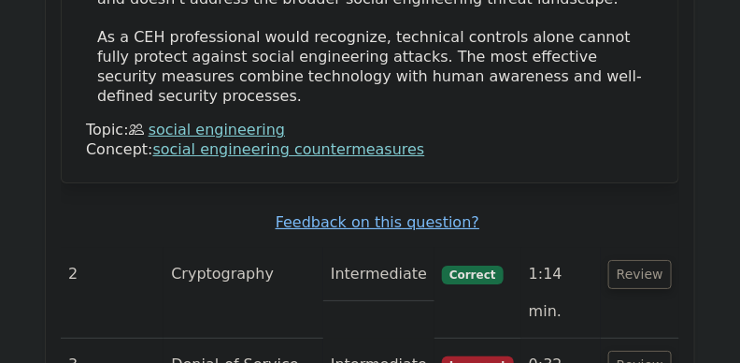
click at [656, 351] on button "Review" at bounding box center [641, 365] width 64 height 29
click at [653, 260] on button "Review" at bounding box center [641, 274] width 64 height 29
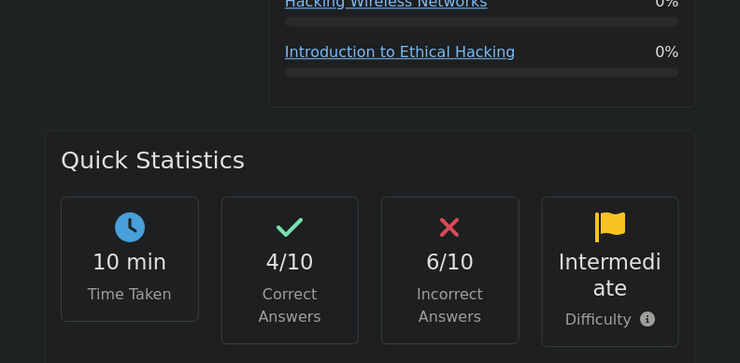
scroll to position [290, 0]
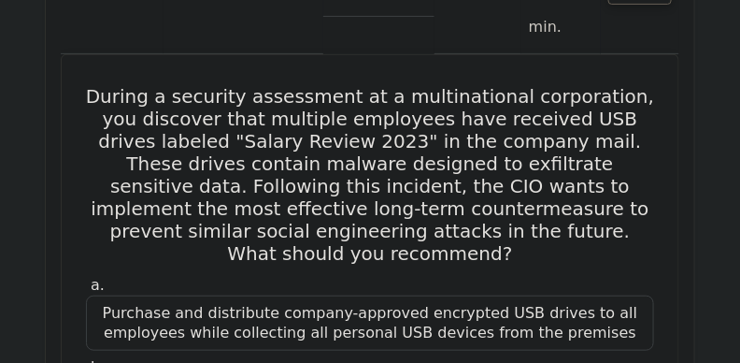
scroll to position [1580, 0]
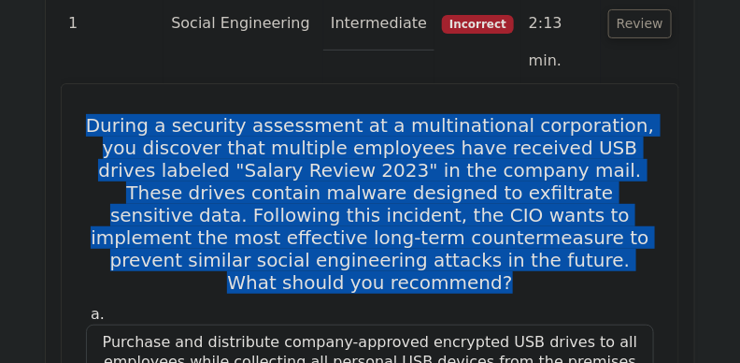
drag, startPoint x: 99, startPoint y: 43, endPoint x: 582, endPoint y: 182, distance: 502.9
click at [582, 182] on h5 "During a security assessment at a multinational corporation, you discover that …" at bounding box center [370, 203] width 572 height 179
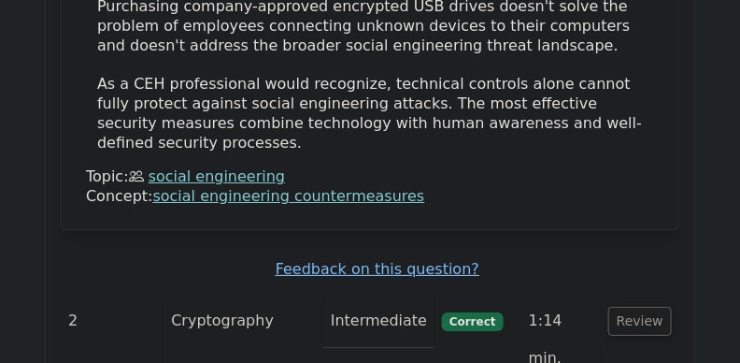
scroll to position [2853, 0]
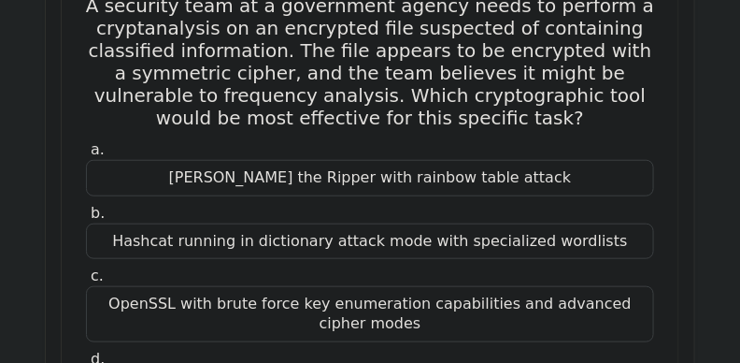
scroll to position [3208, 0]
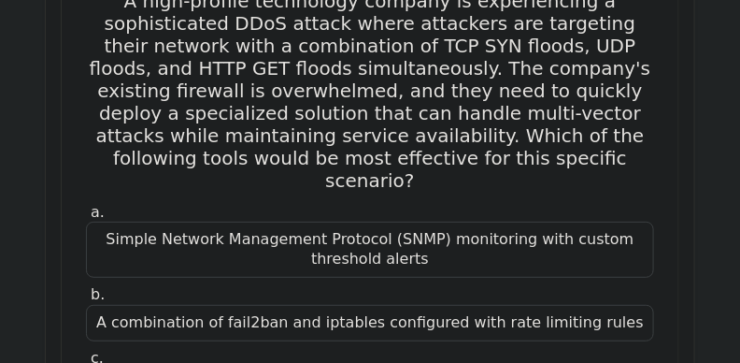
scroll to position [4433, 0]
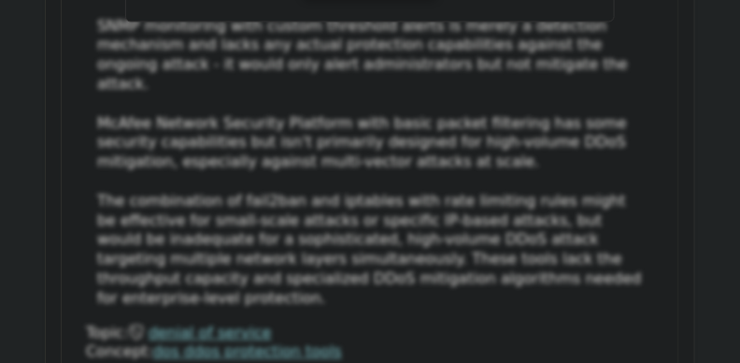
scroll to position [5185, 0]
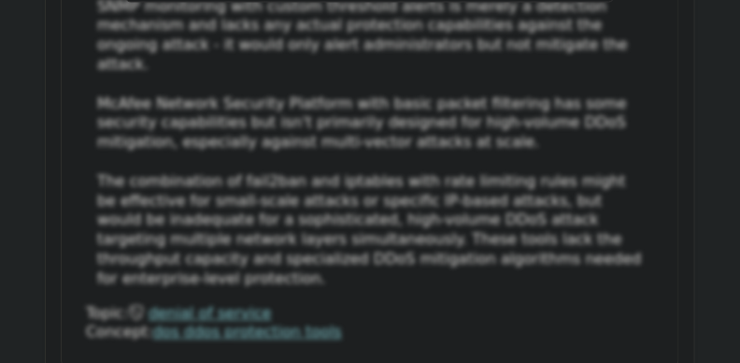
drag, startPoint x: 730, startPoint y: 157, endPoint x: 738, endPoint y: 148, distance: 12.6
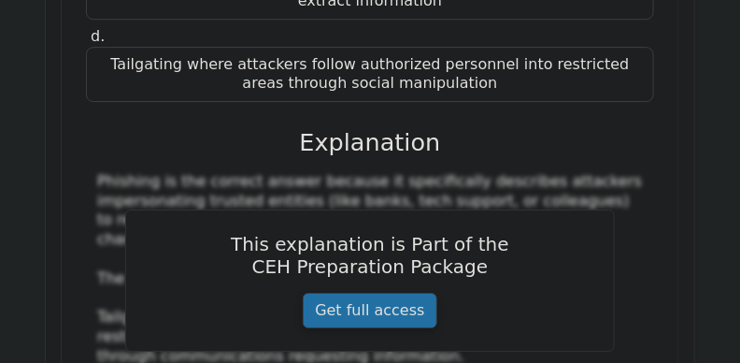
scroll to position [8717, 0]
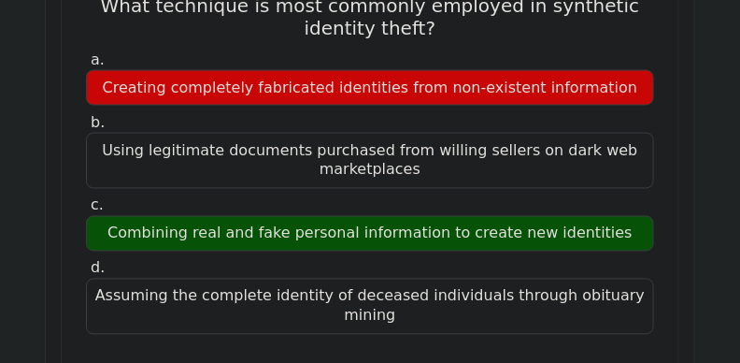
scroll to position [9507, 0]
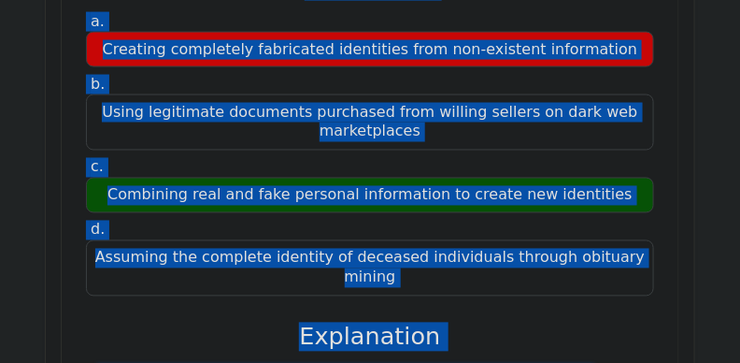
scroll to position [0, 11]
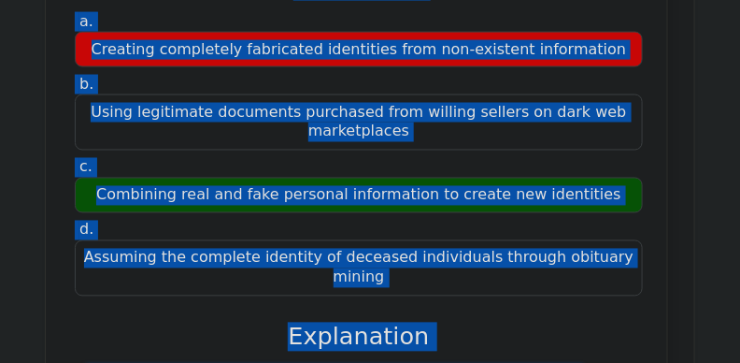
drag, startPoint x: 64, startPoint y: 214, endPoint x: 699, endPoint y: 222, distance: 634.7
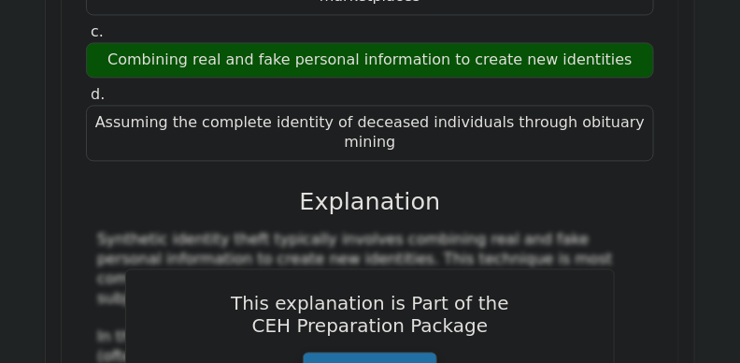
scroll to position [9701, 0]
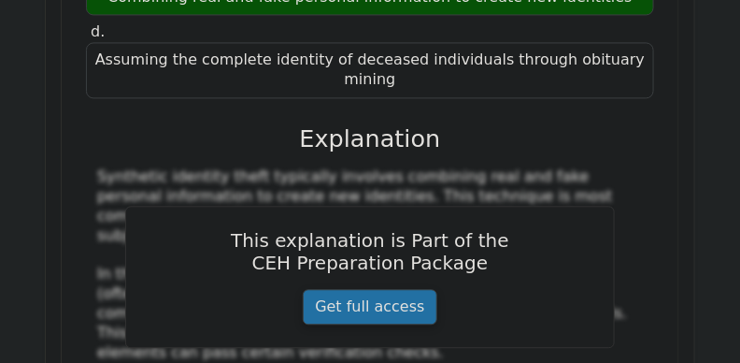
drag, startPoint x: 107, startPoint y: 87, endPoint x: 572, endPoint y: 179, distance: 473.5
drag, startPoint x: 441, startPoint y: 184, endPoint x: 83, endPoint y: 90, distance: 370.3
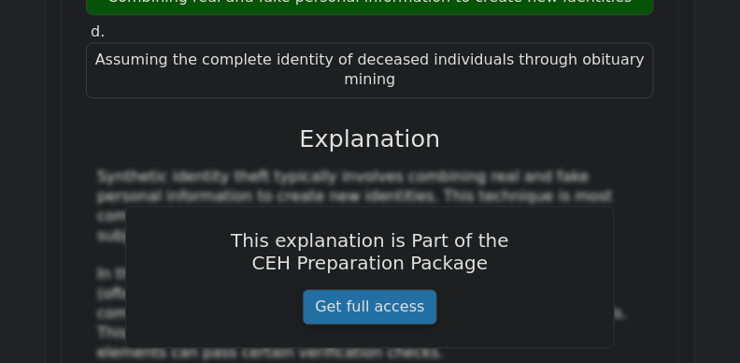
drag, startPoint x: 102, startPoint y: 89, endPoint x: 492, endPoint y: 185, distance: 401.5
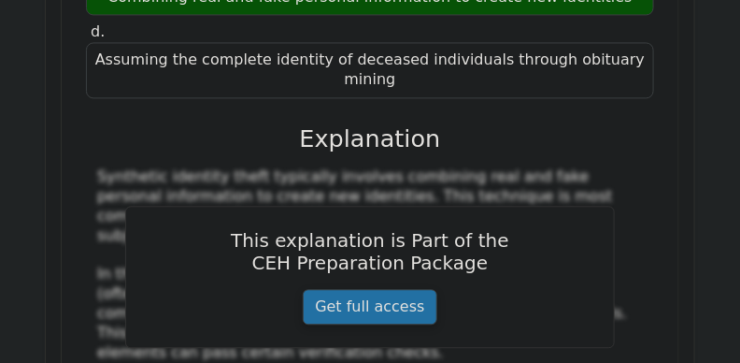
drag, startPoint x: 454, startPoint y: 181, endPoint x: 105, endPoint y: 86, distance: 362.4
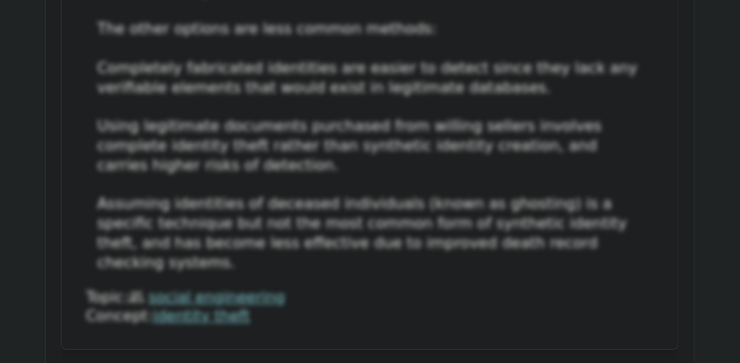
scroll to position [10145, 0]
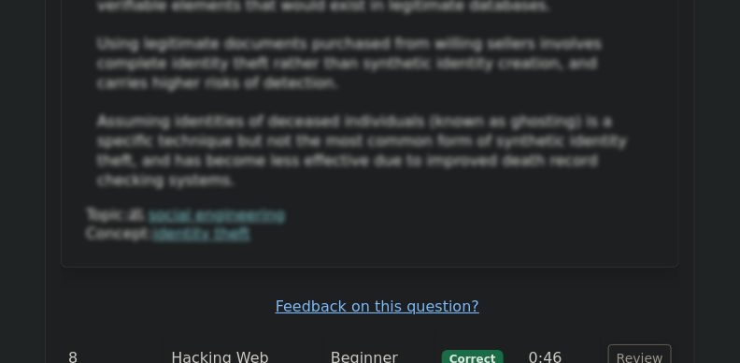
drag, startPoint x: 351, startPoint y: 165, endPoint x: 350, endPoint y: 186, distance: 20.6
drag, startPoint x: 351, startPoint y: 165, endPoint x: 97, endPoint y: 140, distance: 254.5
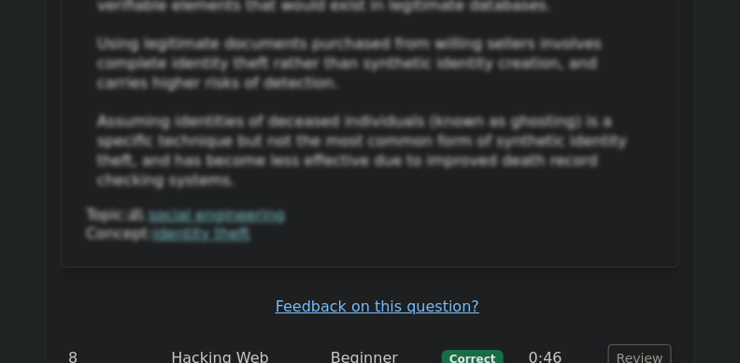
drag, startPoint x: 351, startPoint y: 158, endPoint x: 422, endPoint y: 240, distance: 108.7
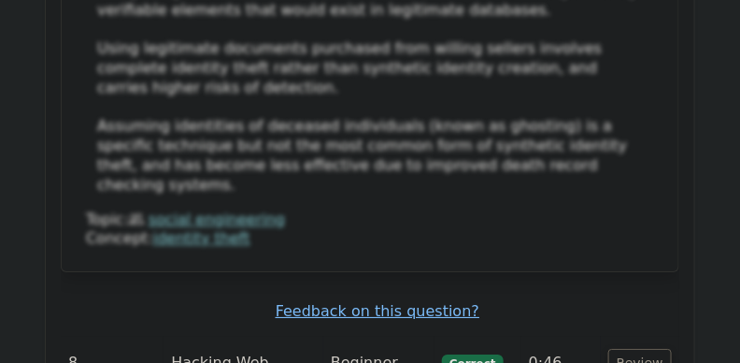
scroll to position [10202, 0]
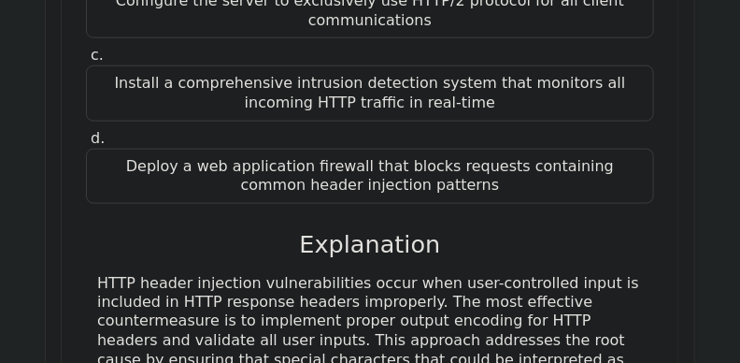
scroll to position [10819, 0]
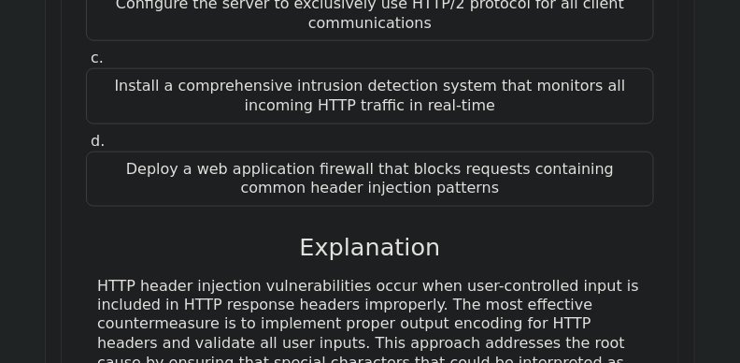
drag, startPoint x: 114, startPoint y: 83, endPoint x: 495, endPoint y: 289, distance: 433.3
drag, startPoint x: 486, startPoint y: 289, endPoint x: 100, endPoint y: 86, distance: 436.1
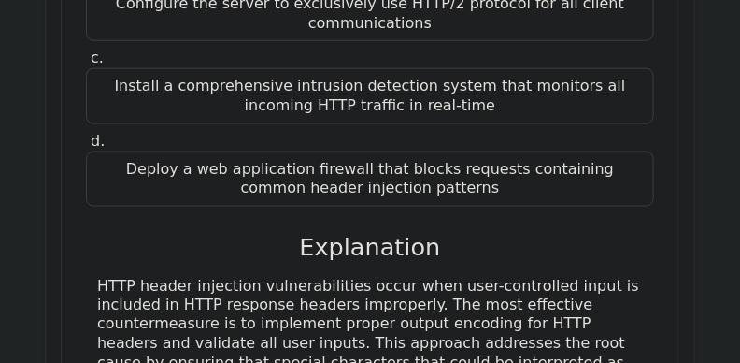
drag, startPoint x: 91, startPoint y: 77, endPoint x: 521, endPoint y: 291, distance: 480.3
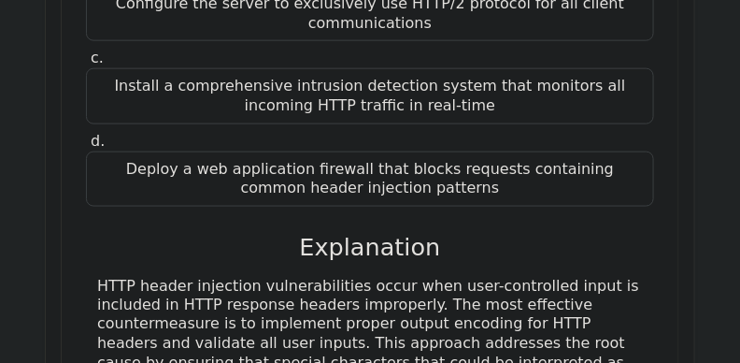
drag, startPoint x: 493, startPoint y: 287, endPoint x: 99, endPoint y: 85, distance: 442.3
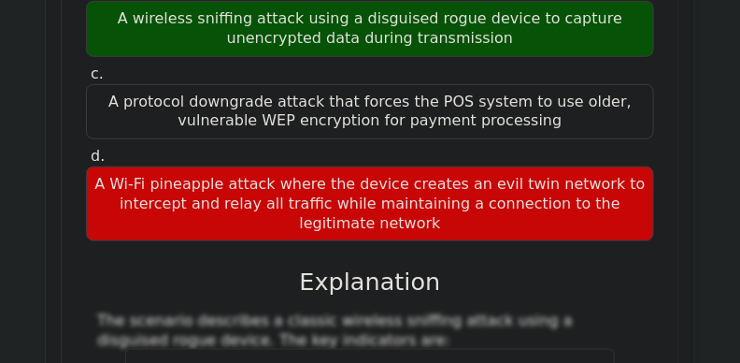
scroll to position [12209, 0]
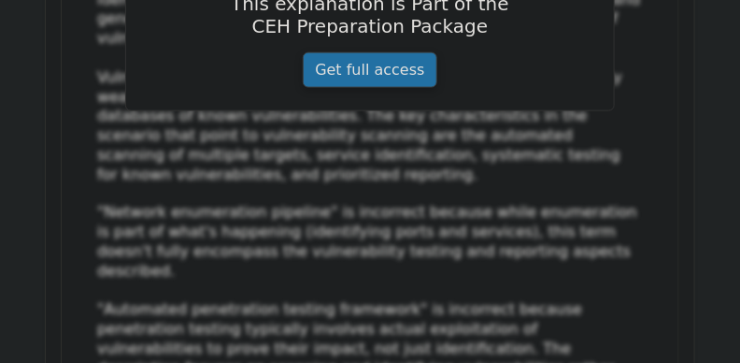
scroll to position [13933, 0]
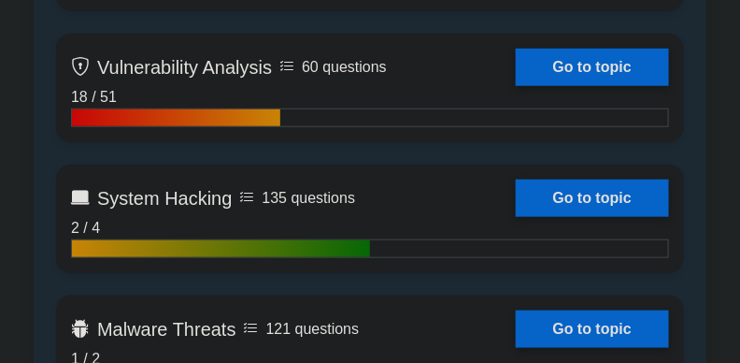
scroll to position [1760, 0]
